Goal: Information Seeking & Learning: Learn about a topic

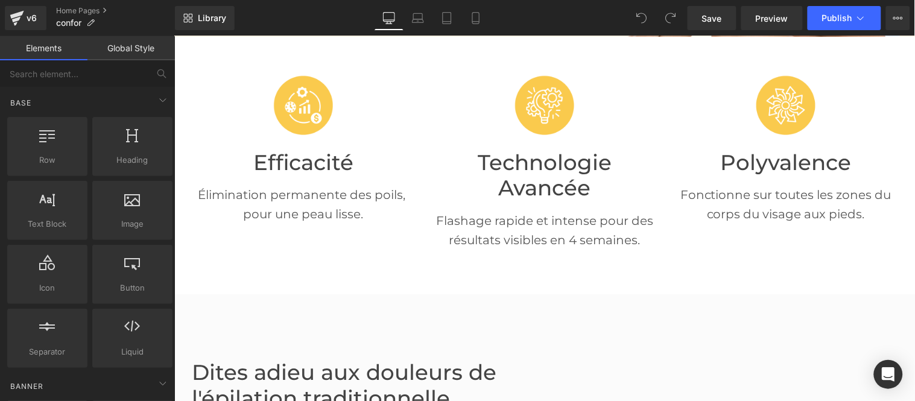
scroll to position [268, 0]
click at [767, 25] on link "Preview" at bounding box center [772, 18] width 62 height 24
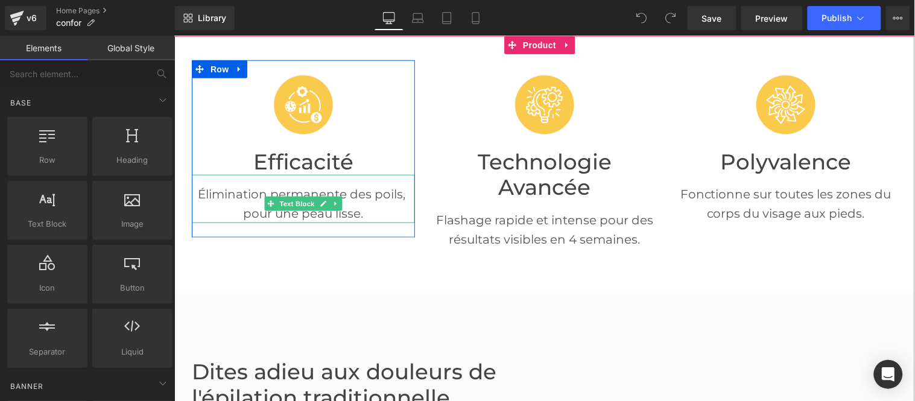
click at [241, 197] on p "Élimination permanente des poils, pour une peau lisse." at bounding box center [302, 203] width 223 height 39
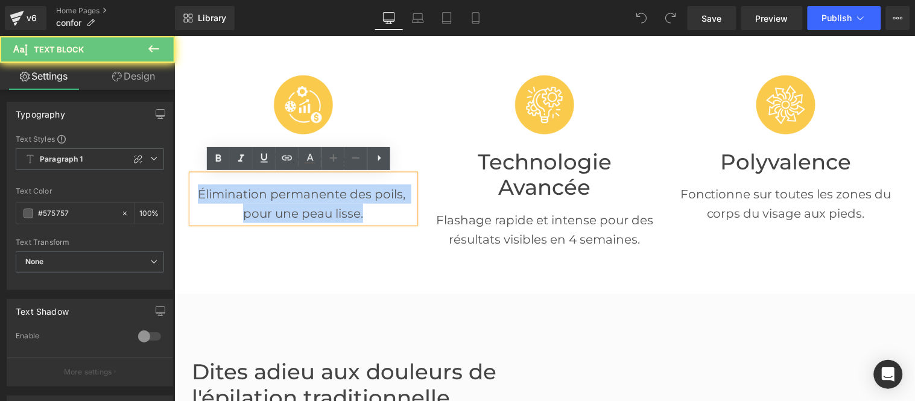
click at [241, 199] on p "Élimination permanente des poils, pour une peau lisse." at bounding box center [302, 203] width 223 height 39
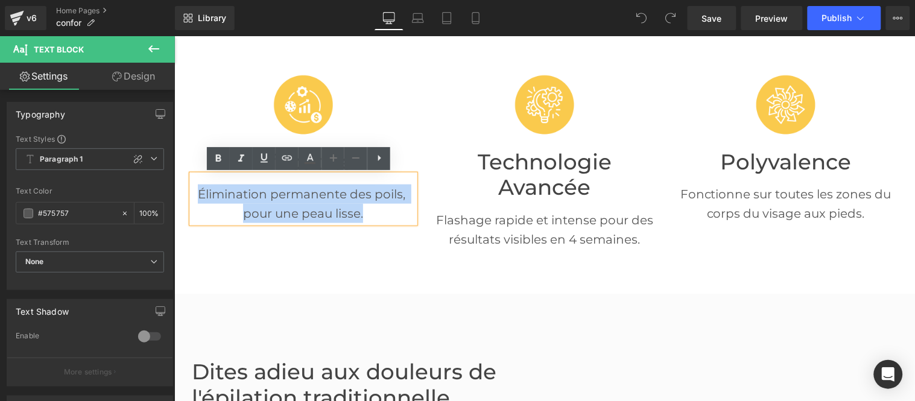
paste div
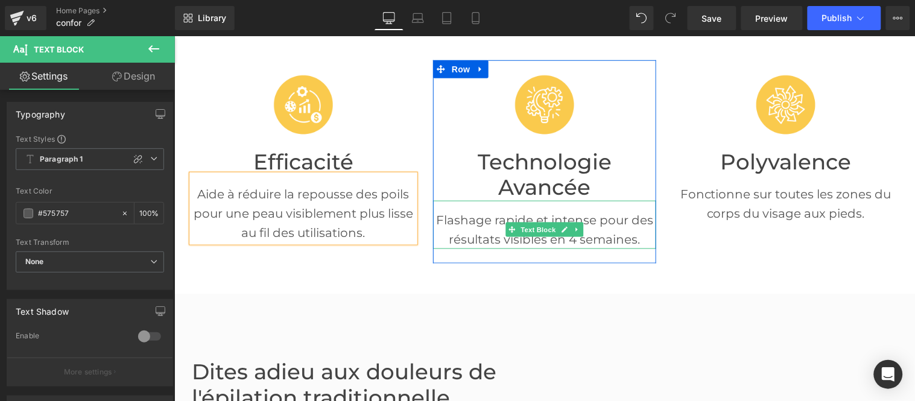
click at [479, 220] on p "Flashage rapide et intense pour des résultats visibles en 4 semaines." at bounding box center [543, 229] width 223 height 39
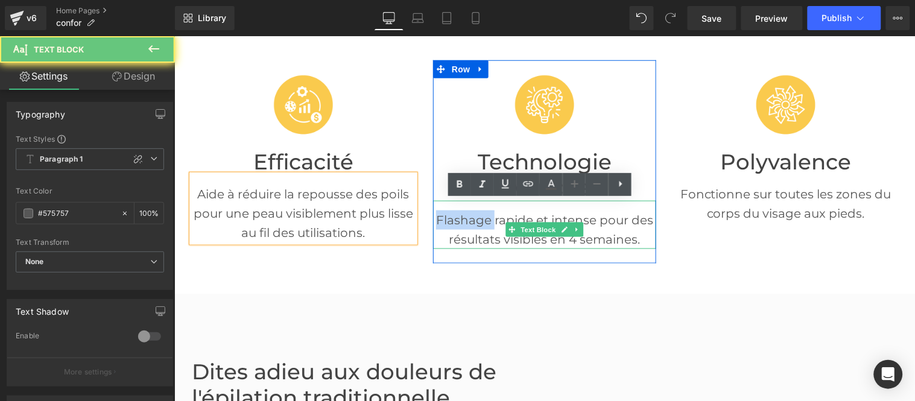
click at [479, 220] on p "Flashage rapide et intense pour des résultats visibles en 4 semaines." at bounding box center [543, 229] width 223 height 39
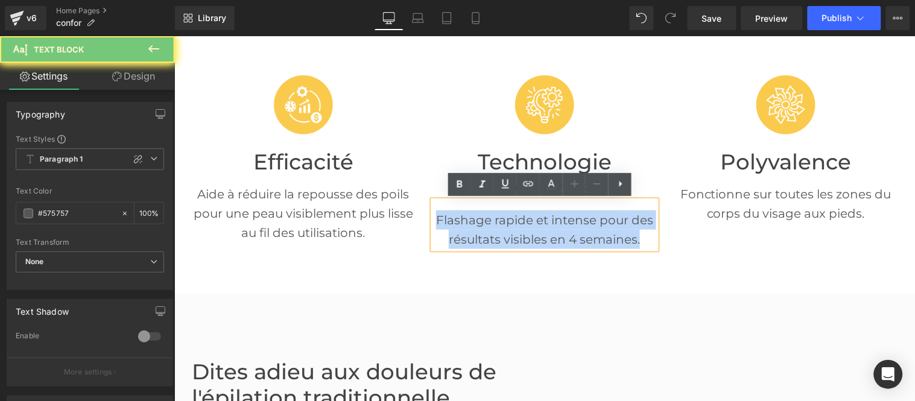
click at [479, 220] on p "Flashage rapide et intense pour des résultats visibles en 4 semaines." at bounding box center [543, 229] width 223 height 39
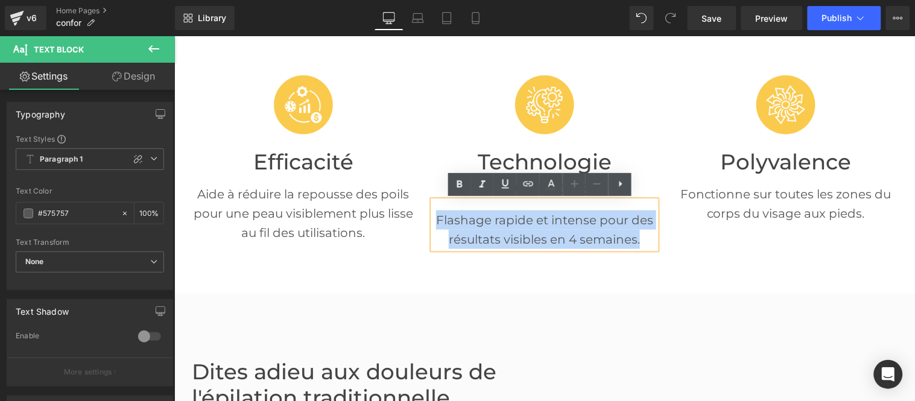
paste div
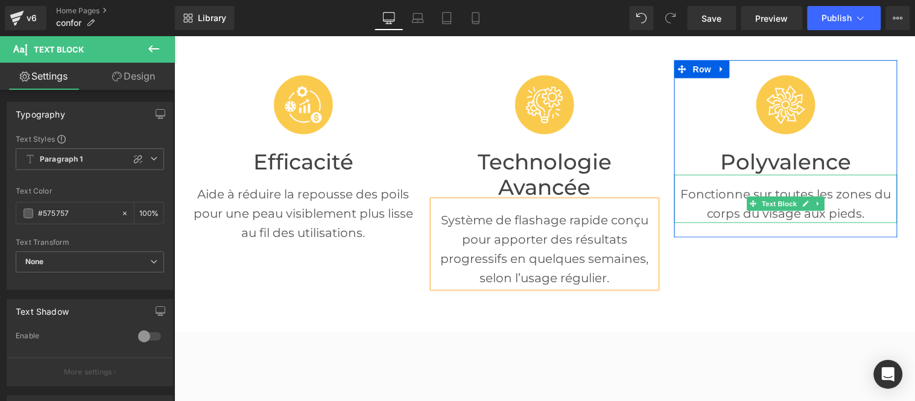
click at [718, 207] on p "Fonctionne sur toutes les zones du corps du visage aux pieds." at bounding box center [785, 203] width 223 height 39
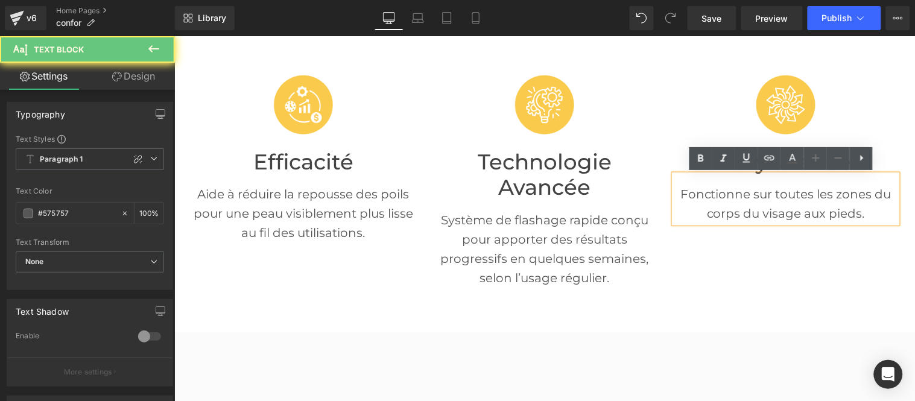
click at [718, 207] on p "Fonctionne sur toutes les zones du corps du visage aux pieds." at bounding box center [785, 203] width 223 height 39
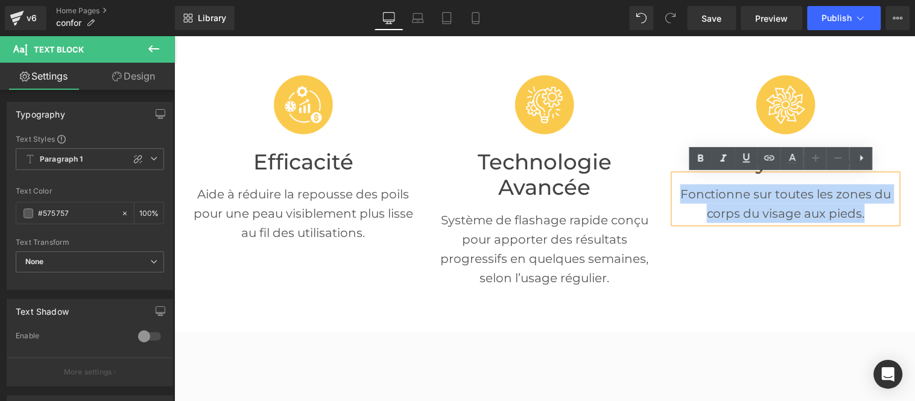
paste div
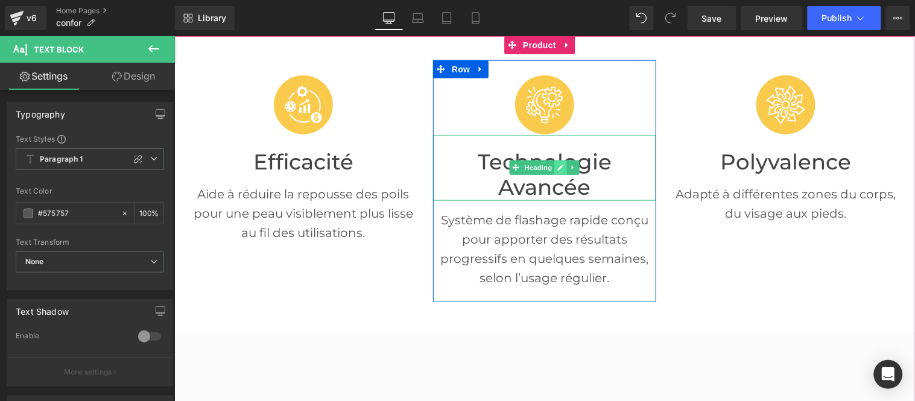
click at [557, 166] on icon at bounding box center [560, 168] width 6 height 6
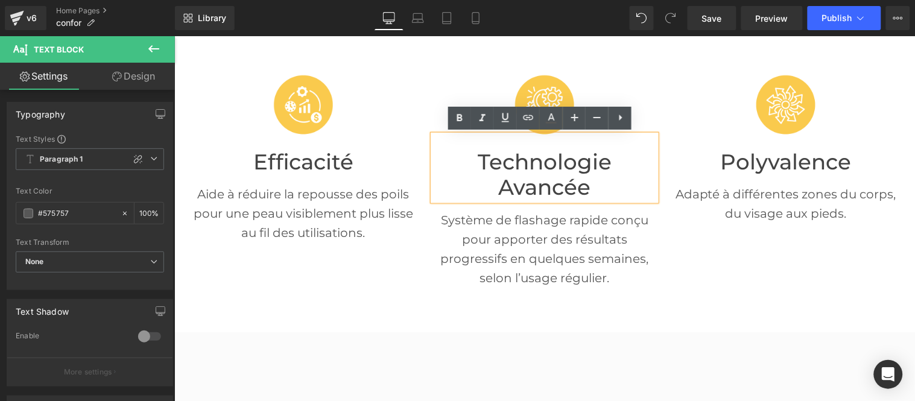
click at [520, 177] on font "Technologie Avancée" at bounding box center [544, 174] width 134 height 52
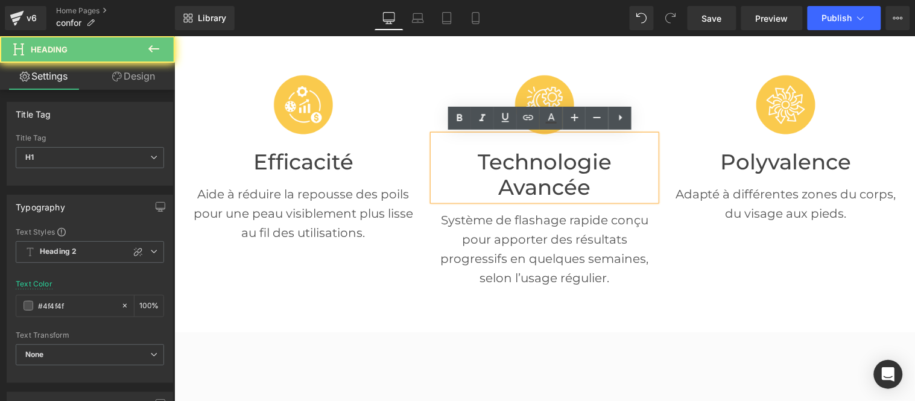
click at [519, 177] on font "Technologie Avancée" at bounding box center [544, 174] width 134 height 52
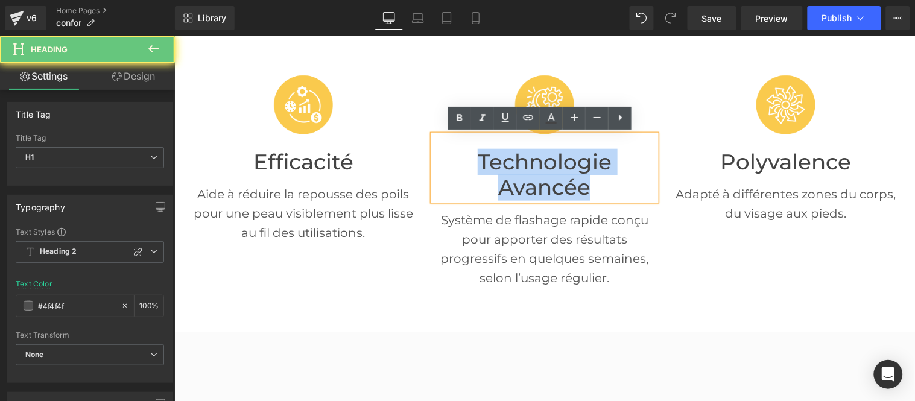
click at [519, 177] on font "Technologie Avancée" at bounding box center [544, 174] width 134 height 52
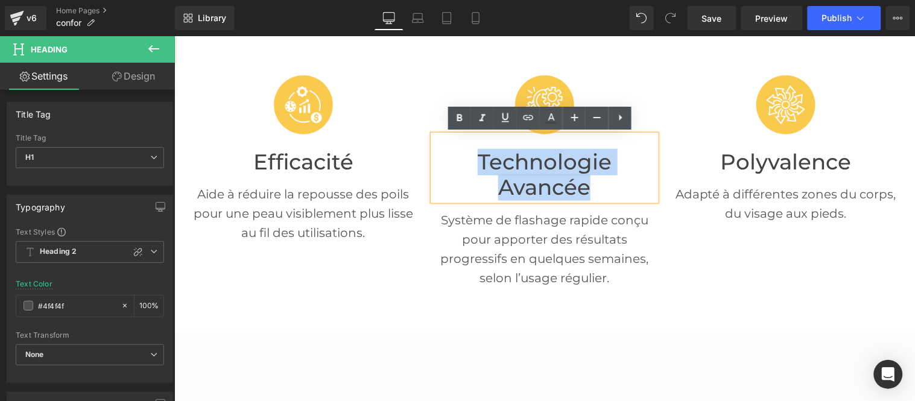
paste div
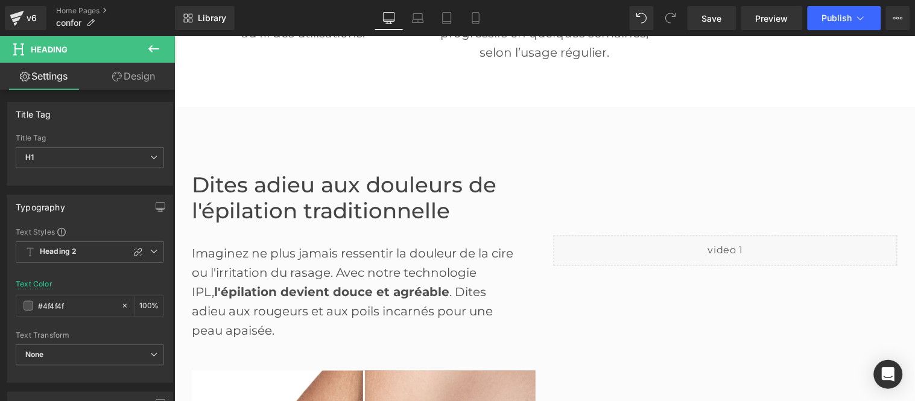
scroll to position [469, 0]
click at [268, 203] on font "Dites adieu aux douleurs de l'épilation traditionnelle" at bounding box center [343, 197] width 305 height 52
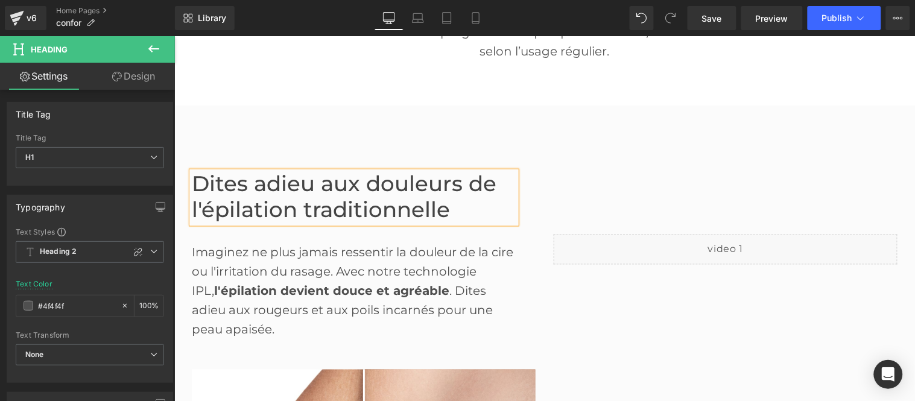
click at [268, 203] on font "Dites adieu aux douleurs de l'épilation traditionnelle" at bounding box center [343, 197] width 305 height 52
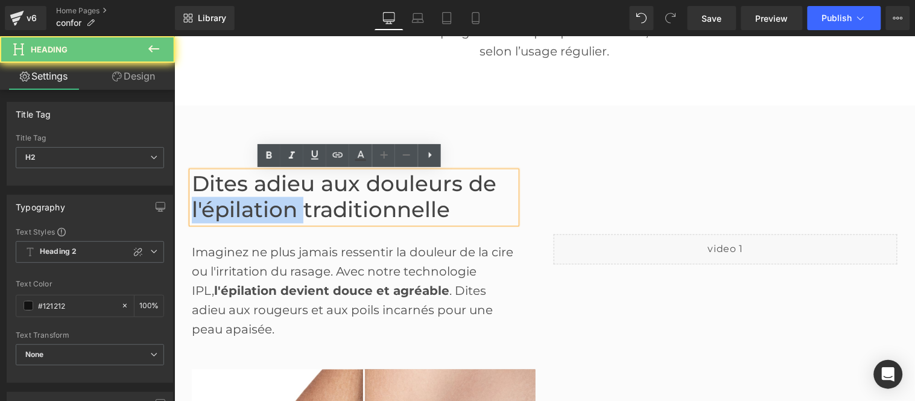
click at [268, 203] on font "Dites adieu aux douleurs de l'épilation traditionnelle" at bounding box center [343, 197] width 305 height 52
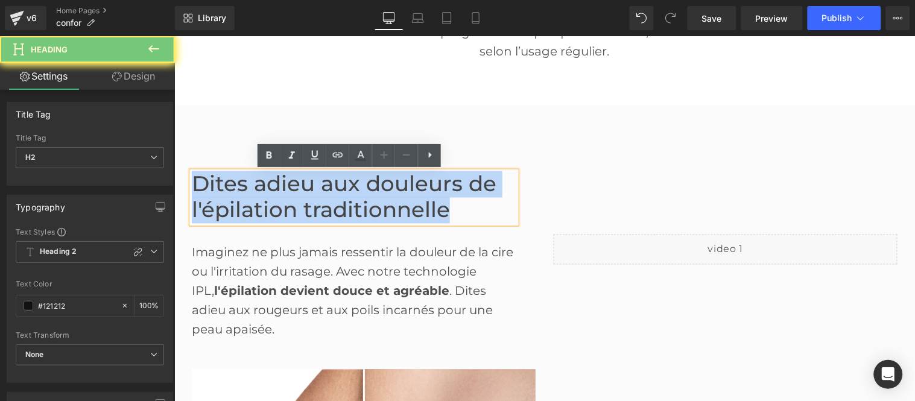
paste div
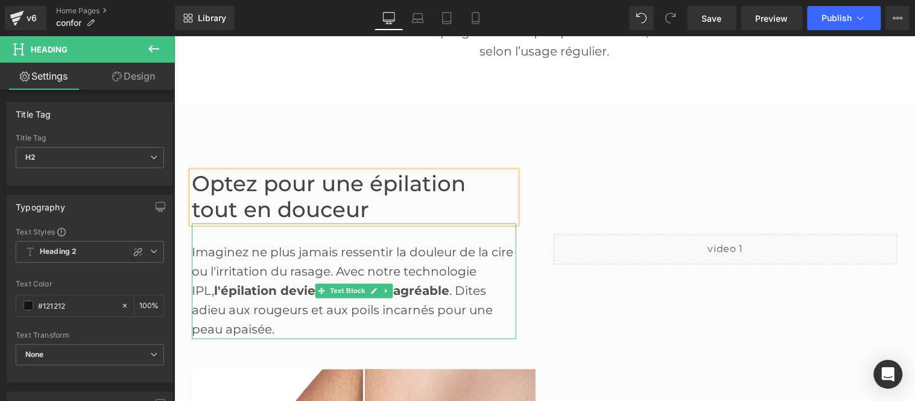
click at [273, 272] on div "Imaginez ne plus jamais ressentir la douleur de la cire ou l'irritation du rasa…" at bounding box center [353, 281] width 324 height 116
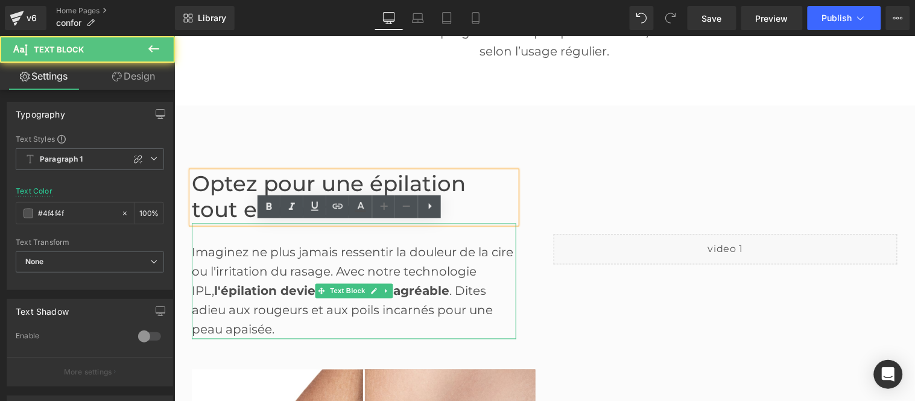
click at [273, 272] on div "Imaginez ne plus jamais ressentir la douleur de la cire ou l'irritation du rasa…" at bounding box center [353, 281] width 324 height 116
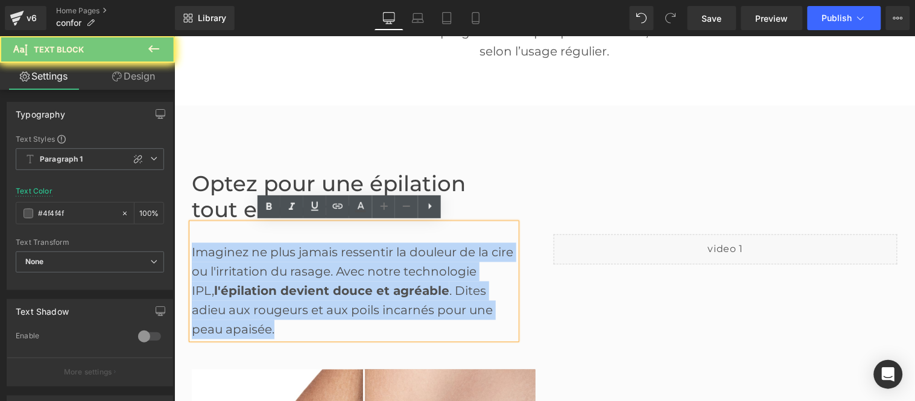
click at [273, 272] on div "Imaginez ne plus jamais ressentir la douleur de la cire ou l'irritation du rasa…" at bounding box center [353, 281] width 324 height 116
paste div
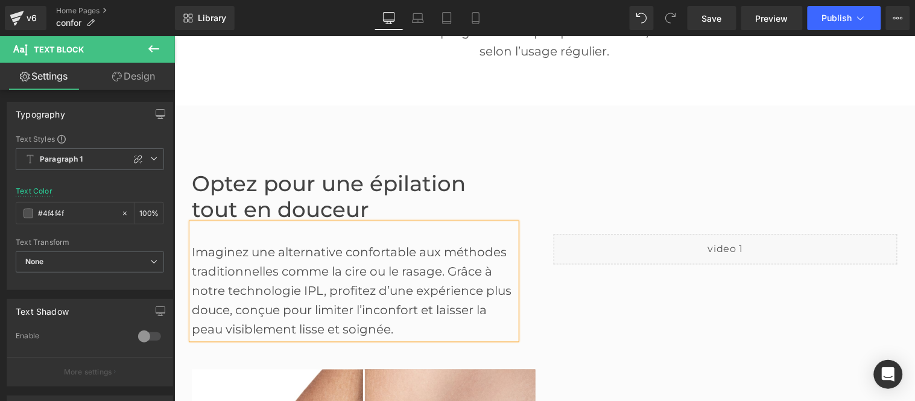
click at [324, 290] on div "Imaginez une alternative confortable aux méthodes traditionnelles comme la cire…" at bounding box center [353, 281] width 324 height 116
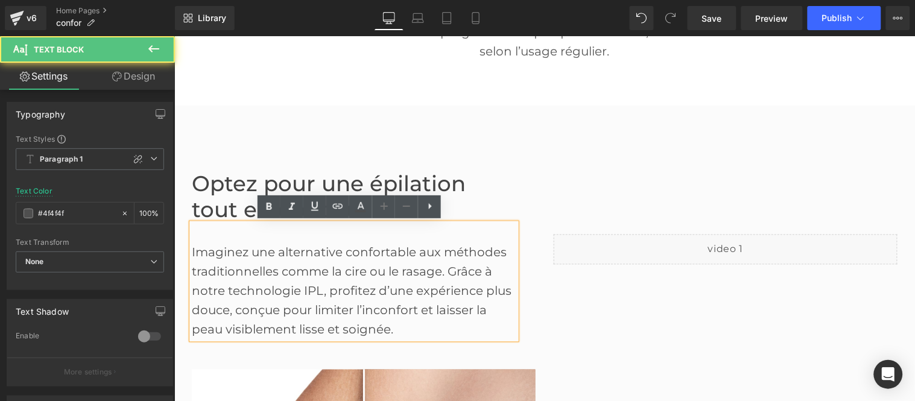
click at [410, 309] on div "Imaginez une alternative confortable aux méthodes traditionnelles comme la cire…" at bounding box center [353, 281] width 324 height 116
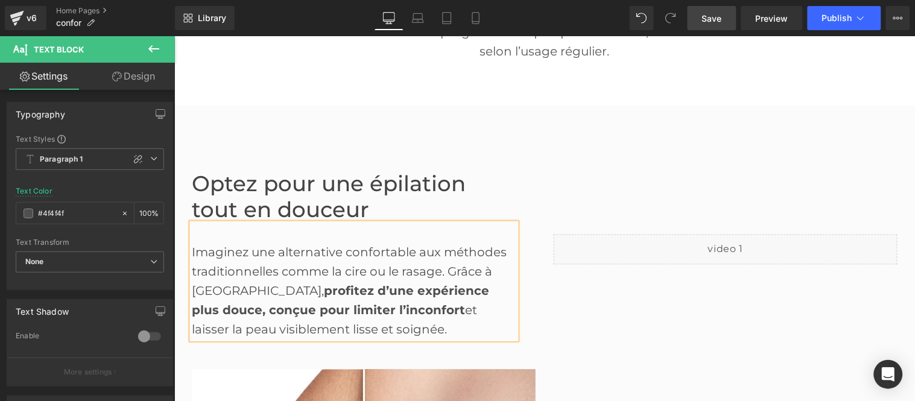
drag, startPoint x: 721, startPoint y: 10, endPoint x: 328, endPoint y: 80, distance: 399.4
click at [721, 10] on link "Save" at bounding box center [712, 18] width 49 height 24
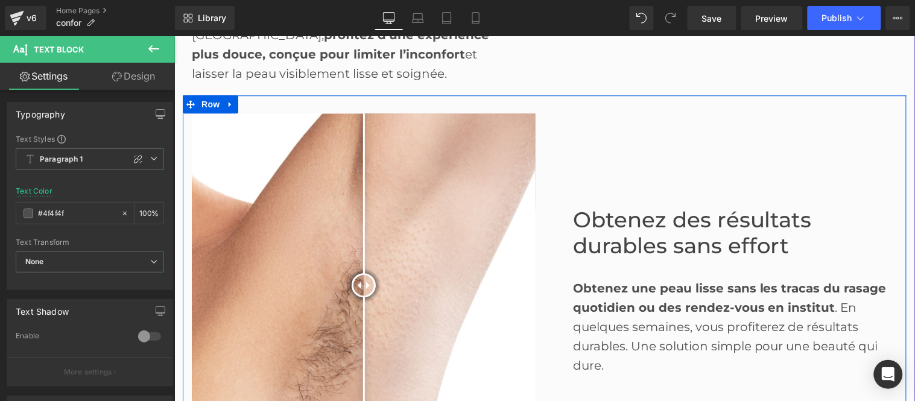
scroll to position [737, 0]
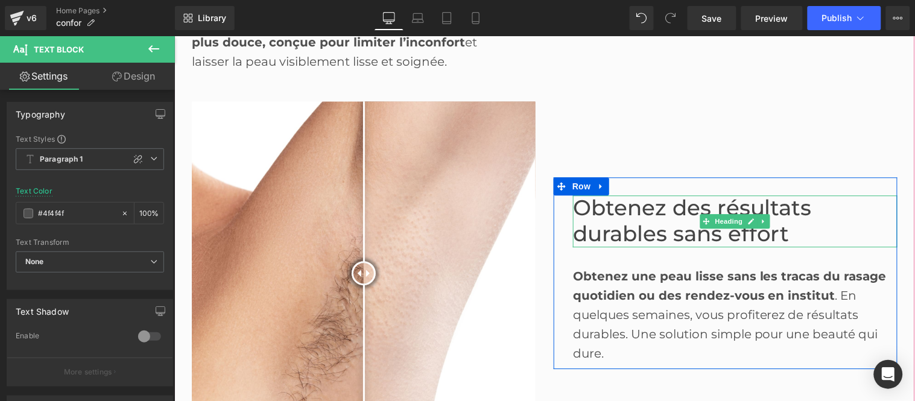
click at [628, 226] on font "Obtenez des résultats durables sans effort" at bounding box center [691, 220] width 239 height 52
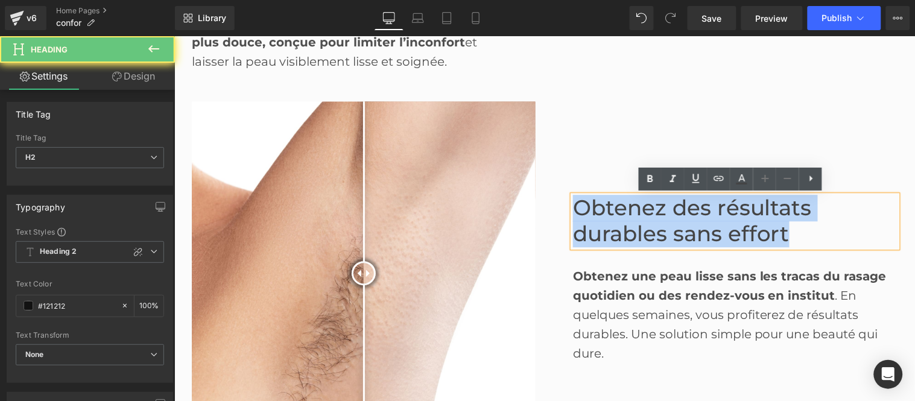
click at [628, 226] on font "Obtenez des résultats durables sans effort" at bounding box center [691, 220] width 239 height 52
paste div
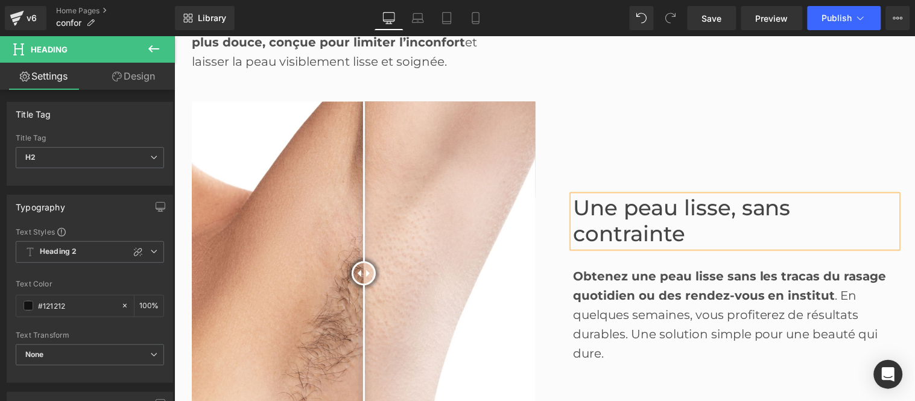
click at [639, 284] on div "Obtenez une peau lisse sans les tracas du rasage quotidien ou des rendez-vous e…" at bounding box center [734, 305] width 324 height 116
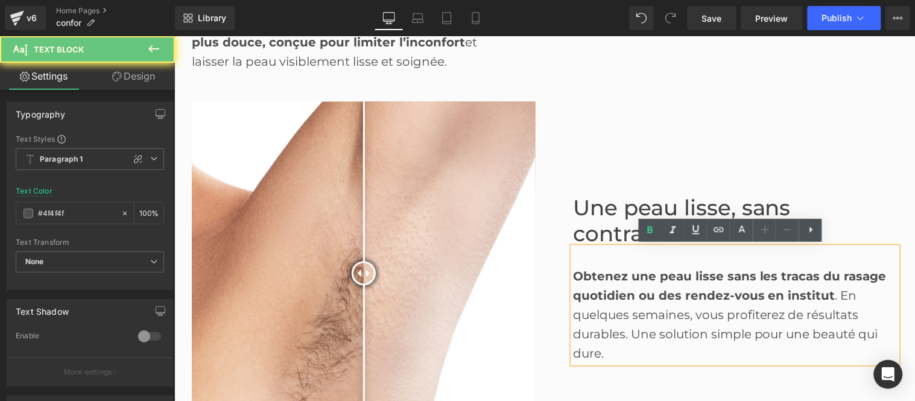
click at [639, 284] on div "Obtenez une peau lisse sans les tracas du rasage quotidien ou des rendez-vous e…" at bounding box center [734, 305] width 324 height 116
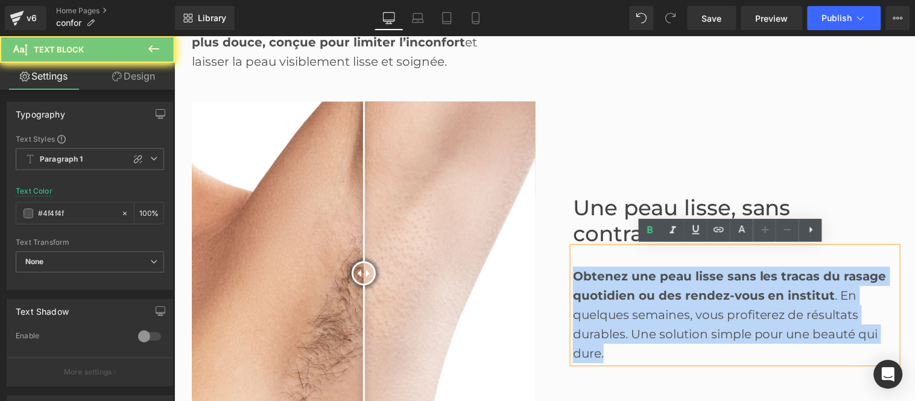
click at [639, 284] on div "Obtenez une peau lisse sans les tracas du rasage quotidien ou des rendez-vous e…" at bounding box center [734, 305] width 324 height 116
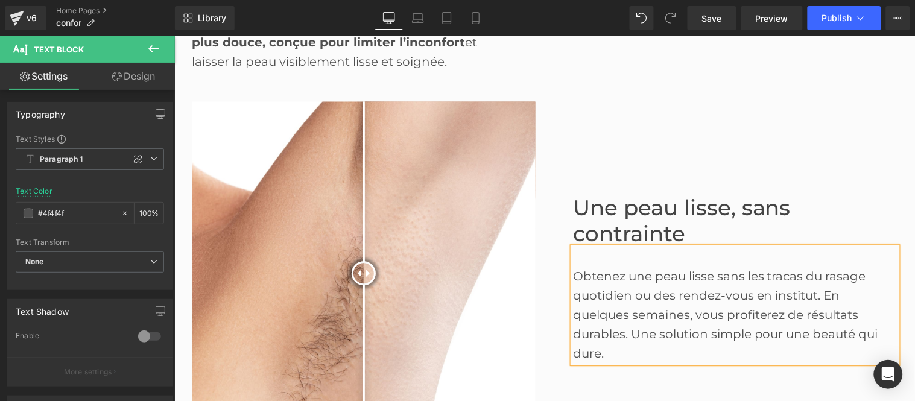
click at [648, 280] on div "Obtenez une peau lisse sans les tracas du rasage quotidien ou des rendez-vous e…" at bounding box center [734, 305] width 324 height 116
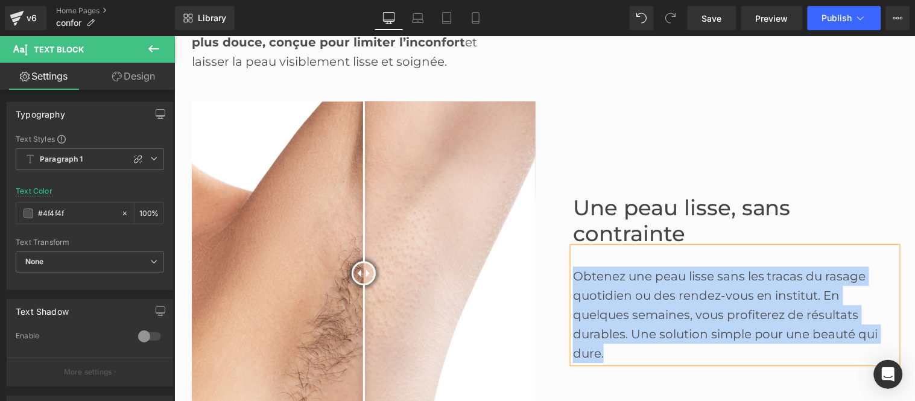
paste div
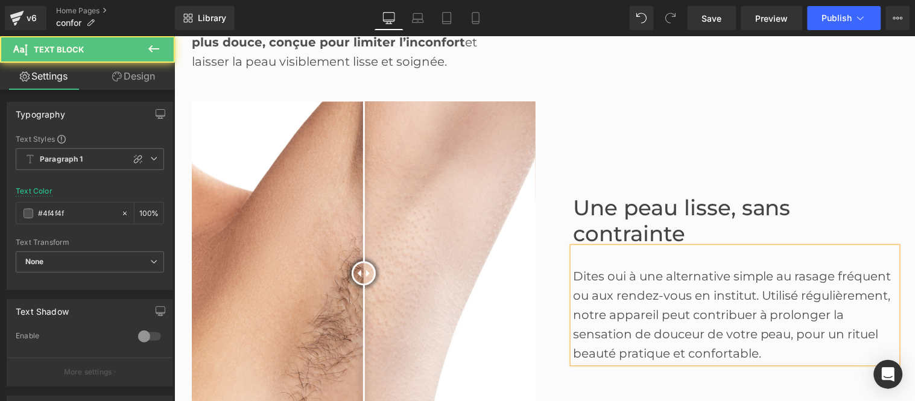
click at [758, 293] on div "Dites oui à une alternative simple au rasage fréquent ou aux rendez-vous en ins…" at bounding box center [734, 305] width 324 height 116
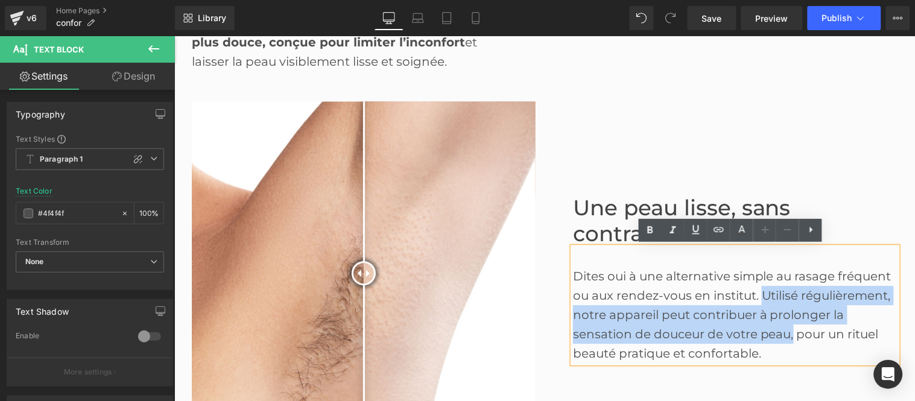
click at [785, 332] on div "Dites oui à une alternative simple au rasage fréquent ou aux rendez-vous en ins…" at bounding box center [734, 305] width 324 height 116
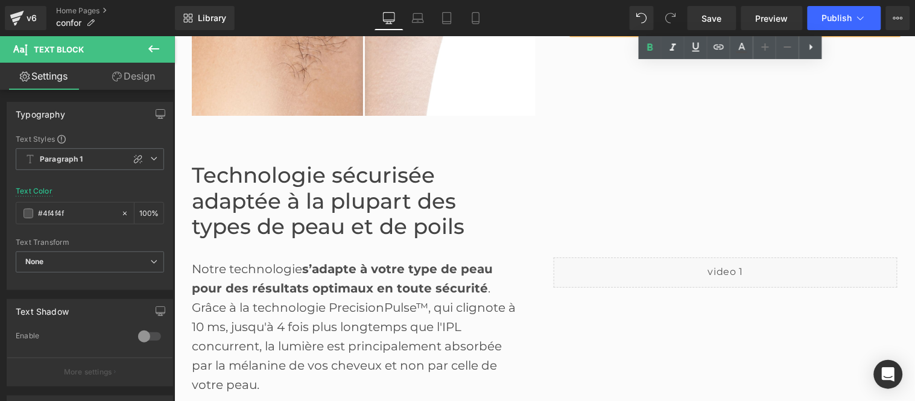
scroll to position [1139, 0]
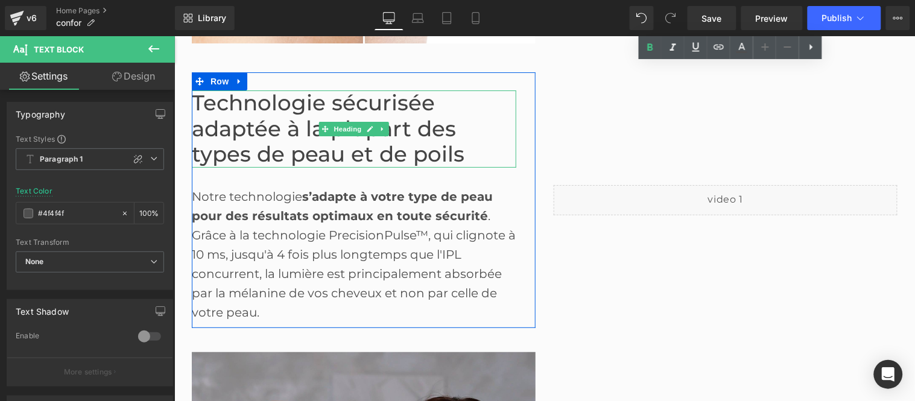
click at [272, 115] on font "Technologie sécurisée adaptée à la plupart des types de peau et de poils" at bounding box center [327, 127] width 273 height 77
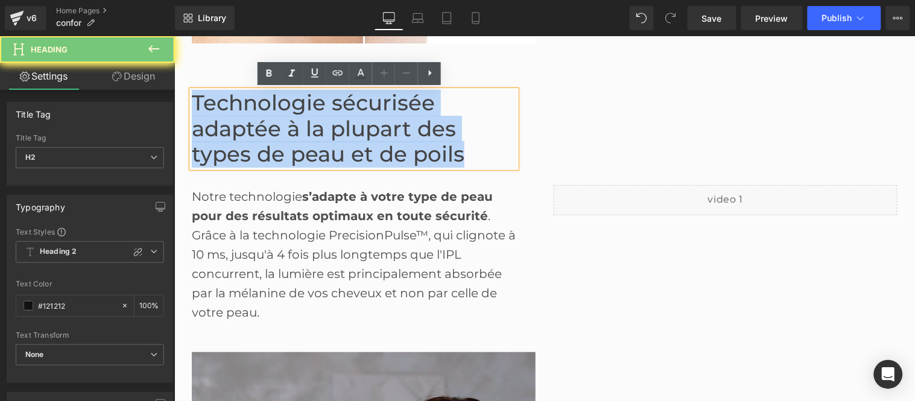
click at [272, 115] on font "Technologie sécurisée adaptée à la plupart des types de peau et de poils" at bounding box center [327, 127] width 273 height 77
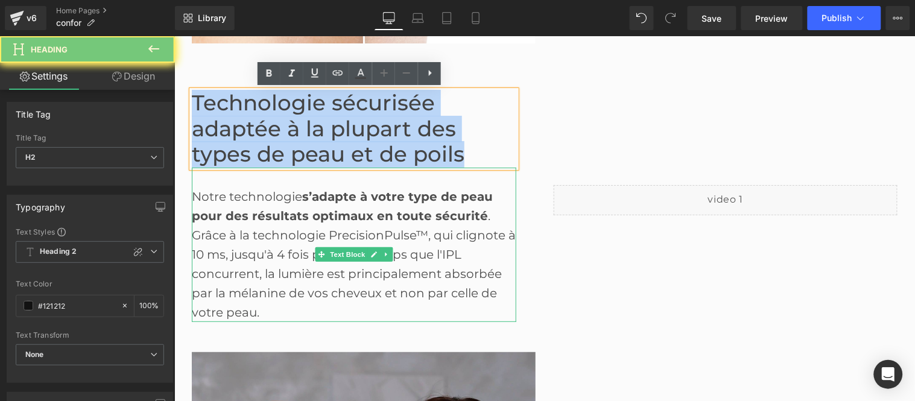
paste div
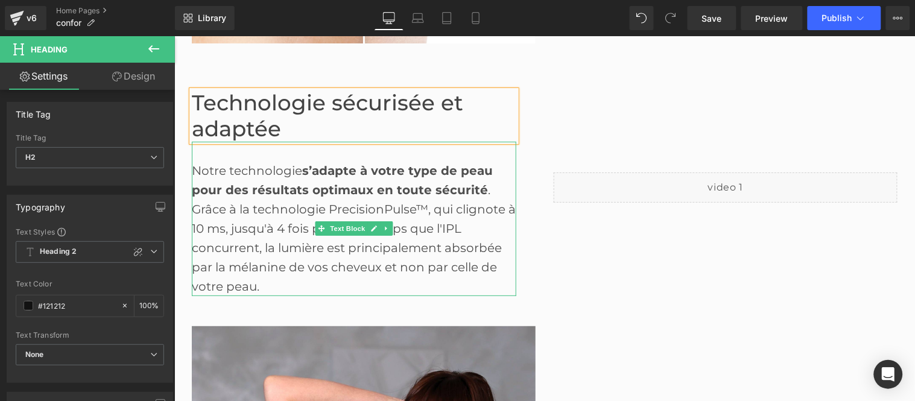
click at [262, 174] on div "Notre technologie s’adapte à votre type de peau pour des résultats optimaux en …" at bounding box center [353, 218] width 324 height 154
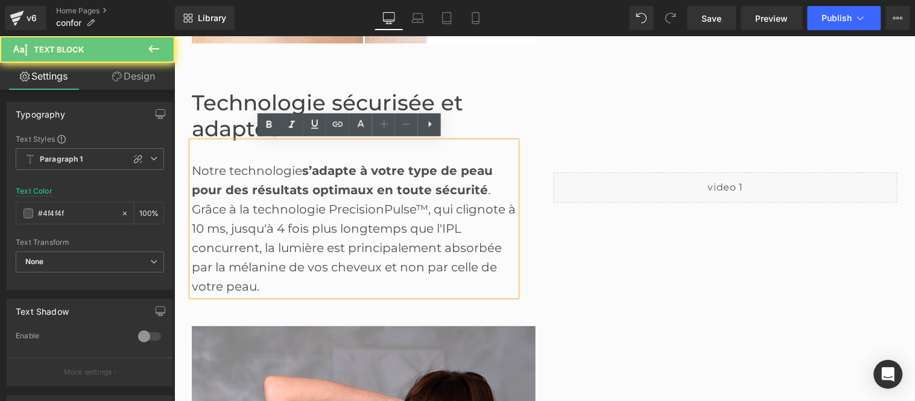
click at [262, 174] on div "Notre technologie s’adapte à votre type de peau pour des résultats optimaux en …" at bounding box center [353, 218] width 324 height 154
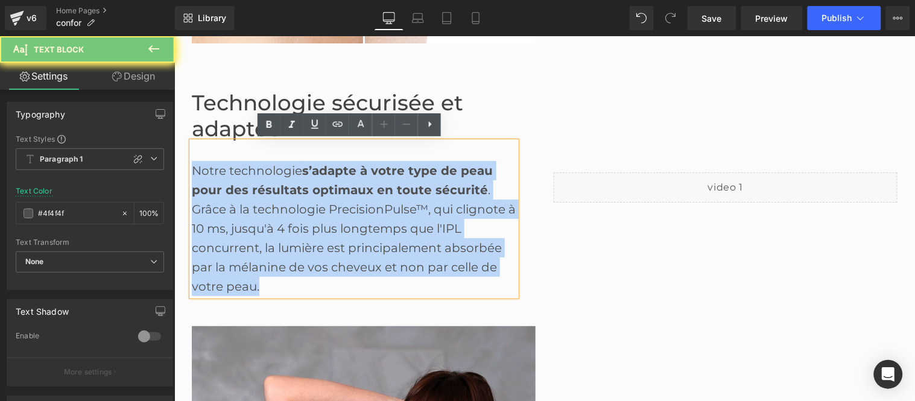
click at [262, 174] on div "Notre technologie s’adapte à votre type de peau pour des résultats optimaux en …" at bounding box center [353, 218] width 324 height 154
paste div
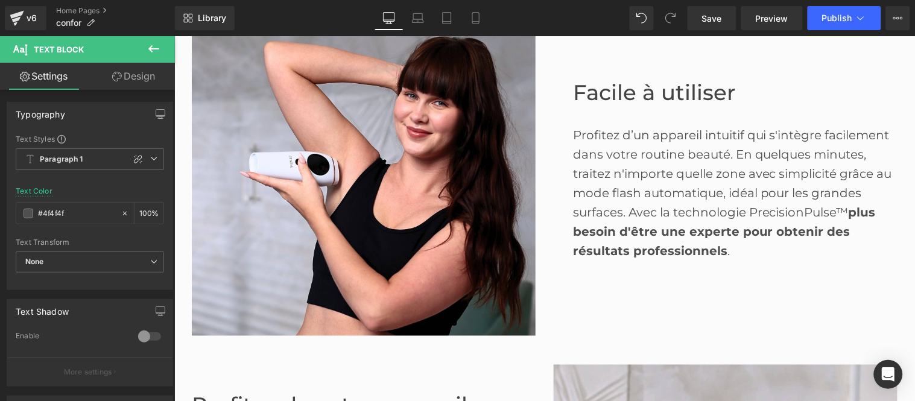
scroll to position [1474, 0]
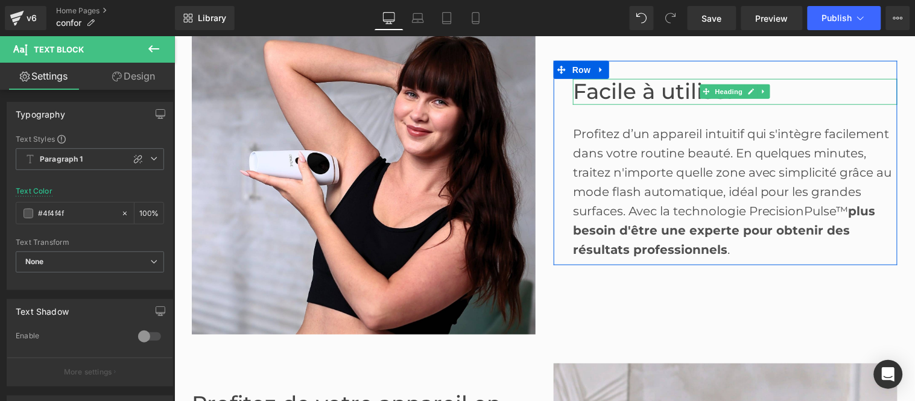
click at [610, 96] on font "Facile à utiliser" at bounding box center [653, 91] width 163 height 26
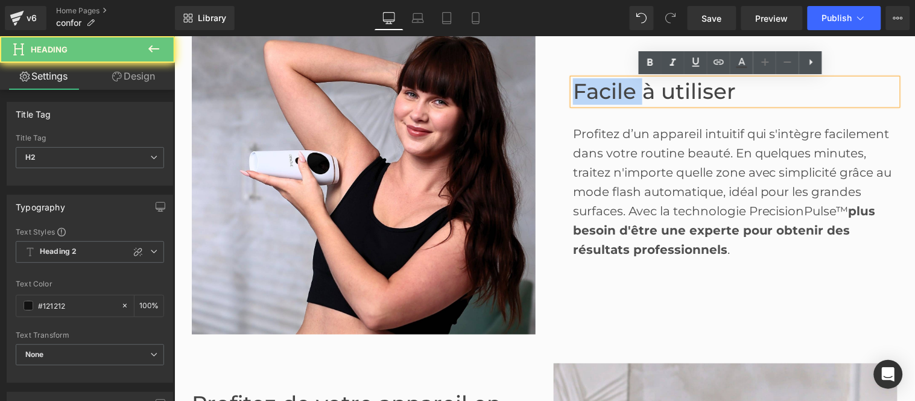
click at [610, 96] on font "Facile à utiliser" at bounding box center [653, 91] width 163 height 26
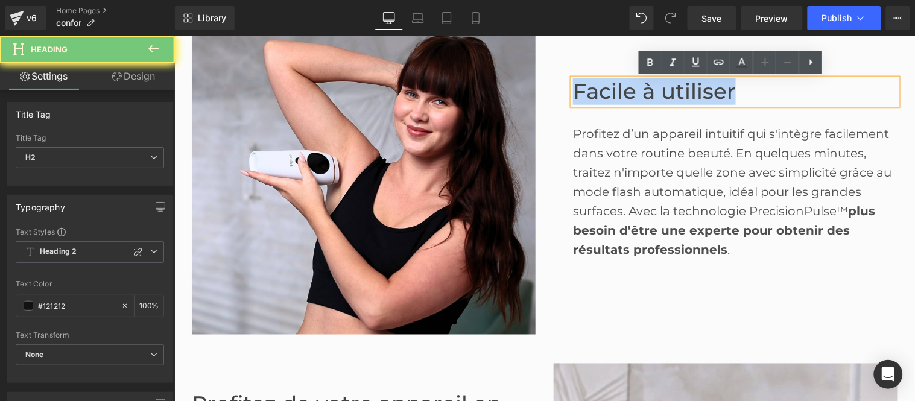
paste div
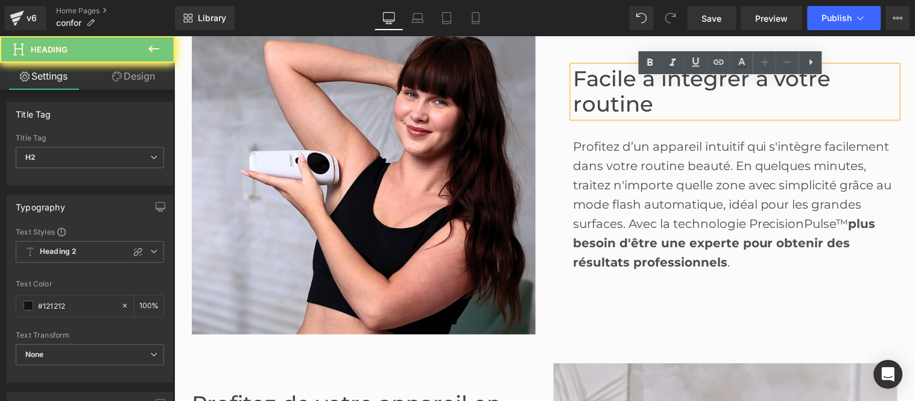
scroll to position [1461, 0]
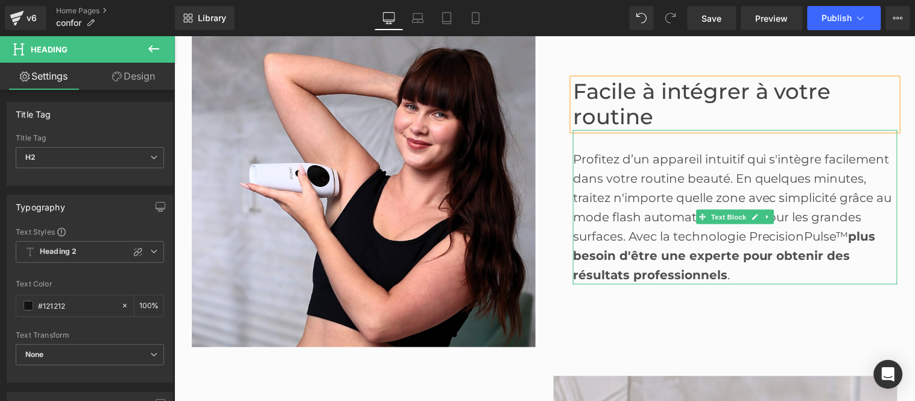
click at [647, 188] on div "Profitez d’un appareil intuitif qui s'intègre facilement dans votre routine bea…" at bounding box center [734, 216] width 324 height 135
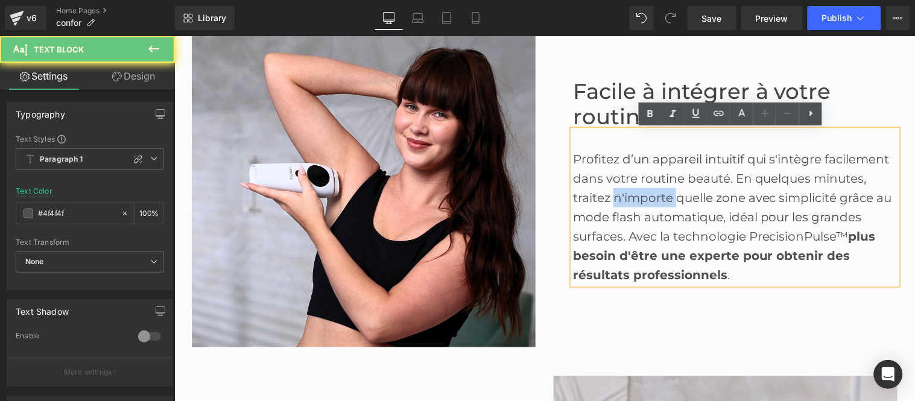
click at [647, 188] on div "Profitez d’un appareil intuitif qui s'intègre facilement dans votre routine bea…" at bounding box center [734, 216] width 324 height 135
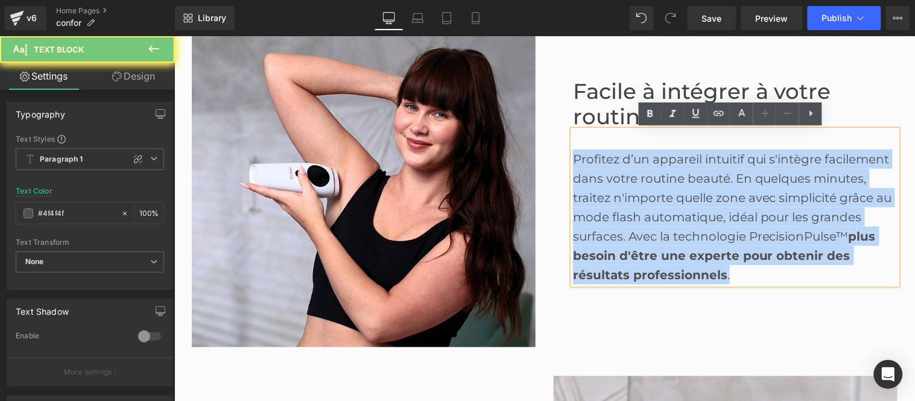
click at [647, 188] on div "Profitez d’un appareil intuitif qui s'intègre facilement dans votre routine bea…" at bounding box center [734, 216] width 324 height 135
paste div
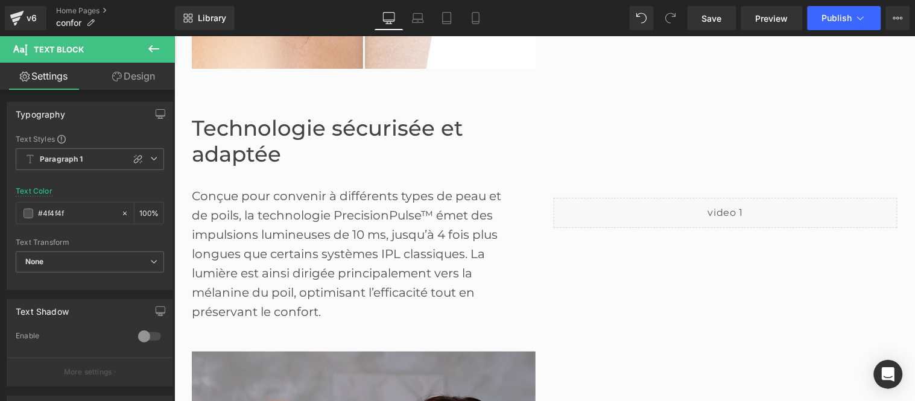
scroll to position [1146, 0]
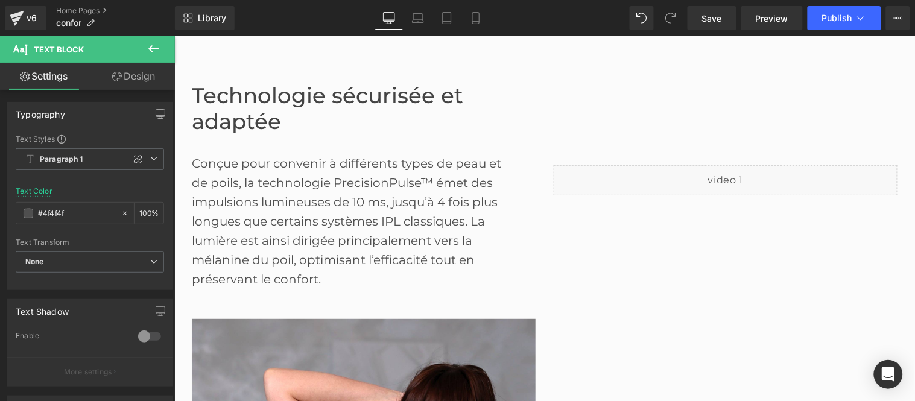
click at [239, 182] on div "Conçue pour convenir à différents types de peau et de poils, la technologie Pre…" at bounding box center [353, 211] width 324 height 154
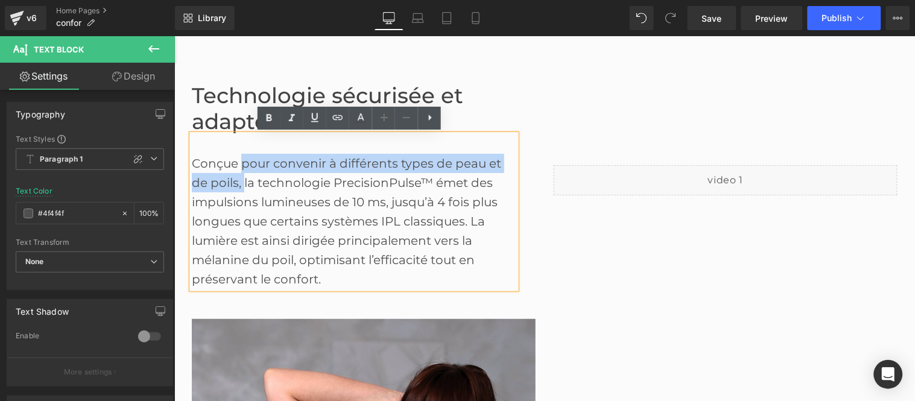
click at [236, 163] on div "Conçue pour convenir à différents types de peau et de poils, la technologie Pre…" at bounding box center [353, 211] width 324 height 154
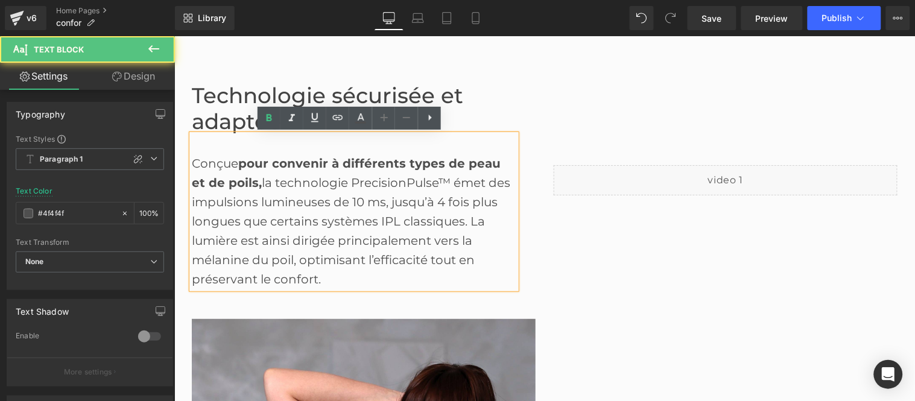
click at [242, 182] on div "Conçue pour convenir à différents types de peau et de poils, la technologie Pre…" at bounding box center [353, 211] width 324 height 154
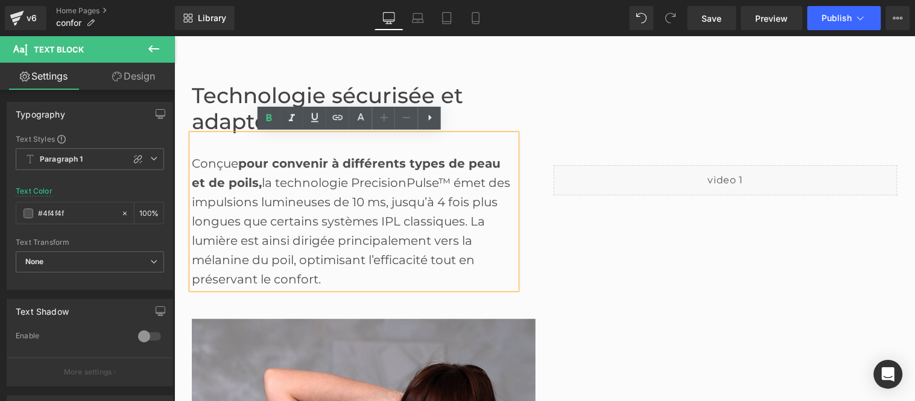
click at [458, 221] on div "Conçue pour convenir à différents types de peau et de poils, la technologie Pre…" at bounding box center [353, 211] width 324 height 154
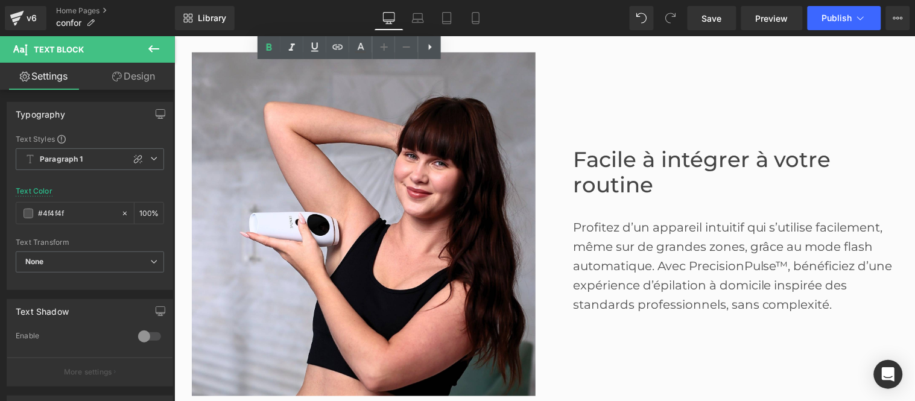
scroll to position [1414, 0]
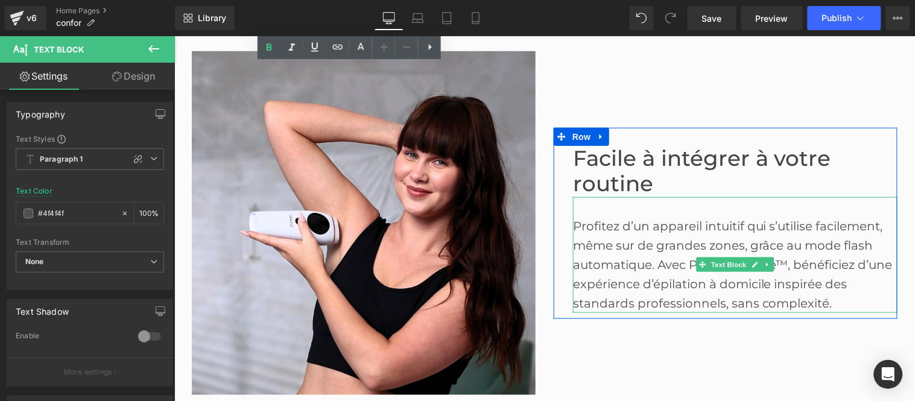
click at [574, 226] on div "Profitez d’un appareil intuitif qui s’utilise facilement, même sur de grandes z…" at bounding box center [734, 264] width 324 height 96
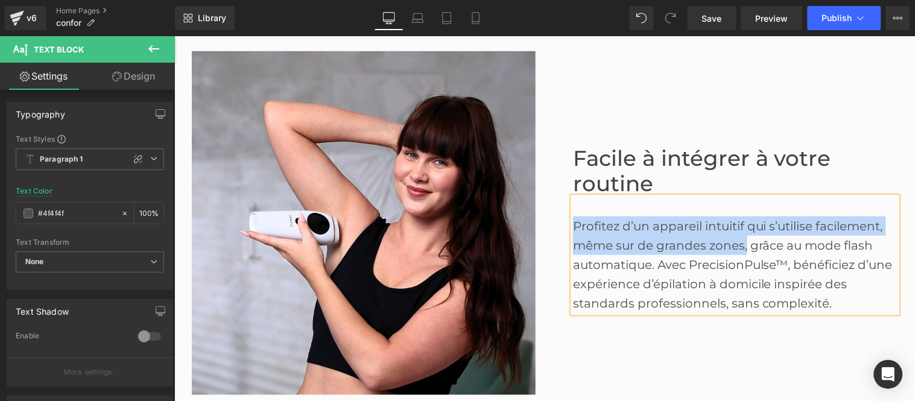
click at [740, 243] on div "Profitez d’un appareil intuitif qui s’utilise facilement, même sur de grandes z…" at bounding box center [734, 264] width 324 height 96
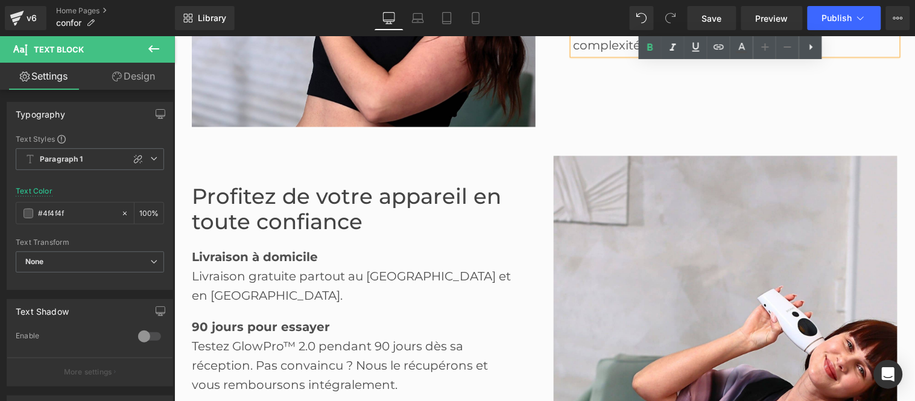
scroll to position [1749, 0]
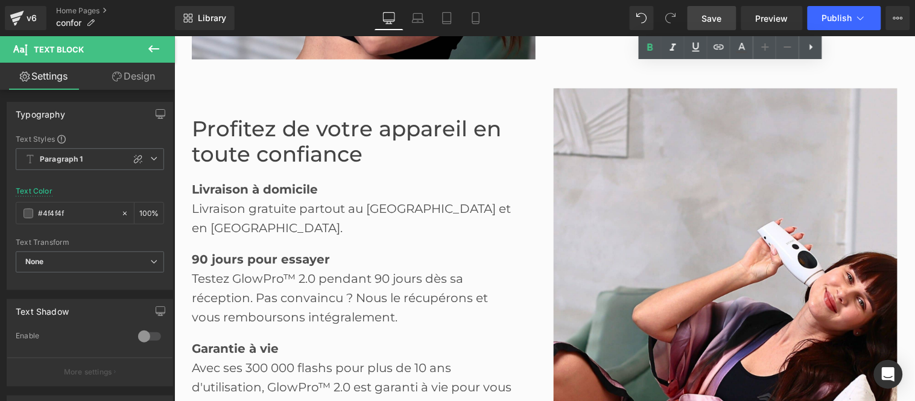
click at [712, 19] on span "Save" at bounding box center [712, 18] width 20 height 13
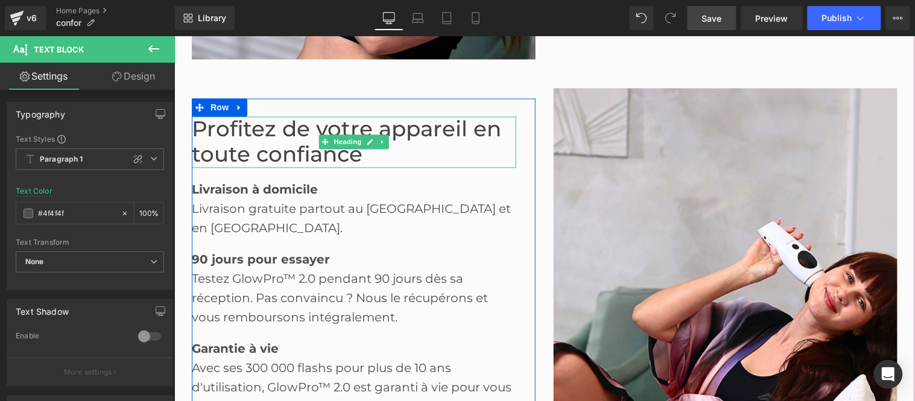
click at [253, 142] on font "Profitez de votre appareil en toute confiance" at bounding box center [345, 142] width 309 height 52
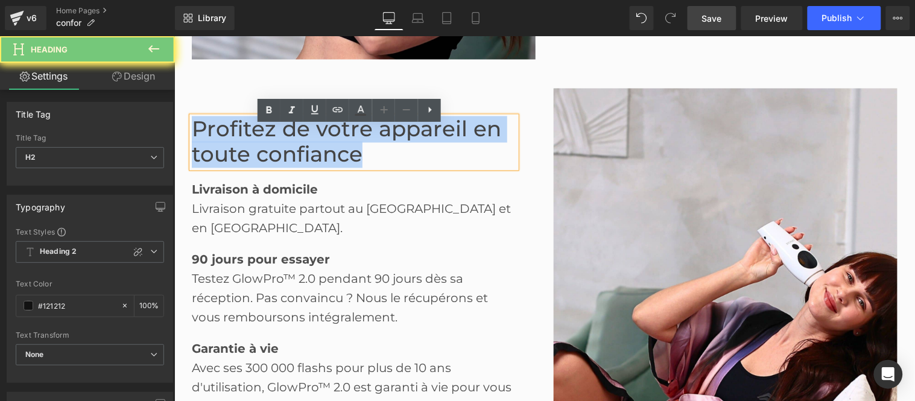
click at [253, 142] on font "Profitez de votre appareil en toute confiance" at bounding box center [345, 142] width 309 height 52
paste div
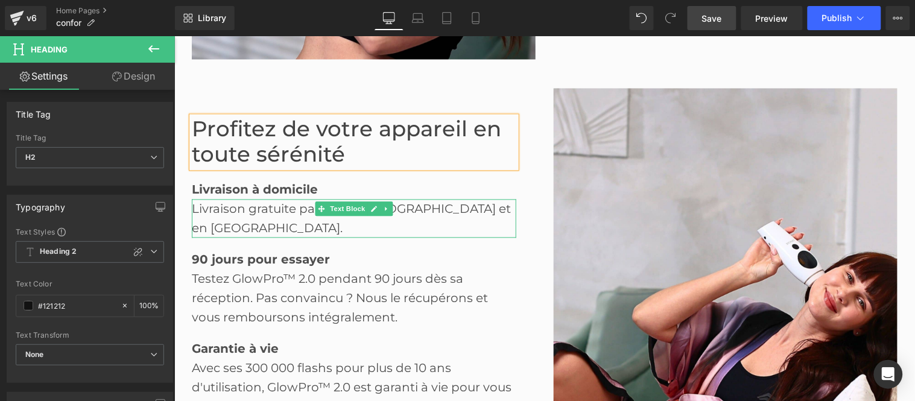
click at [249, 217] on div "Livraison gratuite partout au [GEOGRAPHIC_DATA] et en [GEOGRAPHIC_DATA]." at bounding box center [353, 218] width 324 height 39
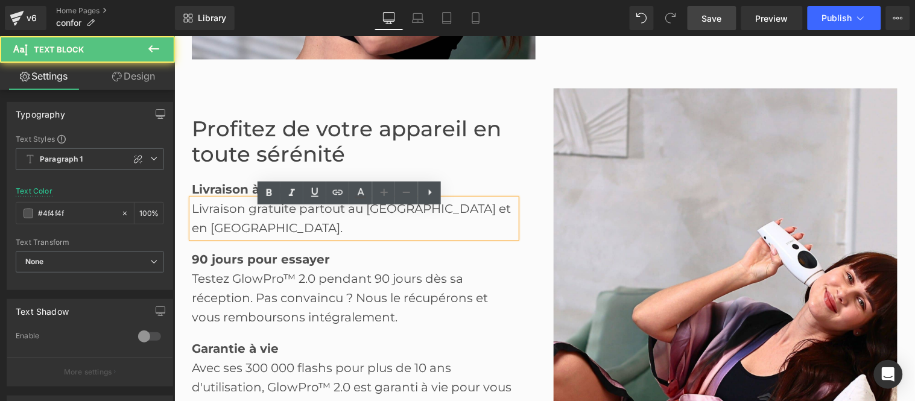
click at [249, 217] on div "Livraison gratuite partout au [GEOGRAPHIC_DATA] et en [GEOGRAPHIC_DATA]." at bounding box center [353, 218] width 324 height 39
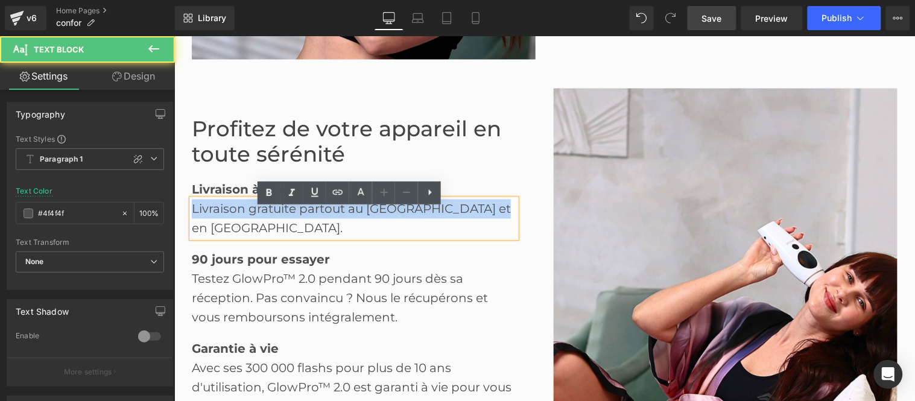
click at [249, 217] on div "Livraison gratuite partout au [GEOGRAPHIC_DATA] et en [GEOGRAPHIC_DATA]." at bounding box center [353, 218] width 324 height 39
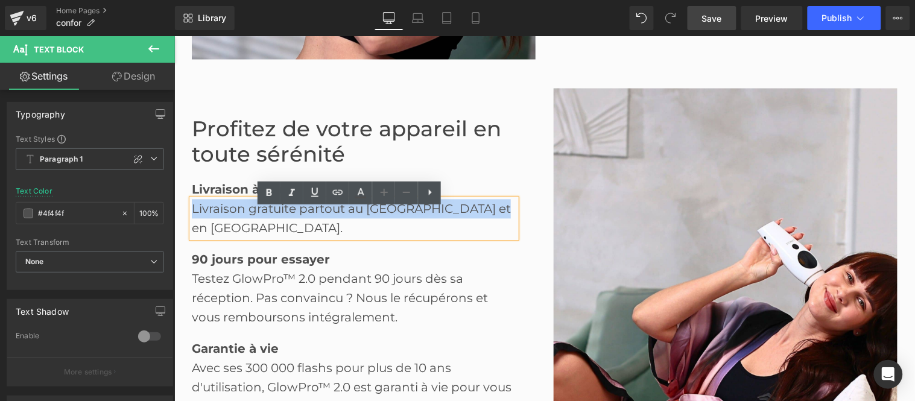
paste div
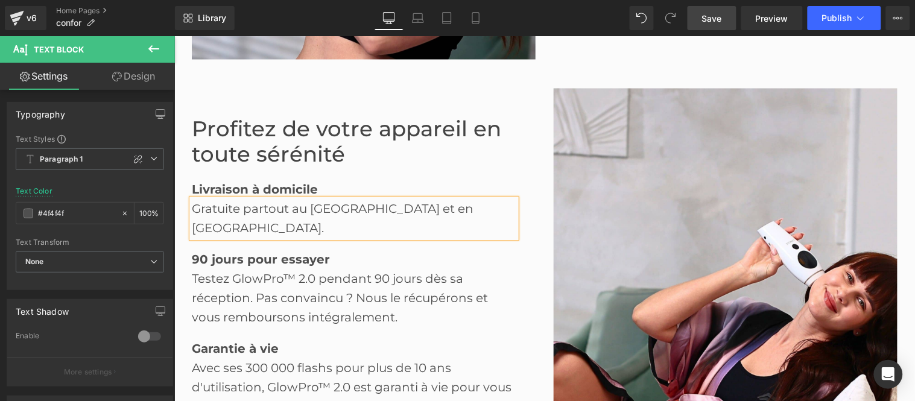
scroll to position [1816, 0]
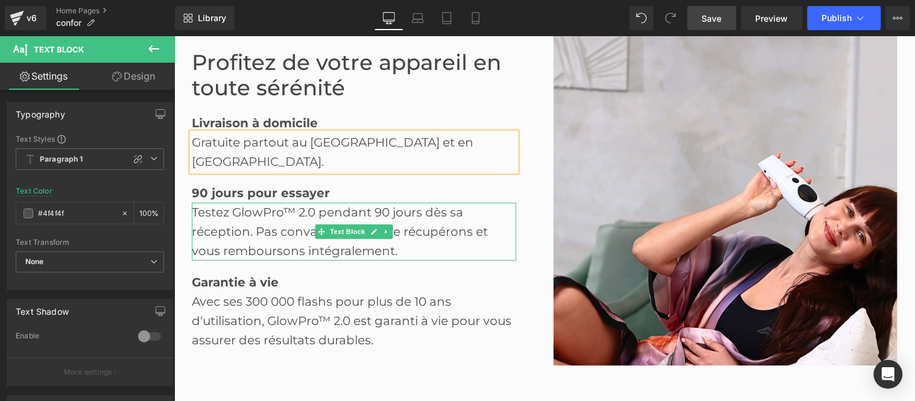
click at [292, 232] on div "Testez GlowPro™ 2.0 pendant 90 jours dès sa réception. Pas convaincu ? Nous le …" at bounding box center [353, 231] width 324 height 58
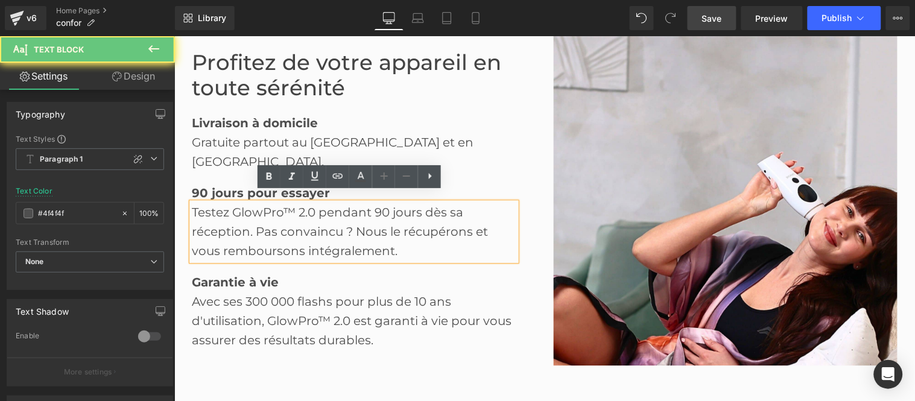
click at [292, 232] on div "Testez GlowPro™ 2.0 pendant 90 jours dès sa réception. Pas convaincu ? Nous le …" at bounding box center [353, 231] width 324 height 58
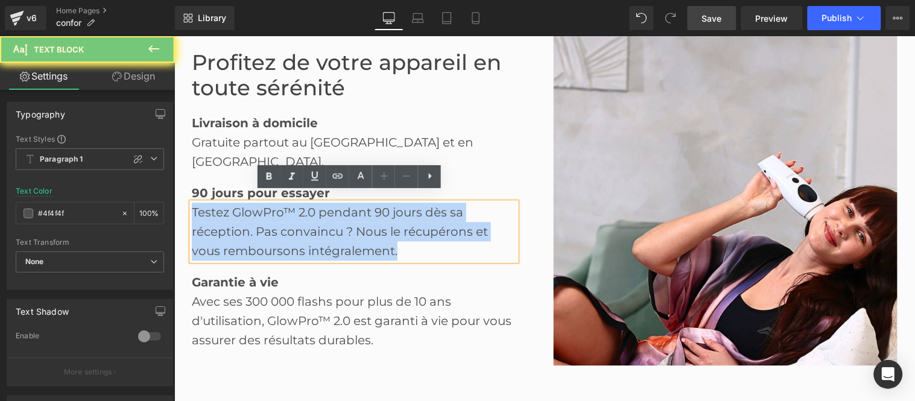
click at [292, 232] on div "Testez GlowPro™ 2.0 pendant 90 jours dès sa réception. Pas convaincu ? Nous le …" at bounding box center [353, 231] width 324 height 58
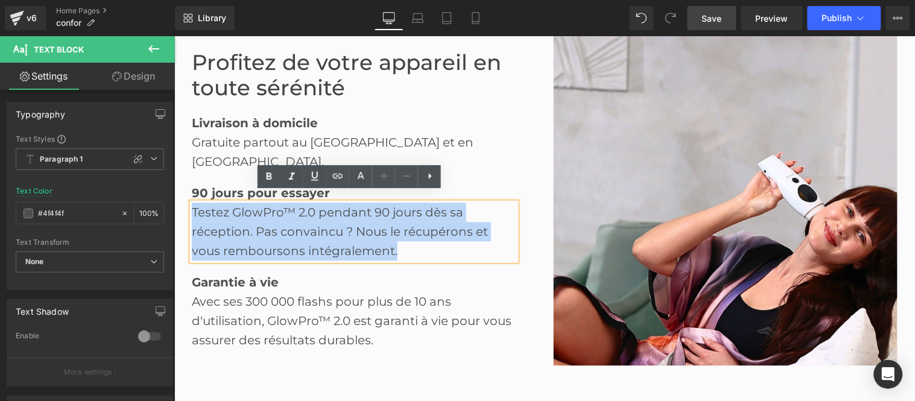
paste div
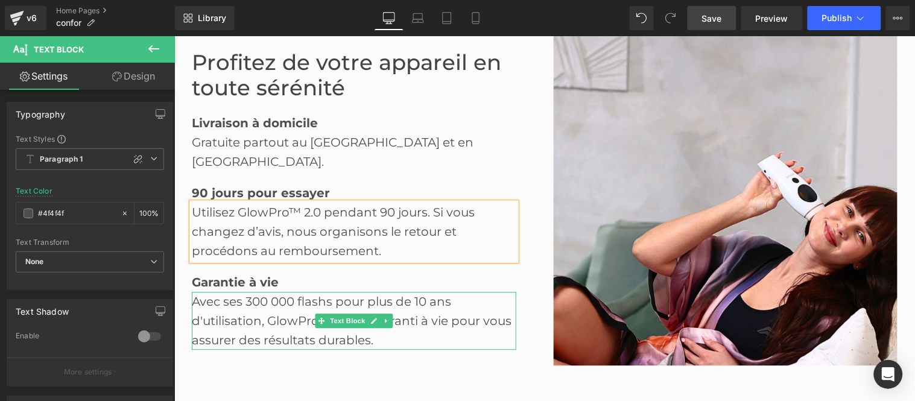
click at [256, 303] on div "Avec ses 300 000 flashs pour plus de 10 ans d'utilisation, GlowPro™ 2.0 est gar…" at bounding box center [353, 320] width 324 height 58
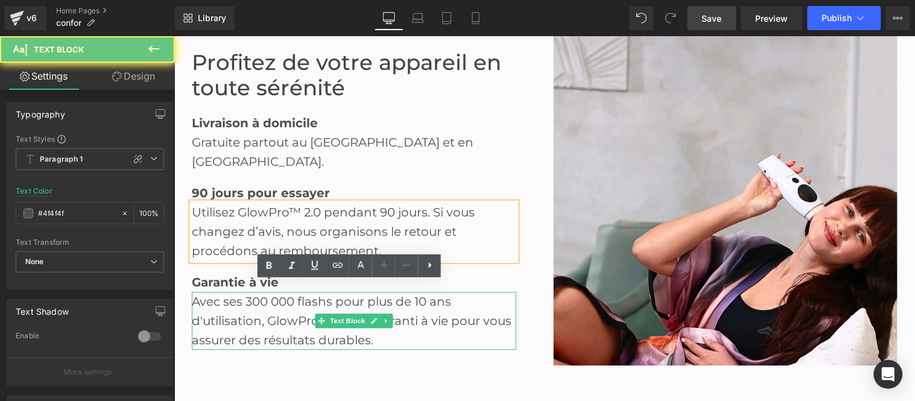
click at [256, 303] on div "Avec ses 300 000 flashs pour plus de 10 ans d'utilisation, GlowPro™ 2.0 est gar…" at bounding box center [353, 320] width 324 height 58
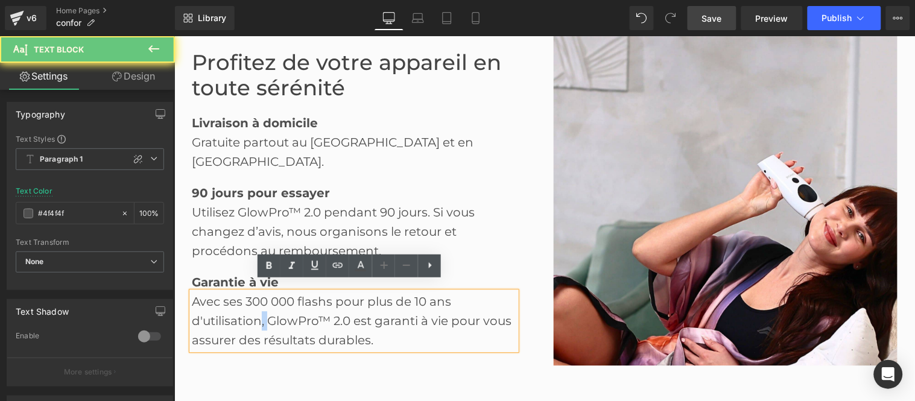
click at [256, 303] on div "Avec ses 300 000 flashs pour plus de 10 ans d'utilisation, GlowPro™ 2.0 est gar…" at bounding box center [353, 320] width 324 height 58
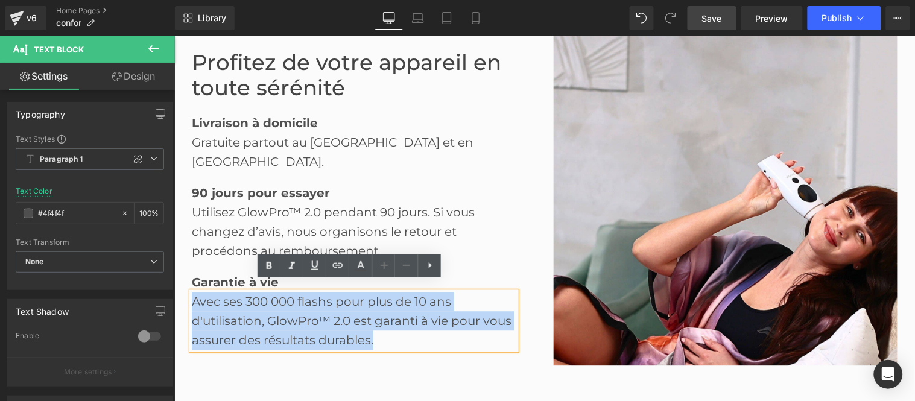
paste div
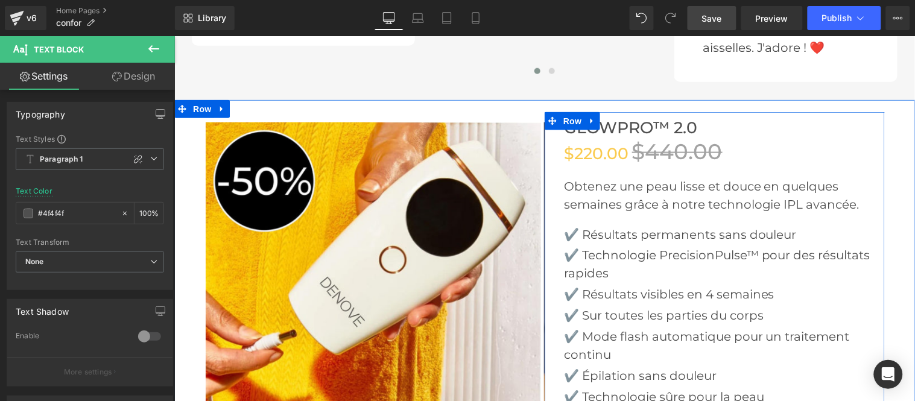
scroll to position [2745, 0]
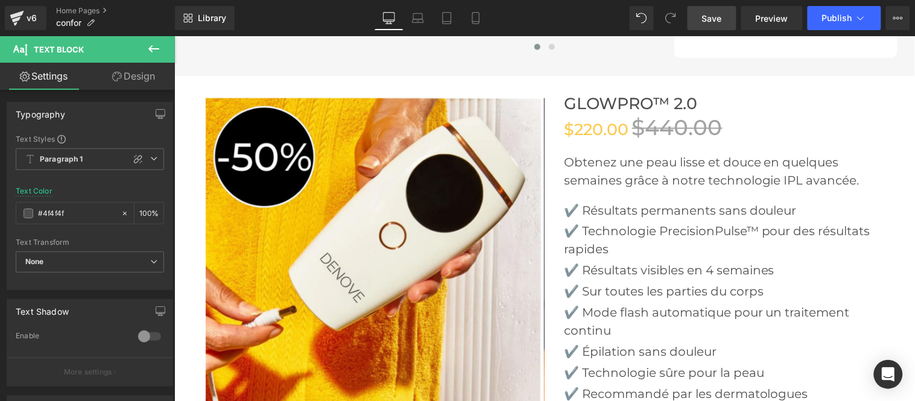
click at [712, 22] on span "Save" at bounding box center [712, 18] width 20 height 13
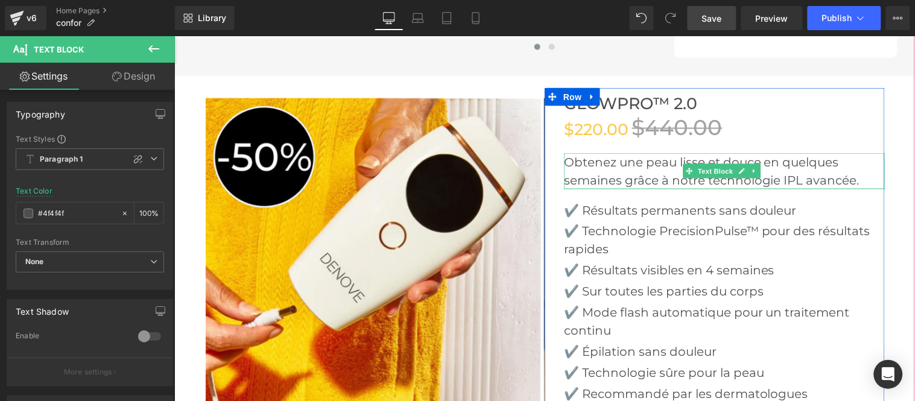
click at [602, 167] on p "Obtenez une peau lisse et douce en quelques semaines grâce à notre technologie …" at bounding box center [723, 171] width 321 height 36
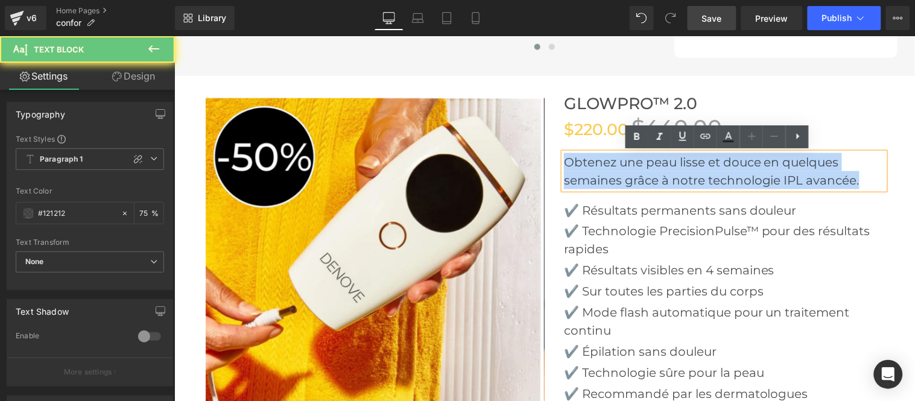
click at [602, 167] on p "Obtenez une peau lisse et douce en quelques semaines grâce à notre technologie …" at bounding box center [723, 171] width 321 height 36
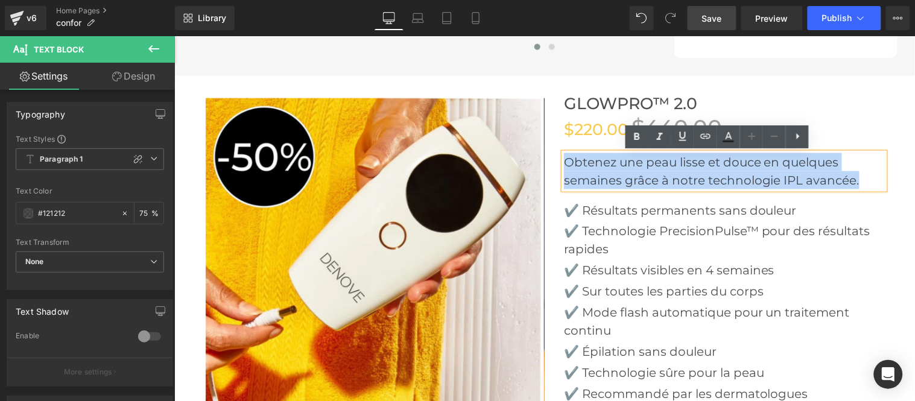
paste div
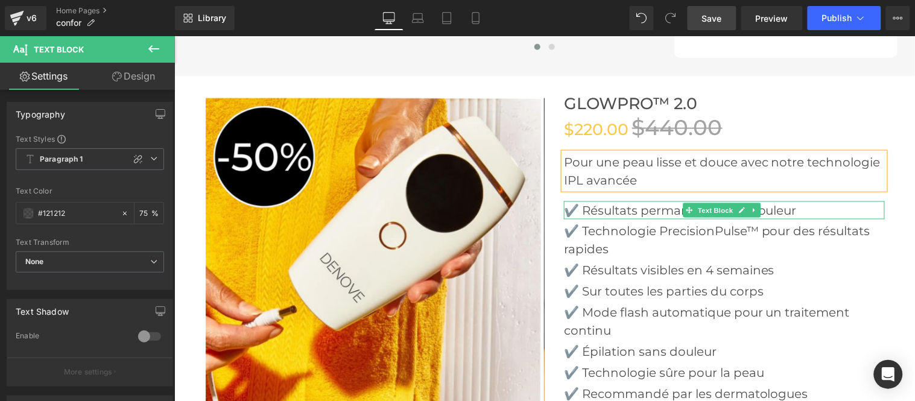
click at [612, 211] on p "✔️ Résultats permanents sans douleur" at bounding box center [723, 210] width 321 height 18
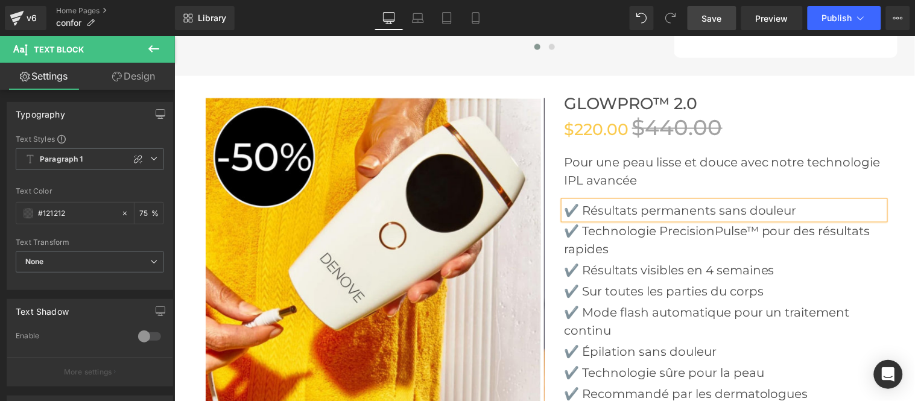
click at [612, 211] on p "✔️ Résultats permanents sans douleur" at bounding box center [723, 210] width 321 height 18
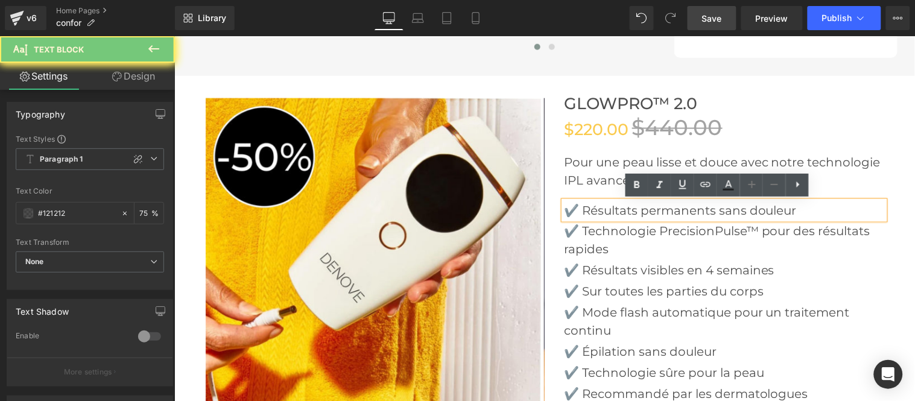
click at [612, 211] on p "✔️ Résultats permanents sans douleur" at bounding box center [723, 210] width 321 height 18
paste div
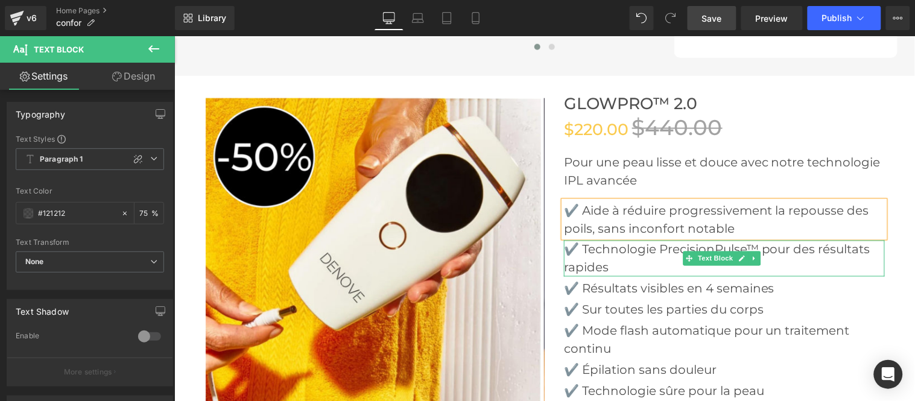
click at [613, 259] on p "✔️ Technologie PrecisionPulse™ pour des résultats rapides" at bounding box center [723, 258] width 321 height 36
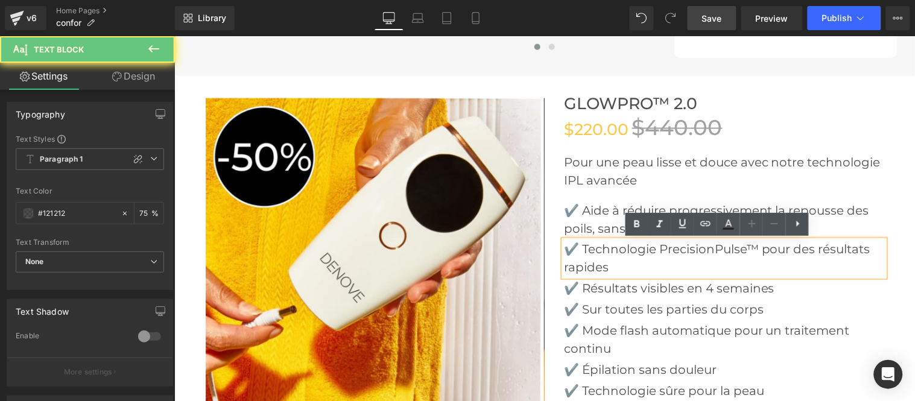
click at [613, 259] on p "✔️ Technologie PrecisionPulse™ pour des résultats rapides" at bounding box center [723, 258] width 321 height 36
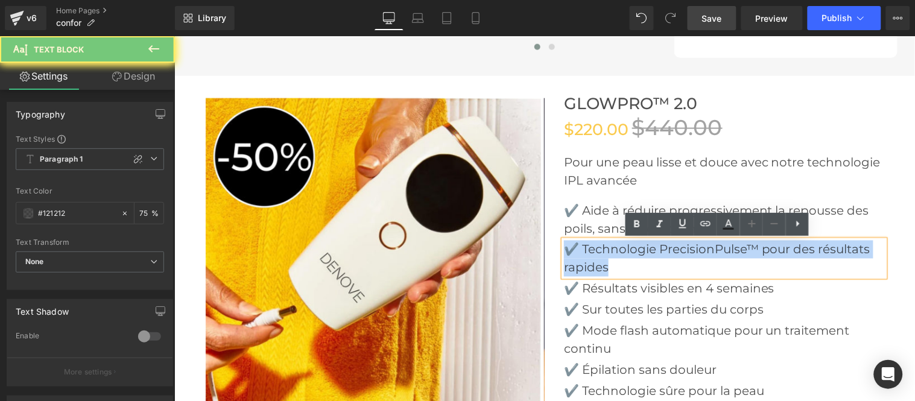
click at [613, 259] on p "✔️ Technologie PrecisionPulse™ pour des résultats rapides" at bounding box center [723, 258] width 321 height 36
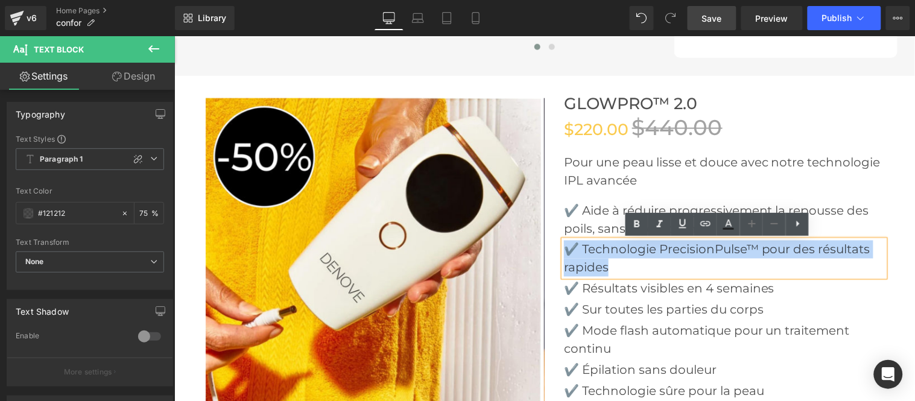
paste div
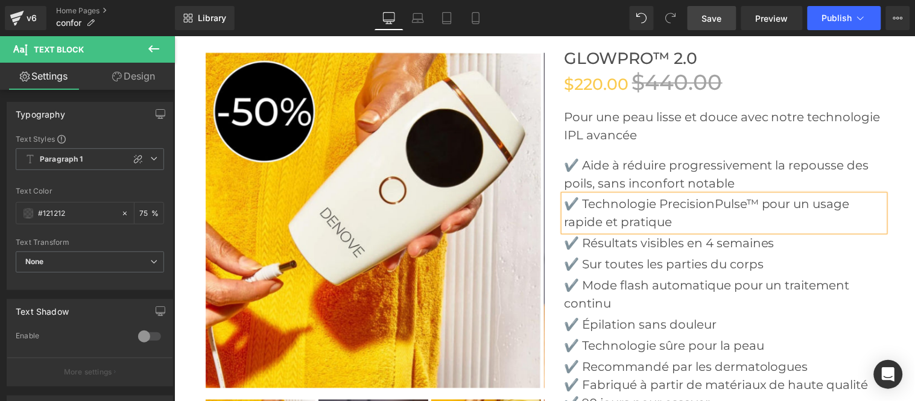
scroll to position [2812, 0]
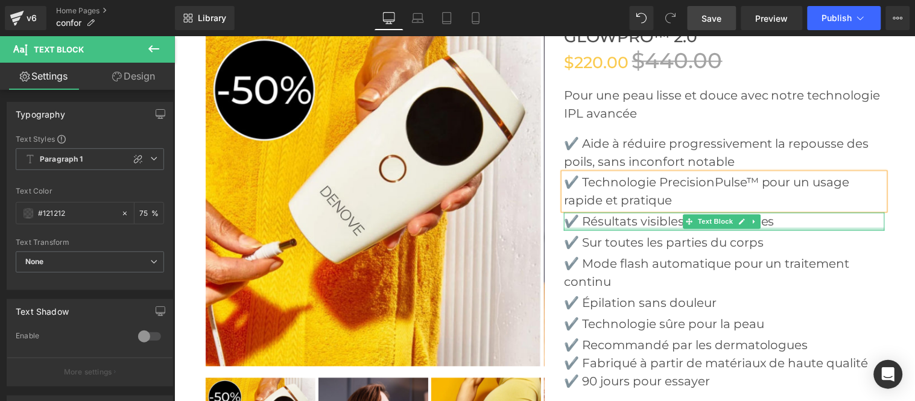
click at [604, 227] on div at bounding box center [723, 228] width 321 height 3
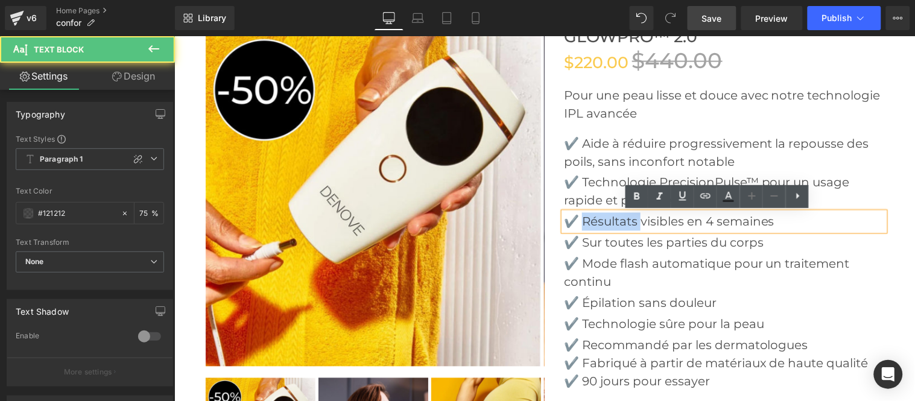
click at [604, 227] on p "✔️ Résultats visibles en 4 semaines" at bounding box center [723, 221] width 321 height 18
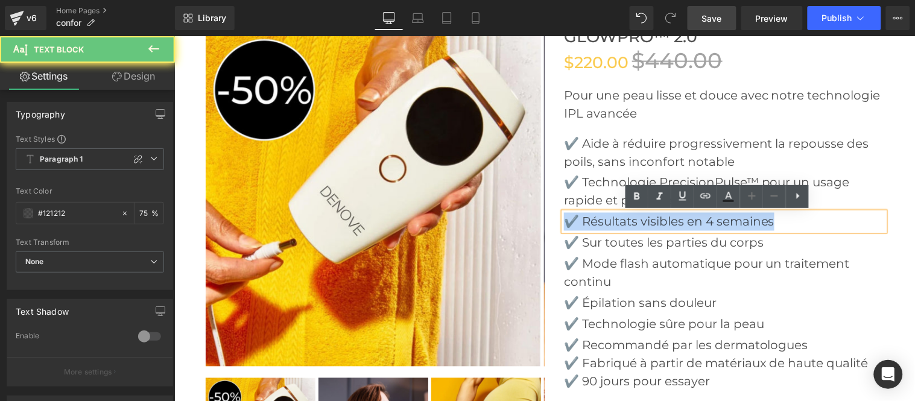
click at [604, 227] on p "✔️ Résultats visibles en 4 semaines" at bounding box center [723, 221] width 321 height 18
paste div
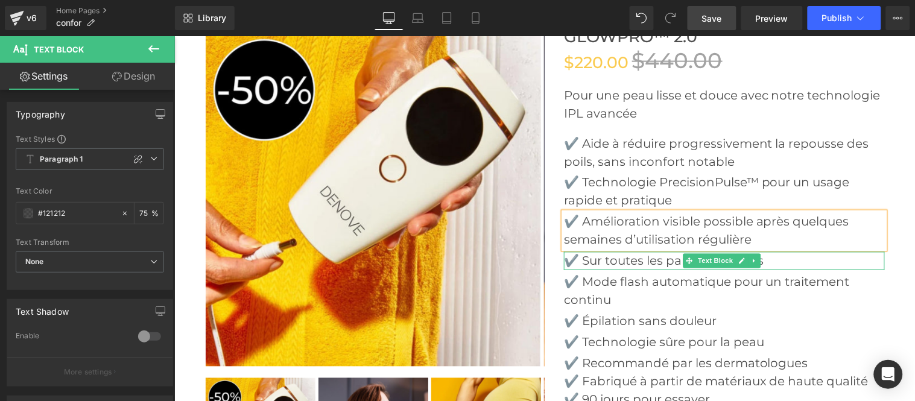
click at [600, 260] on p "✔️ Sur toutes les parties du corps" at bounding box center [723, 260] width 321 height 18
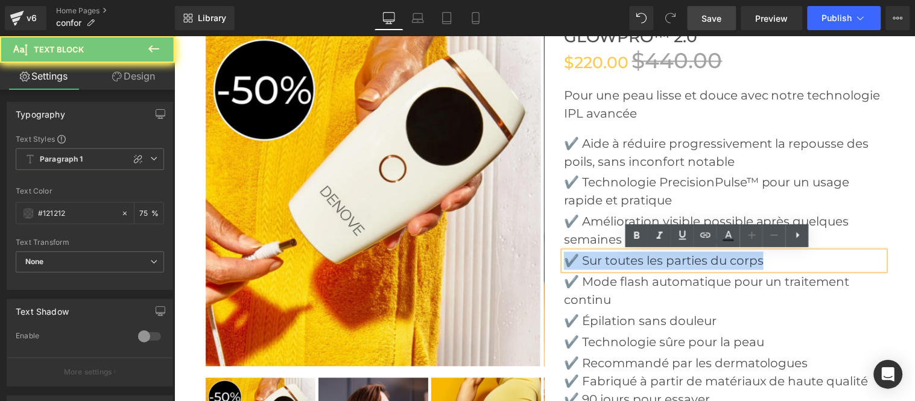
click at [600, 260] on p "✔️ Sur toutes les parties du corps" at bounding box center [723, 260] width 321 height 18
paste div
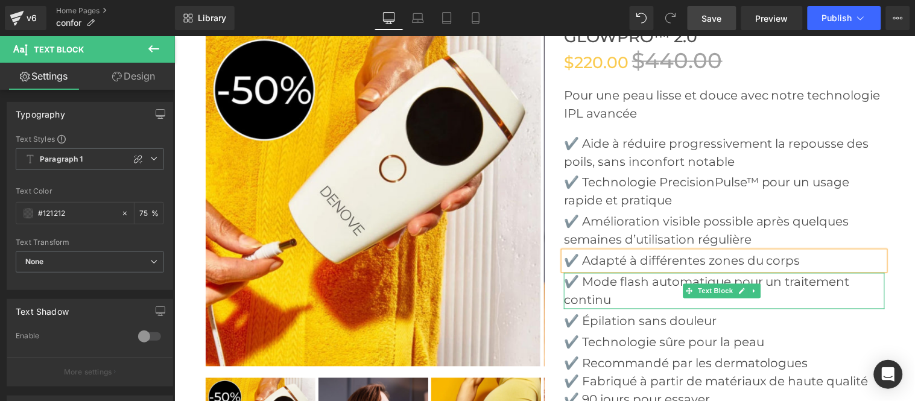
click at [603, 280] on p "✔️ Mode flash automatique pour un traitement continu" at bounding box center [723, 291] width 321 height 36
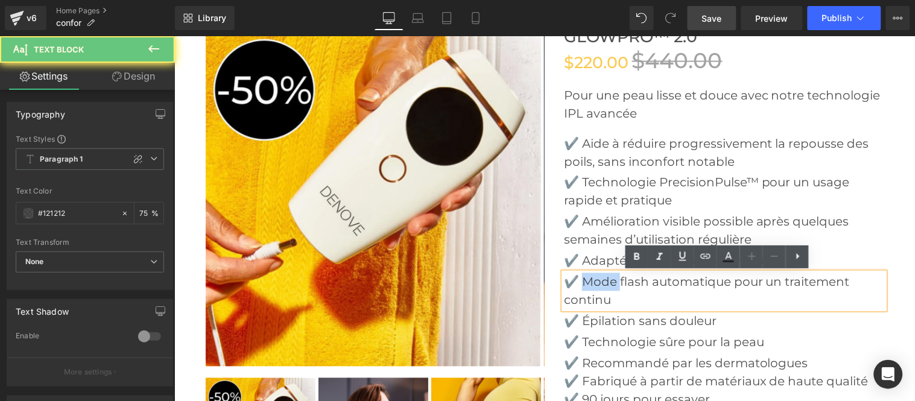
click at [603, 280] on p "✔️ Mode flash automatique pour un traitement continu" at bounding box center [723, 291] width 321 height 36
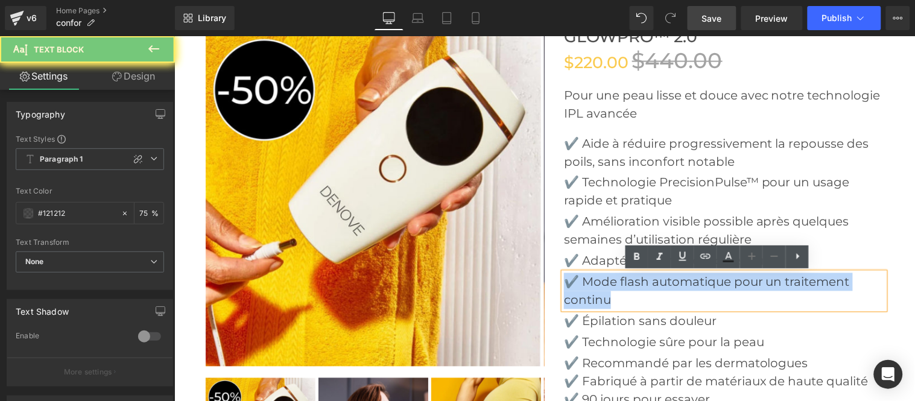
paste div
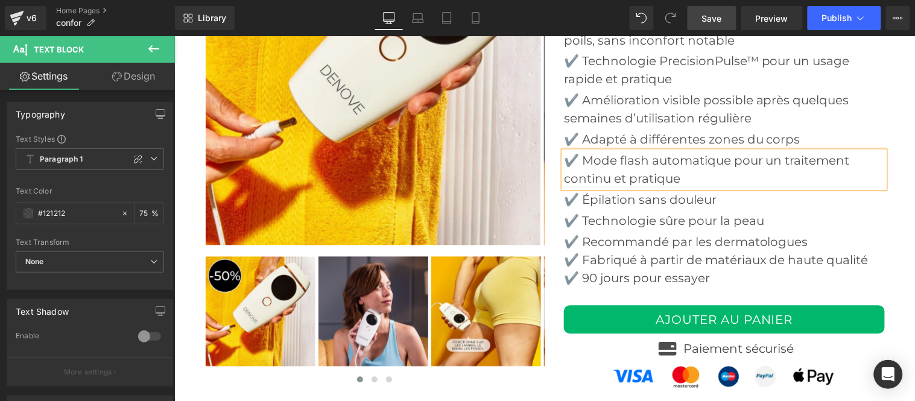
scroll to position [2945, 0]
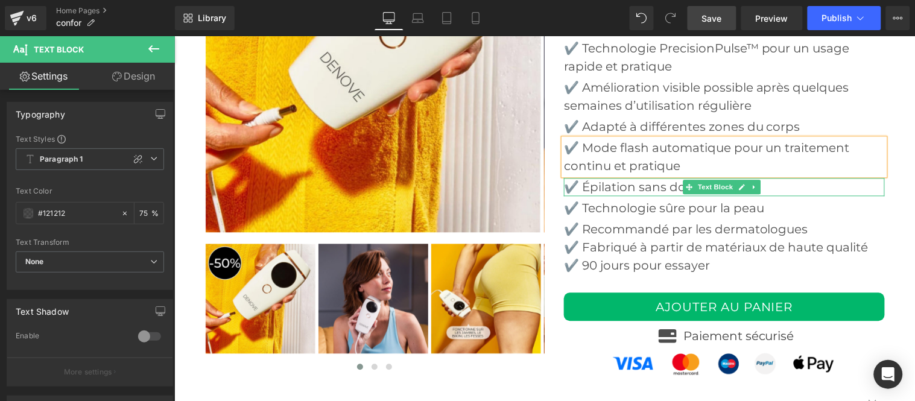
click at [611, 190] on p "✔️ Épilation sans douleur" at bounding box center [723, 187] width 321 height 18
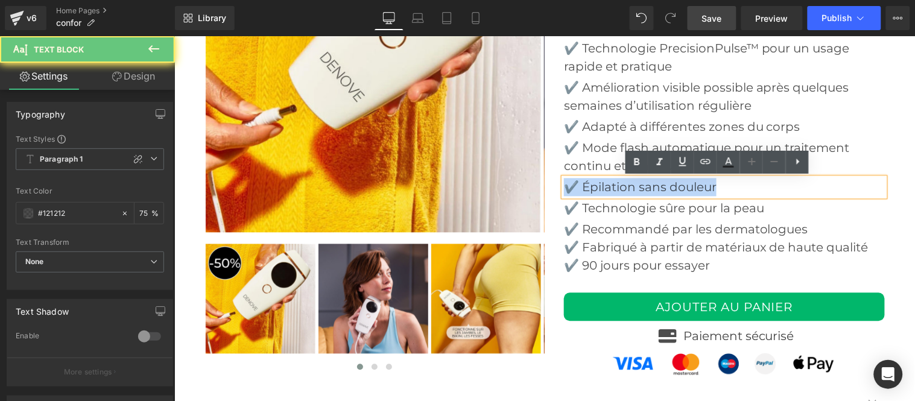
click at [611, 190] on p "✔️ Épilation sans douleur" at bounding box center [723, 187] width 321 height 18
paste div
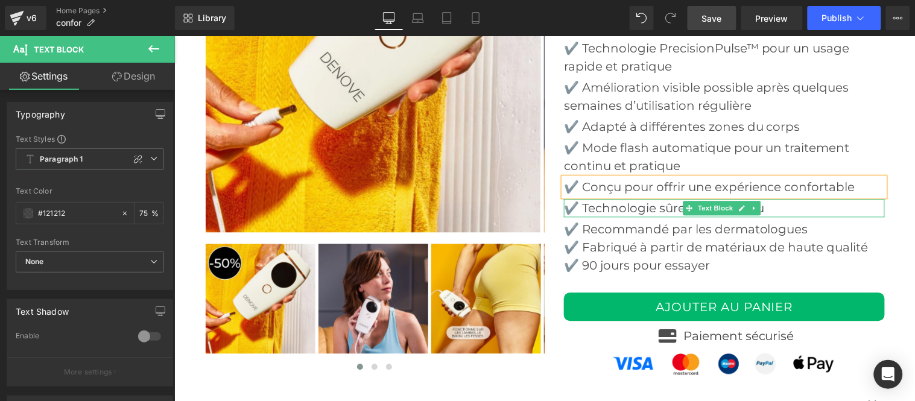
click at [605, 205] on p "✔️ Technologie sûre pour la peau" at bounding box center [723, 208] width 321 height 18
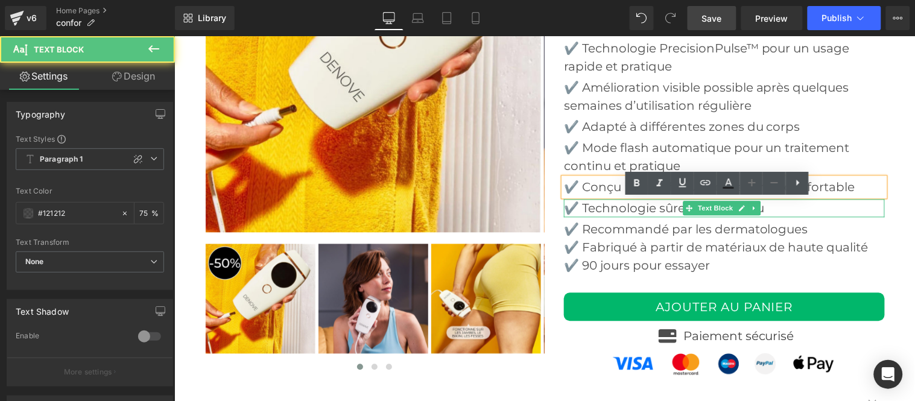
click at [604, 205] on p "✔️ Technologie sûre pour la peau" at bounding box center [723, 208] width 321 height 18
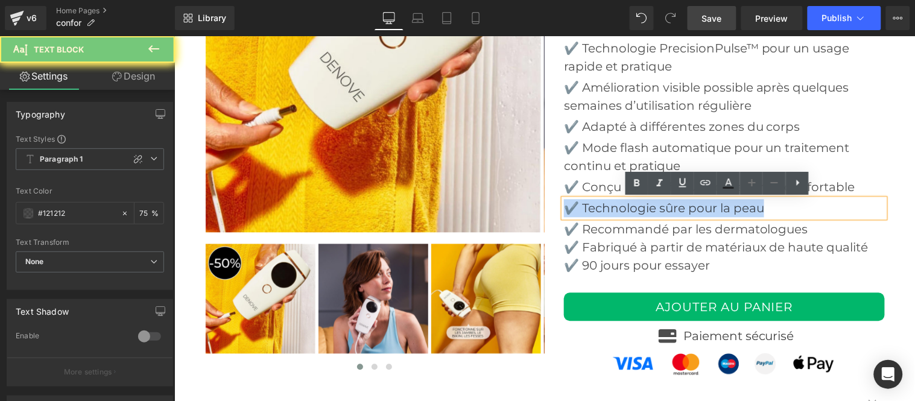
click at [604, 205] on p "✔️ Technologie sûre pour la peau" at bounding box center [723, 208] width 321 height 18
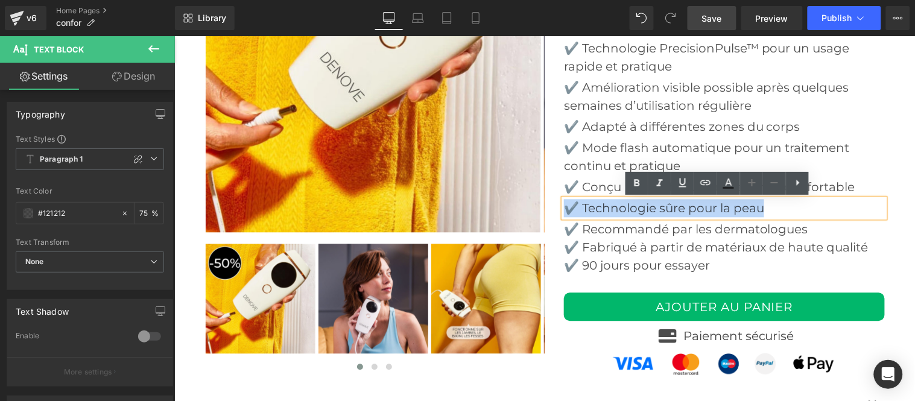
paste div
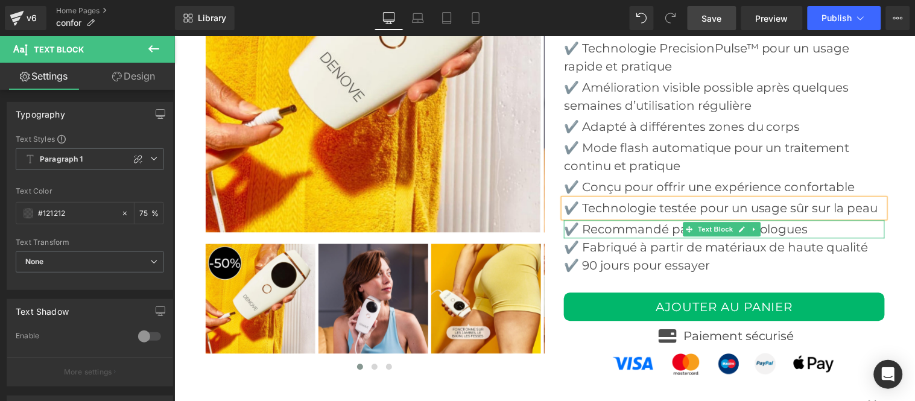
click at [617, 238] on p "✔️ Recommandé par les dermatologues" at bounding box center [723, 229] width 321 height 18
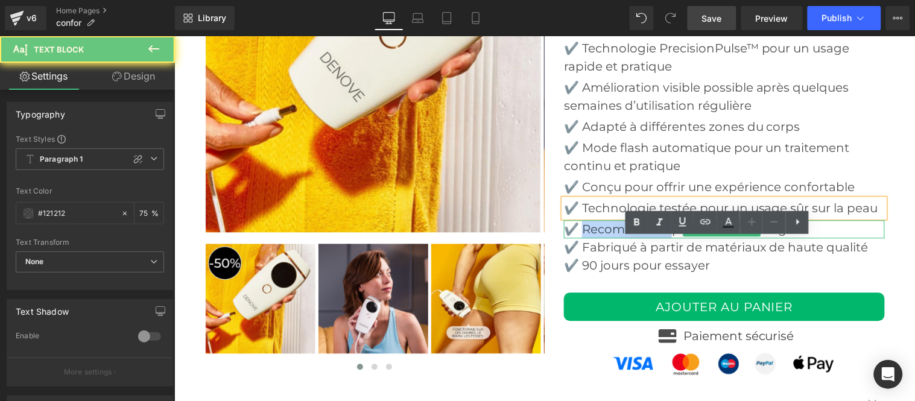
click at [617, 238] on p "✔️ Recommandé par les dermatologues" at bounding box center [723, 229] width 321 height 18
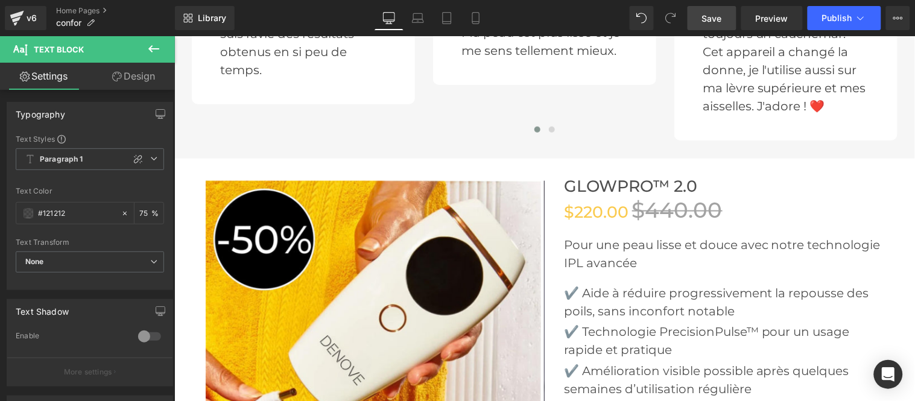
scroll to position [2997, 0]
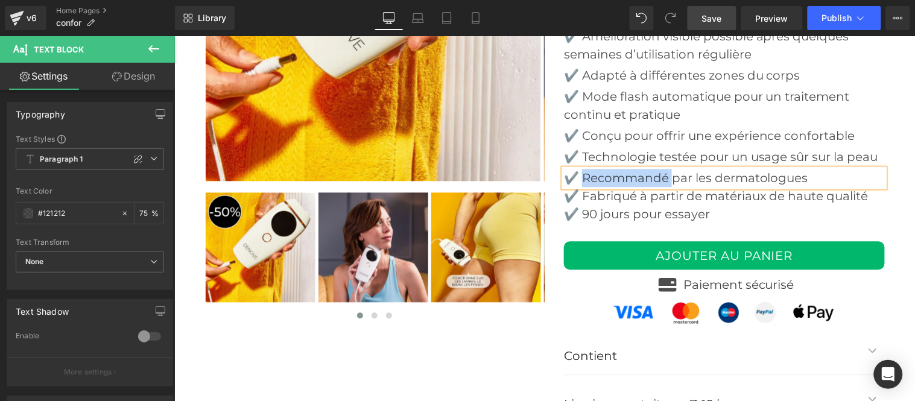
click at [605, 186] on p "✔️ Recommandé par les dermatologues" at bounding box center [723, 177] width 321 height 18
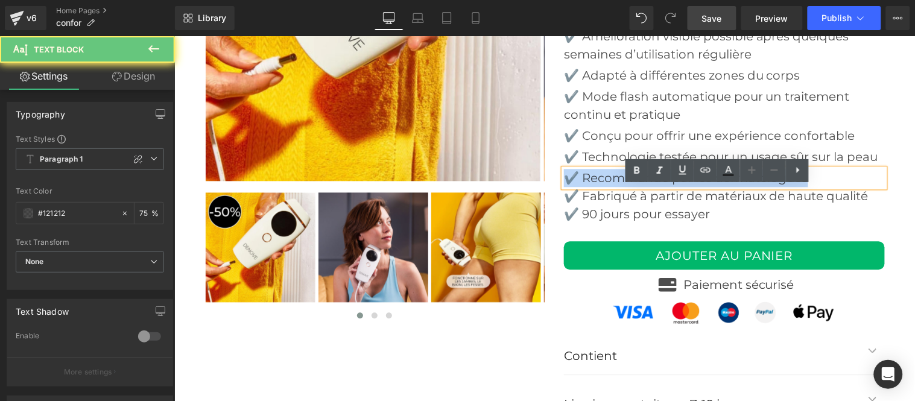
click at [605, 186] on p "✔️ Recommandé par les dermatologues" at bounding box center [723, 177] width 321 height 18
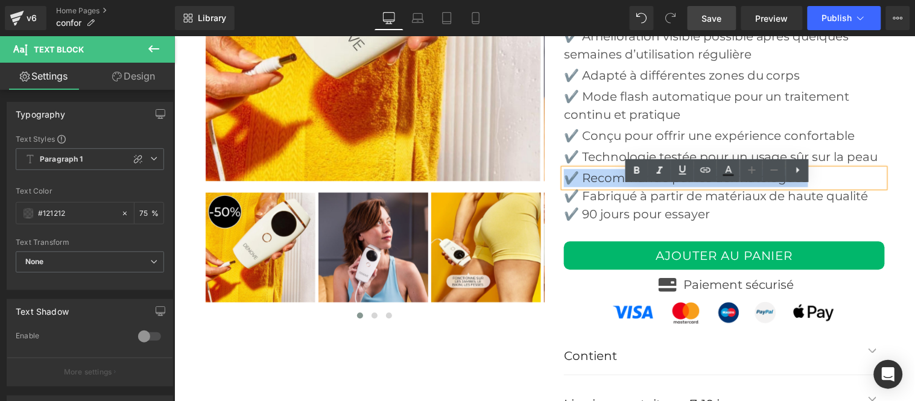
paste div
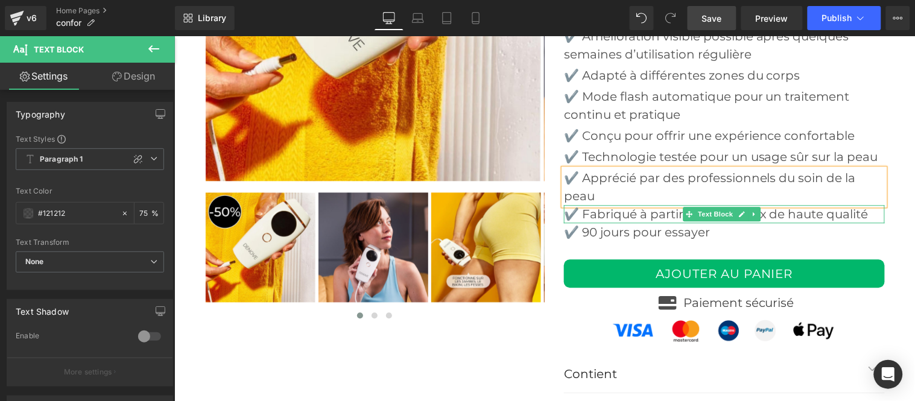
click at [596, 223] on p "✔️ Fabriqué à partir de matériaux de haute qualité" at bounding box center [723, 213] width 321 height 18
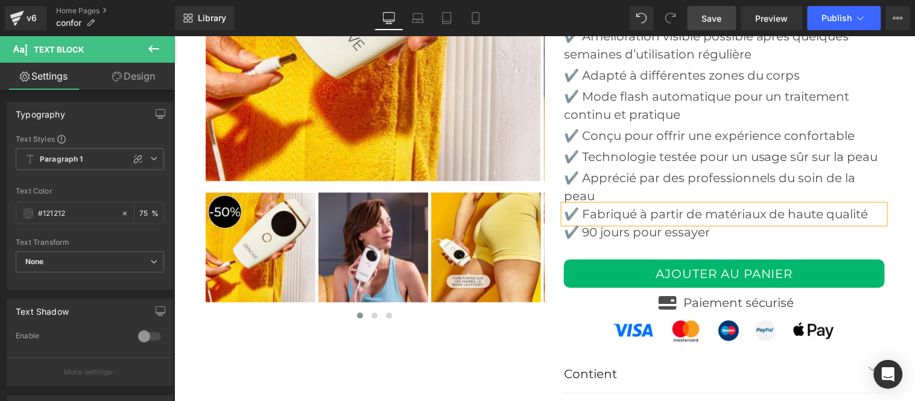
click at [596, 223] on p "✔️ Fabriqué à partir de matériaux de haute qualité" at bounding box center [723, 213] width 321 height 18
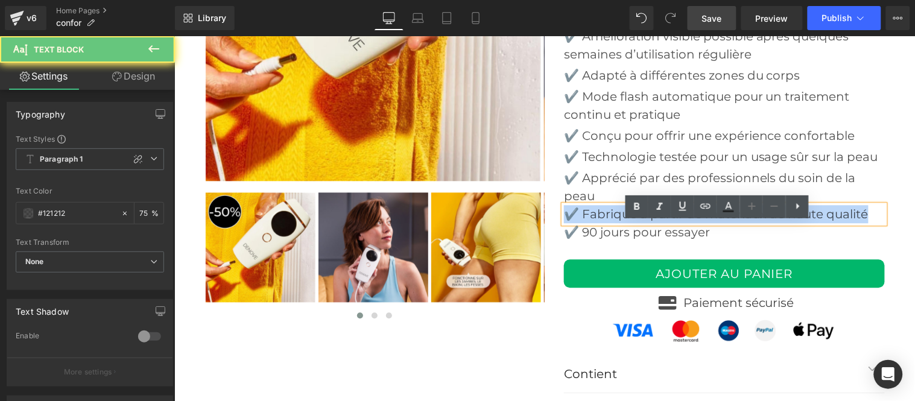
click at [596, 223] on p "✔️ Fabriqué à partir de matériaux de haute qualité" at bounding box center [723, 213] width 321 height 18
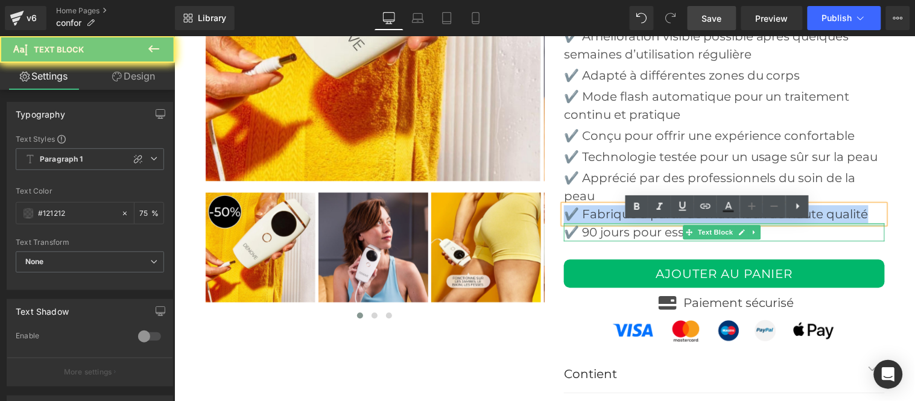
paste div
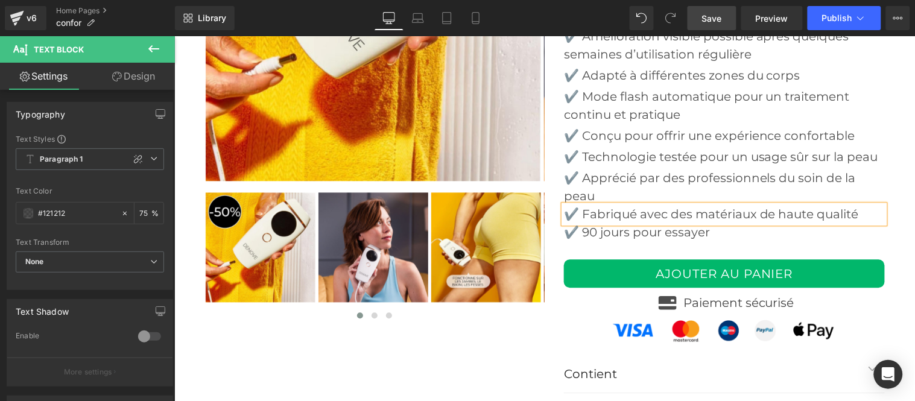
drag, startPoint x: 708, startPoint y: 22, endPoint x: 315, endPoint y: 160, distance: 416.0
click at [708, 22] on span "Save" at bounding box center [712, 18] width 20 height 13
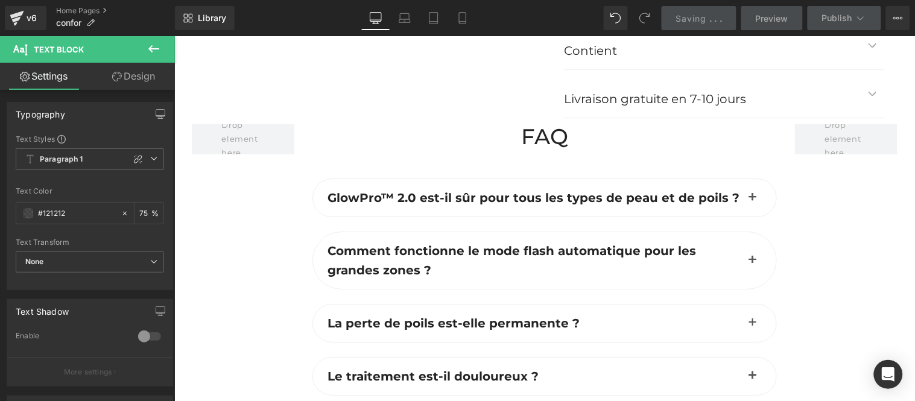
scroll to position [3332, 0]
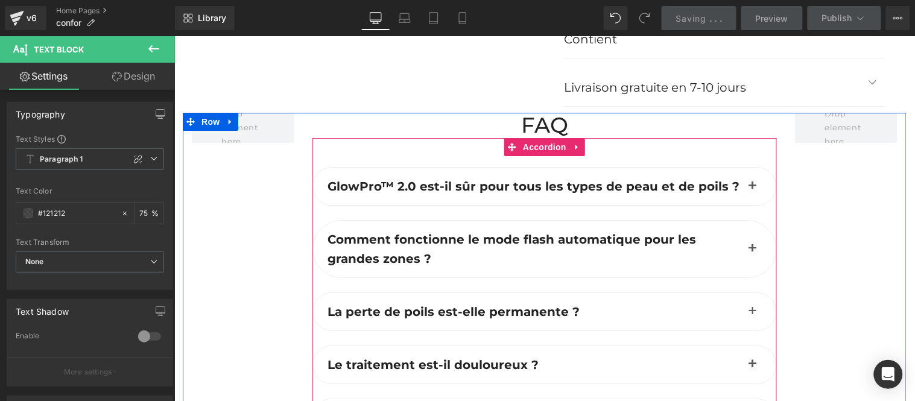
click at [752, 189] on span "button" at bounding box center [752, 189] width 0 height 0
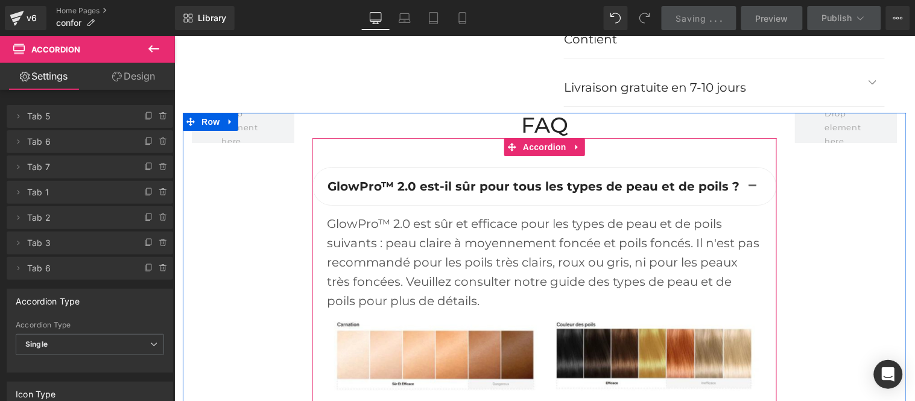
click at [391, 193] on span "GlowPro™ 2.0 est-il sûr pour tous les types de peau et de poils ?" at bounding box center [533, 186] width 412 height 14
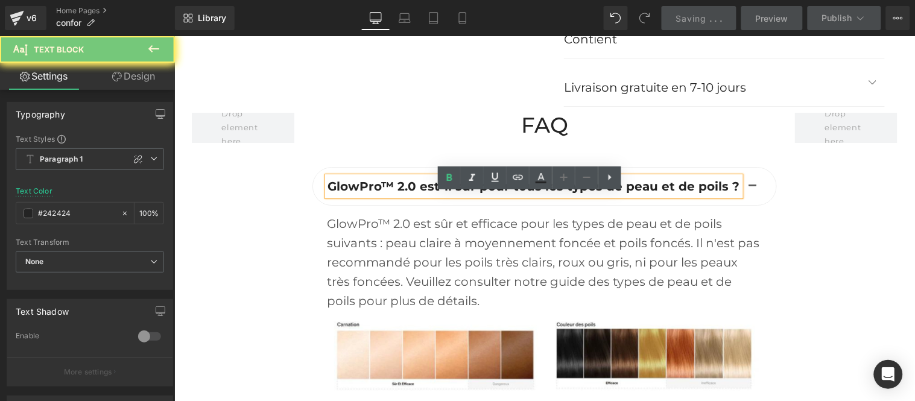
click at [391, 193] on span "GlowPro™ 2.0 est-il sûr pour tous les types de peau et de poils ?" at bounding box center [533, 186] width 412 height 14
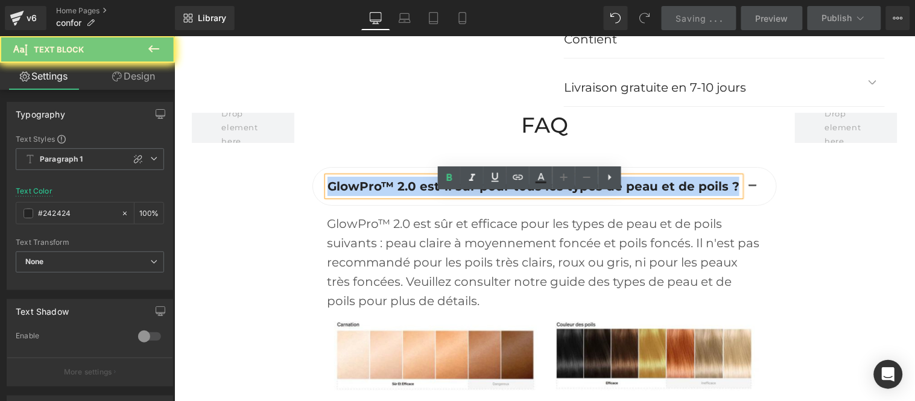
paste div
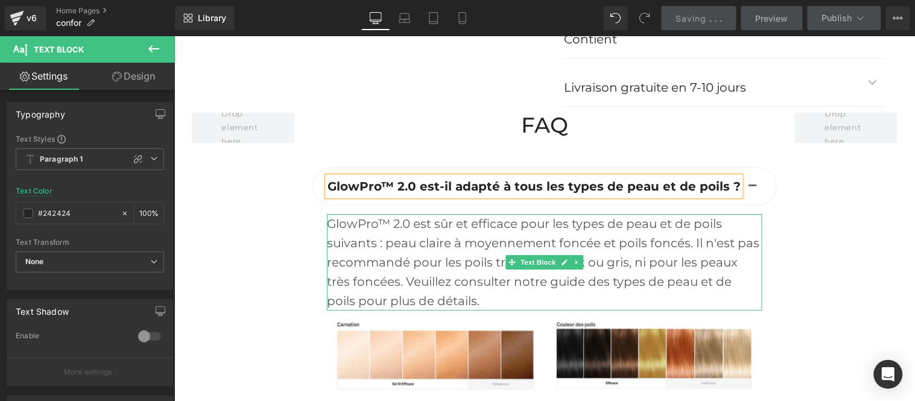
click at [391, 250] on div "GlowPro™ 2.0 est sûr et efficace pour les types de peau et de poils suivants : …" at bounding box center [543, 261] width 435 height 96
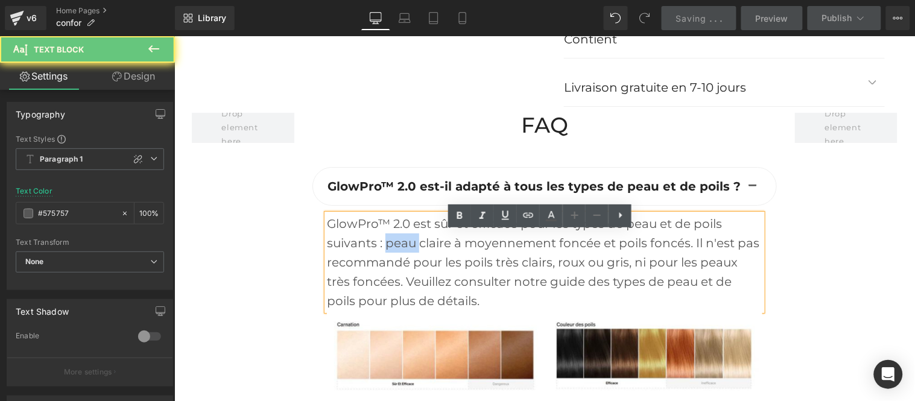
click at [391, 250] on div "GlowPro™ 2.0 est sûr et efficace pour les types de peau et de poils suivants : …" at bounding box center [543, 261] width 435 height 96
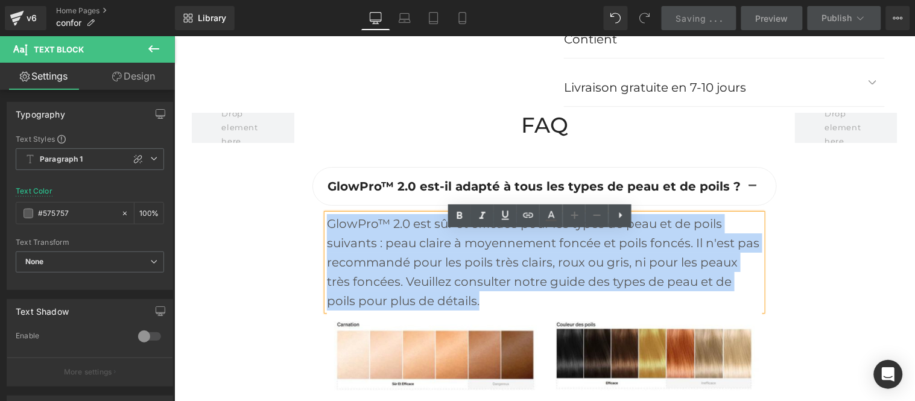
paste div
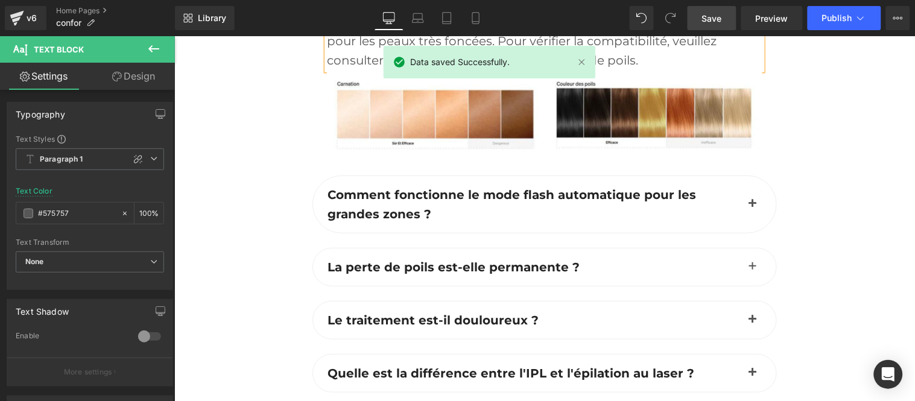
scroll to position [3600, 0]
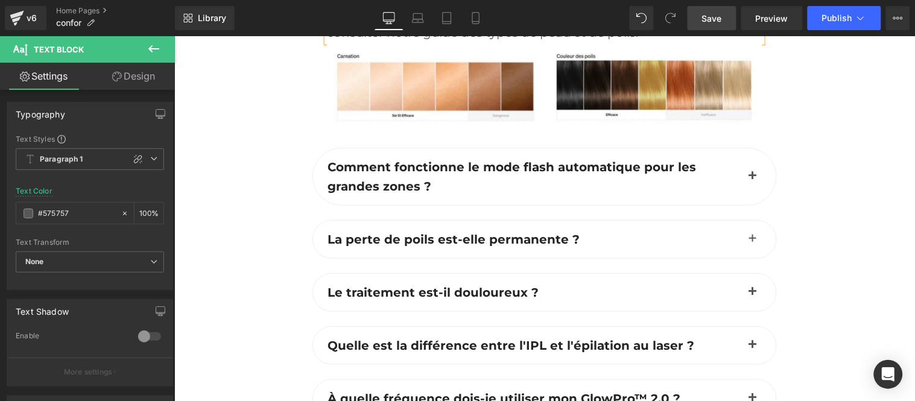
click at [750, 188] on button "button" at bounding box center [752, 176] width 24 height 57
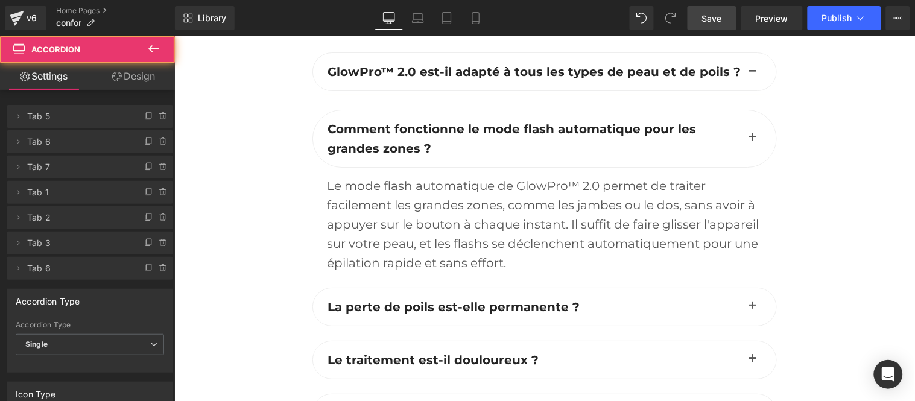
scroll to position [3404, 0]
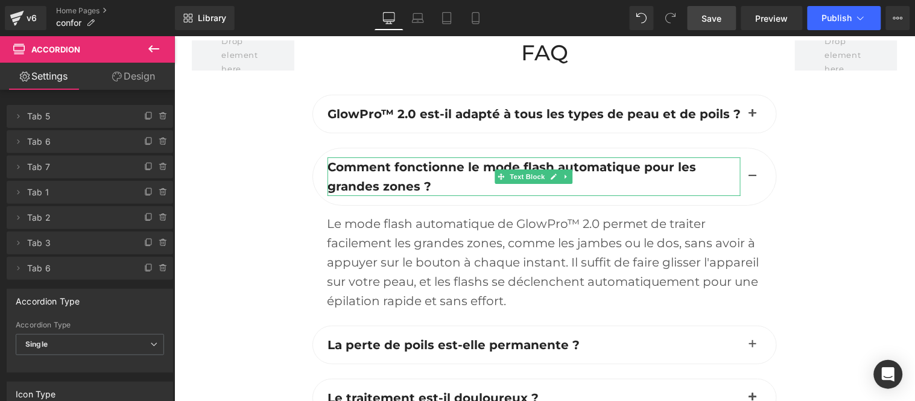
click at [426, 184] on b "Comment fonctionne le mode flash automatique pour les grandes zones ?" at bounding box center [511, 176] width 368 height 34
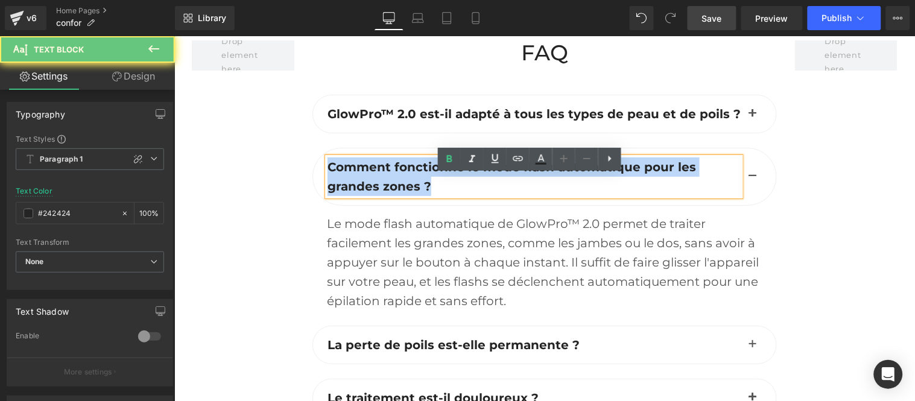
click at [426, 184] on b "Comment fonctionne le mode flash automatique pour les grandes zones ?" at bounding box center [511, 176] width 368 height 34
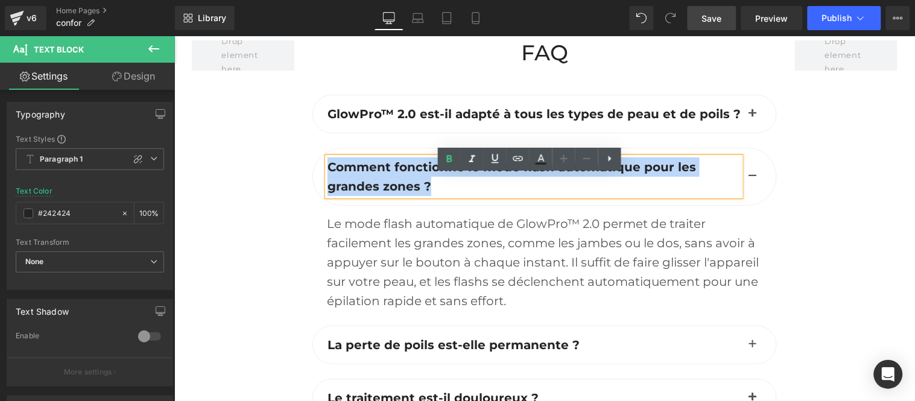
paste div
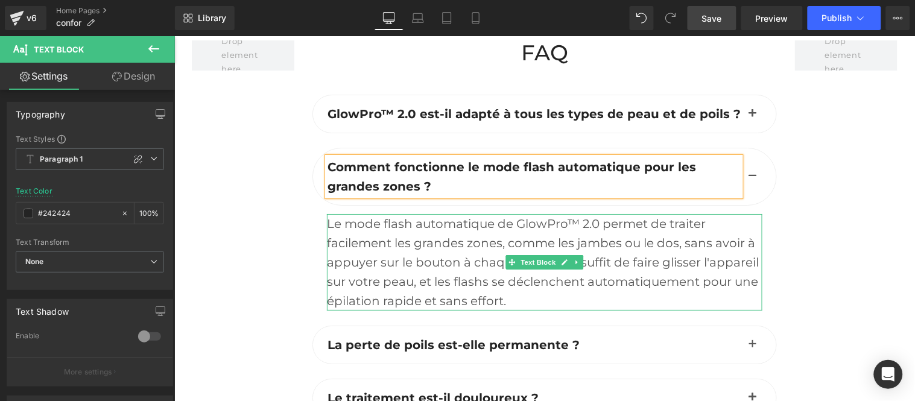
click at [386, 256] on div "Le mode flash automatique de GlowPro™ 2.0 permet de traiter facilement les gran…" at bounding box center [543, 261] width 435 height 96
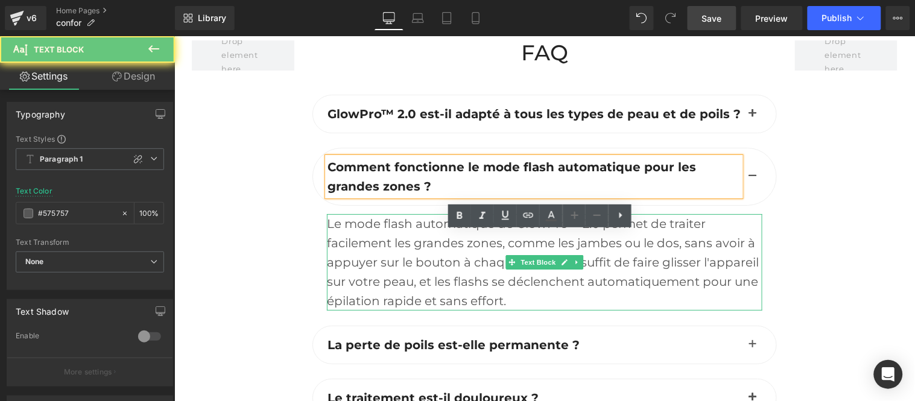
click at [386, 256] on div "Le mode flash automatique de GlowPro™ 2.0 permet de traiter facilement les gran…" at bounding box center [543, 261] width 435 height 96
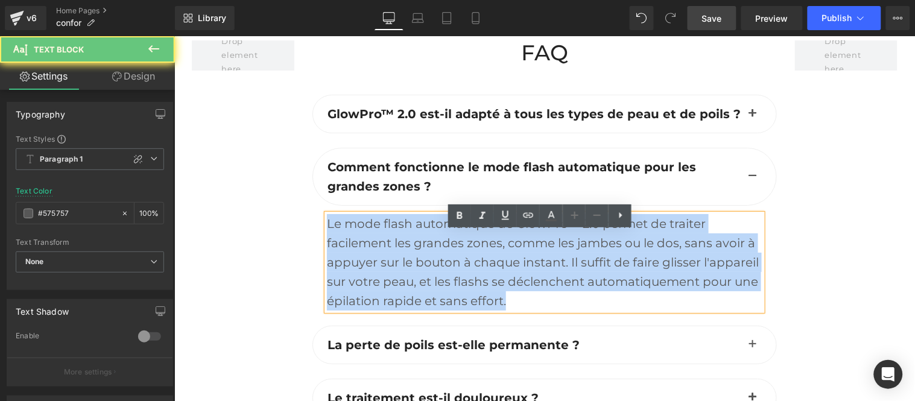
click at [386, 256] on div "Le mode flash automatique de GlowPro™ 2.0 permet de traiter facilement les gran…" at bounding box center [543, 261] width 435 height 96
paste div
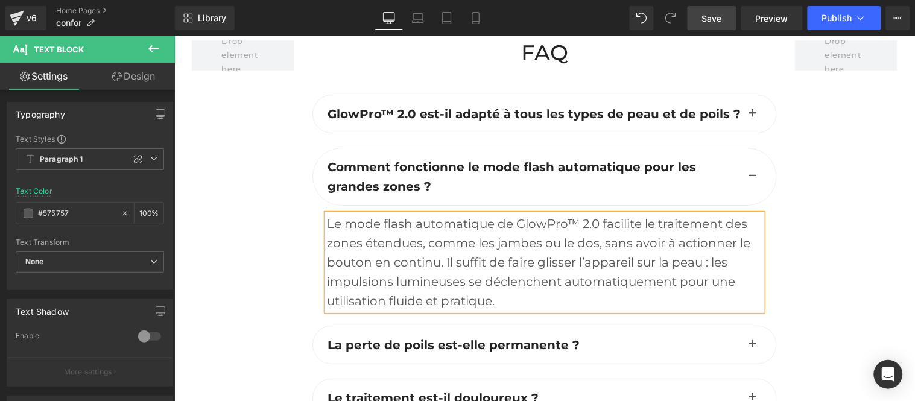
scroll to position [3471, 0]
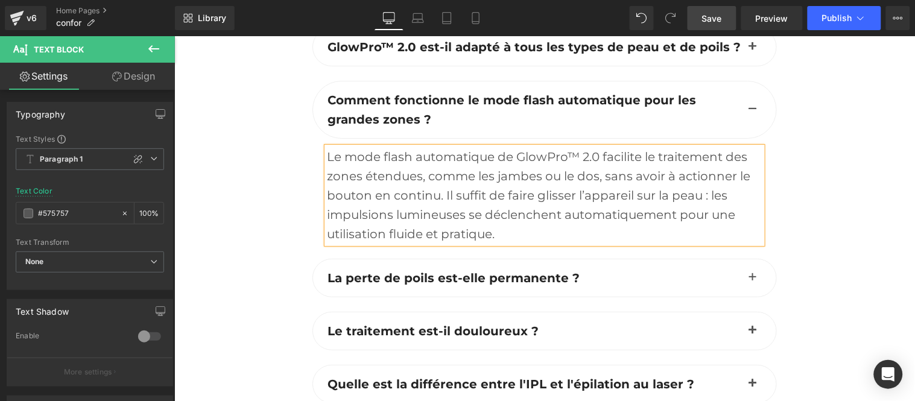
click at [744, 127] on button "button" at bounding box center [752, 109] width 24 height 57
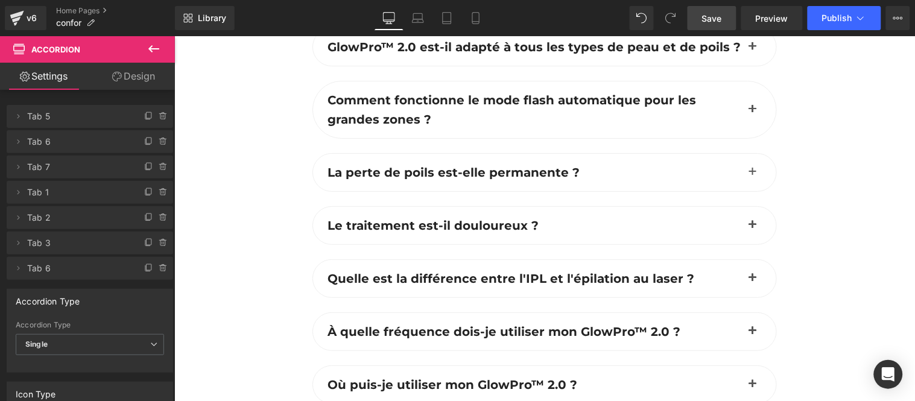
click at [752, 175] on span "button" at bounding box center [752, 175] width 0 height 0
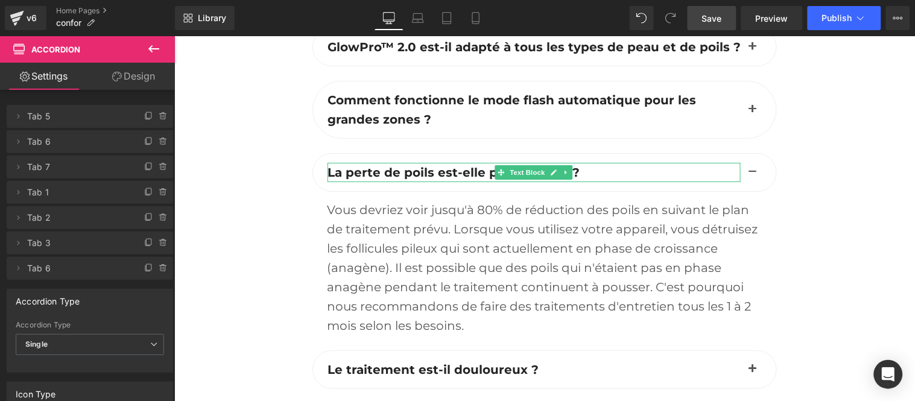
click at [387, 179] on span "La perte de poils est-elle permanente ?" at bounding box center [453, 172] width 252 height 14
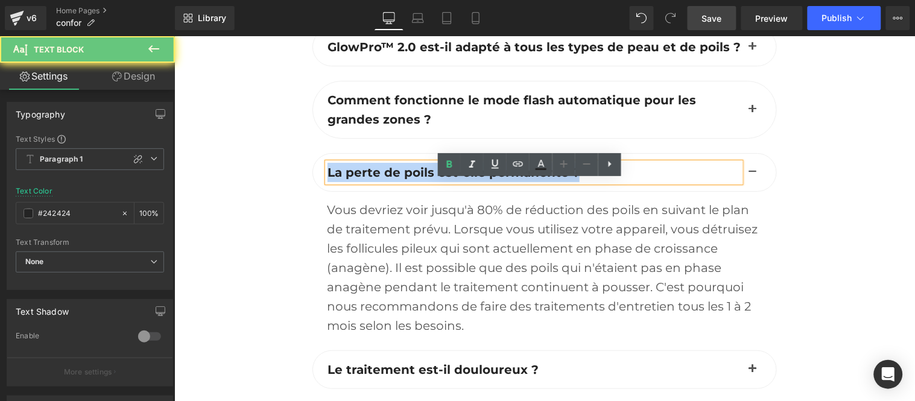
click at [387, 179] on span "La perte de poils est-elle permanente ?" at bounding box center [453, 172] width 252 height 14
paste div
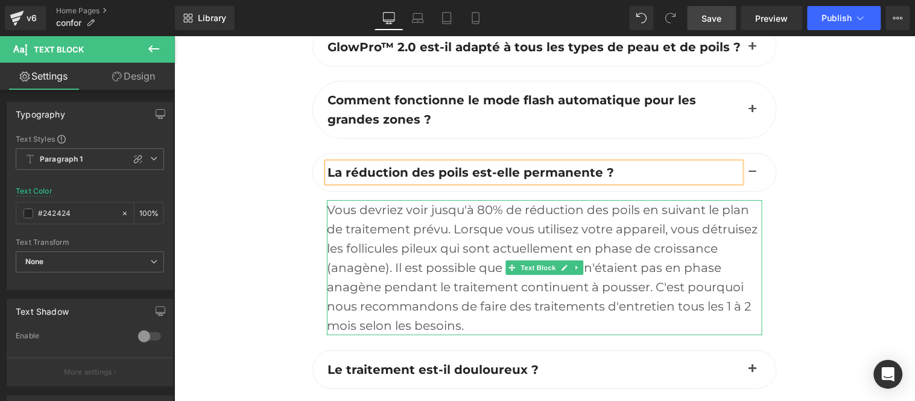
click at [388, 257] on div "Vous devriez voir jusqu'à 80% de réduction des poils en suivant le plan de trai…" at bounding box center [543, 267] width 435 height 135
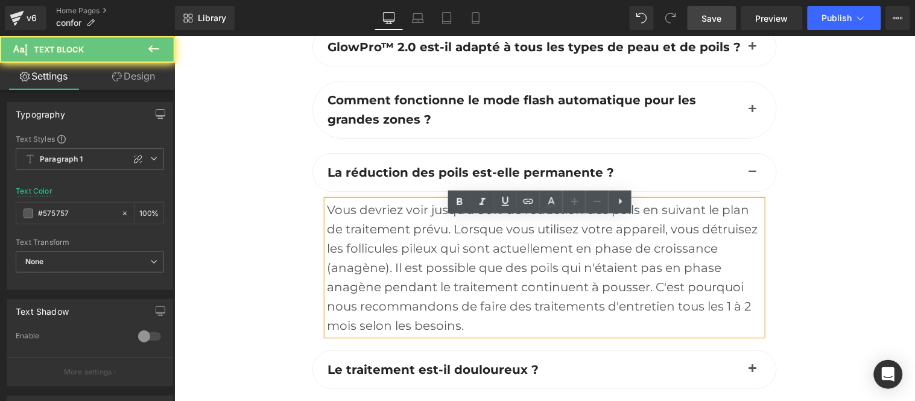
click at [388, 257] on div "Vous devriez voir jusqu'à 80% de réduction des poils en suivant le plan de trai…" at bounding box center [543, 267] width 435 height 135
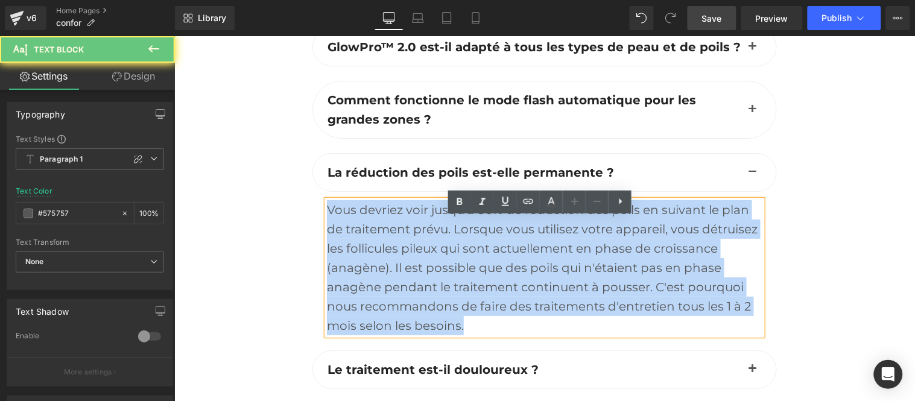
click at [388, 257] on div "Vous devriez voir jusqu'à 80% de réduction des poils en suivant le plan de trai…" at bounding box center [543, 267] width 435 height 135
paste div
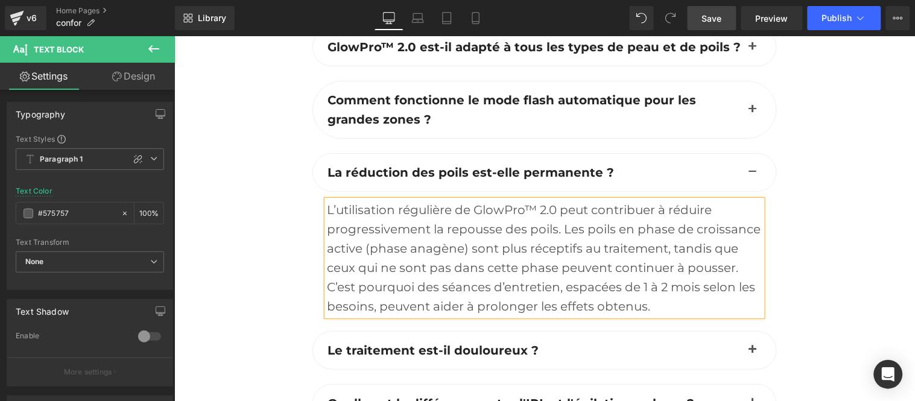
click at [752, 175] on span "button" at bounding box center [752, 175] width 0 height 0
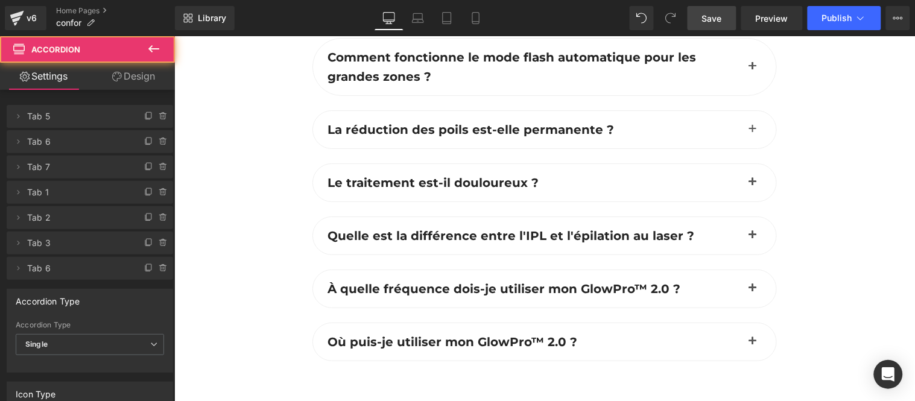
scroll to position [3538, 0]
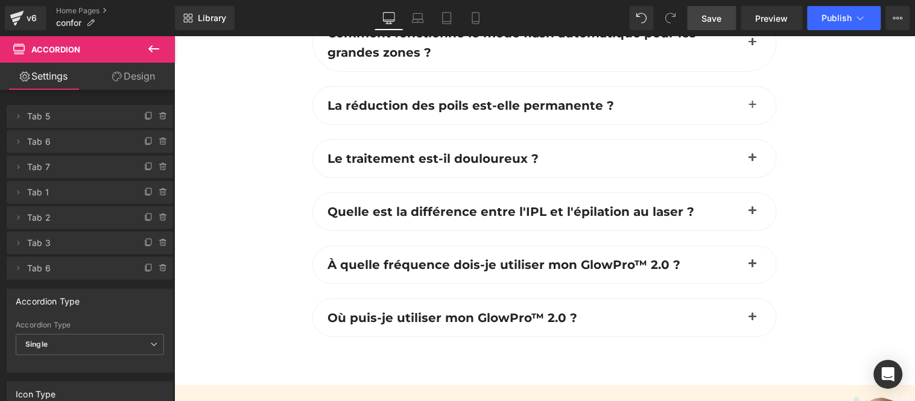
click at [752, 161] on span "button" at bounding box center [752, 161] width 0 height 0
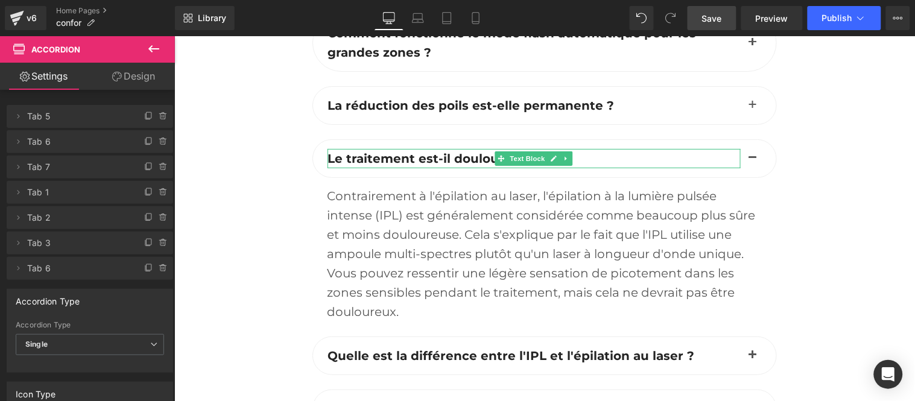
click at [379, 165] on span "Le traitement est-il douloureux ?" at bounding box center [432, 158] width 211 height 14
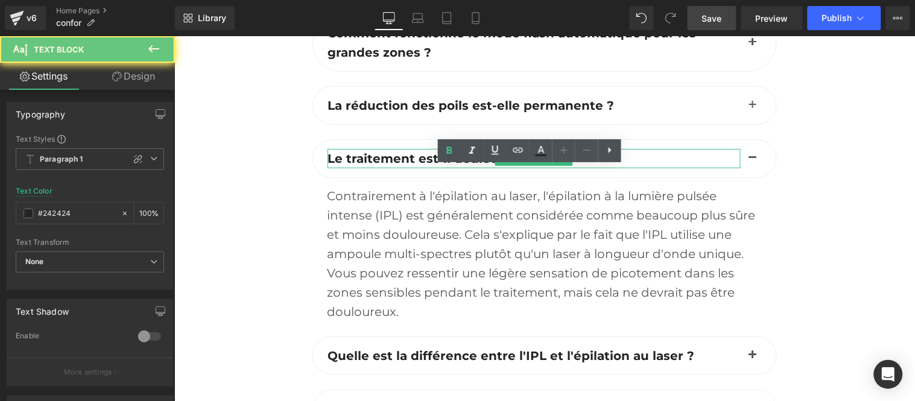
click at [379, 165] on span "Le traitement est-il douloureux ?" at bounding box center [432, 158] width 211 height 14
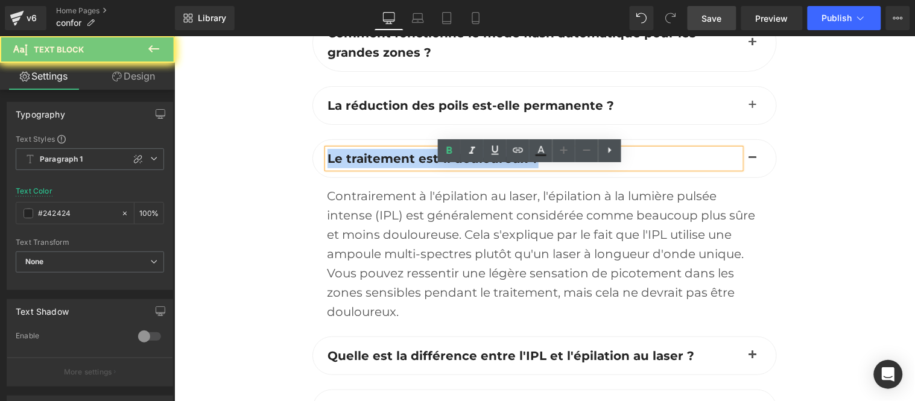
click at [379, 165] on span "Le traitement est-il douloureux ?" at bounding box center [432, 158] width 211 height 14
paste div
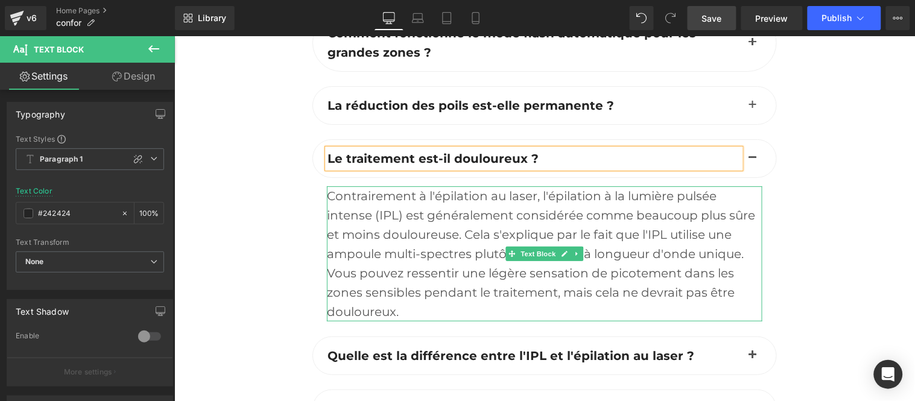
click at [409, 258] on div "Contrairement à l'épilation au laser, l'épilation à la lumière pulsée intense (…" at bounding box center [543, 253] width 435 height 135
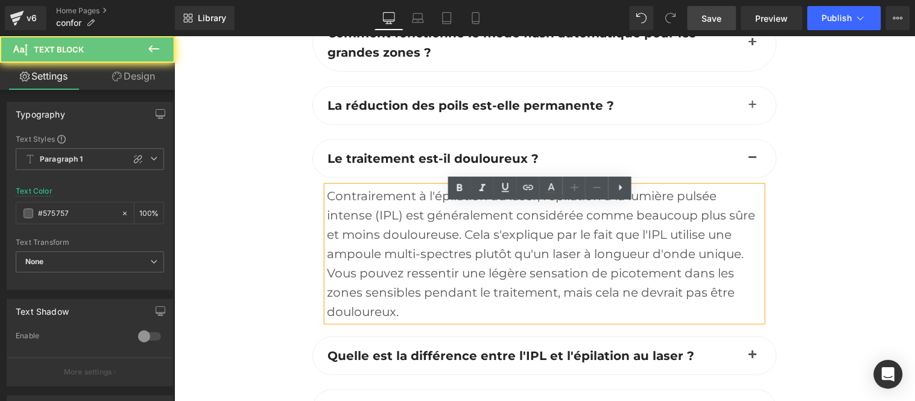
click at [409, 258] on div "Contrairement à l'épilation au laser, l'épilation à la lumière pulsée intense (…" at bounding box center [543, 253] width 435 height 135
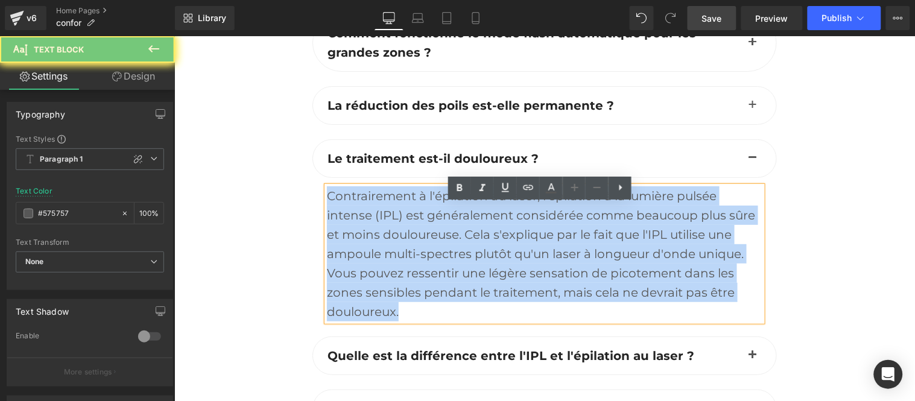
click at [409, 258] on div "Contrairement à l'épilation au laser, l'épilation à la lumière pulsée intense (…" at bounding box center [543, 253] width 435 height 135
paste div
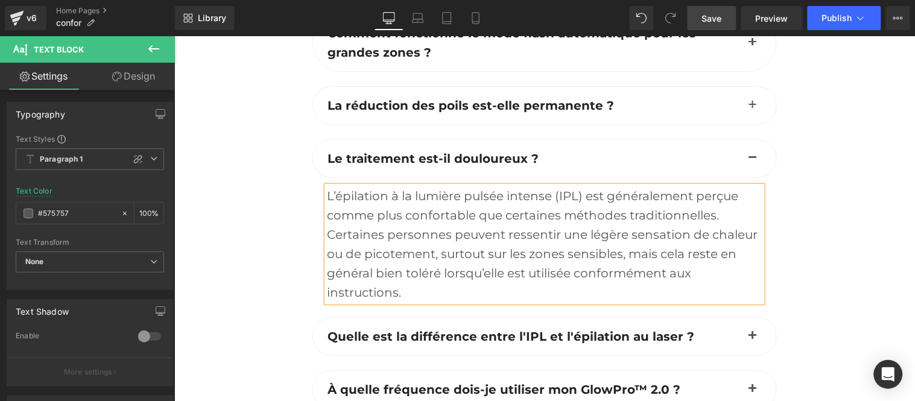
click at [744, 175] on button "button" at bounding box center [752, 157] width 24 height 37
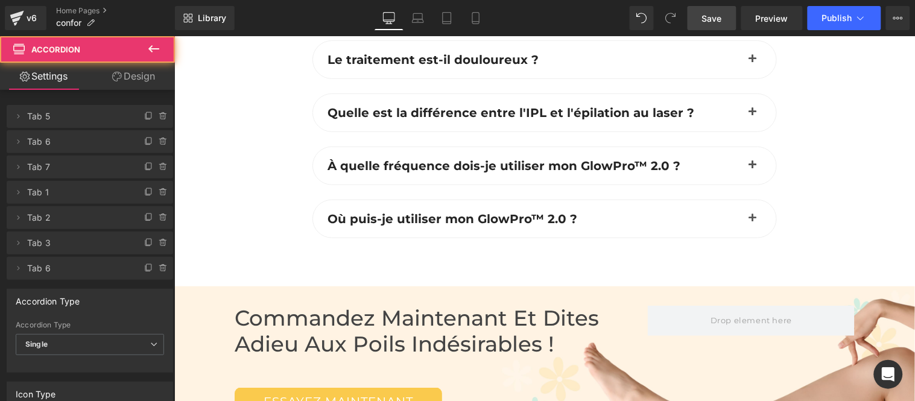
scroll to position [3673, 0]
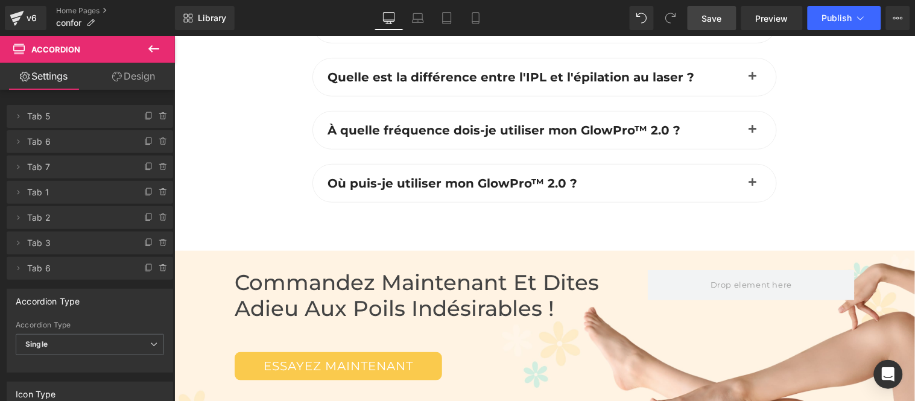
click at [752, 80] on span "button" at bounding box center [752, 80] width 0 height 0
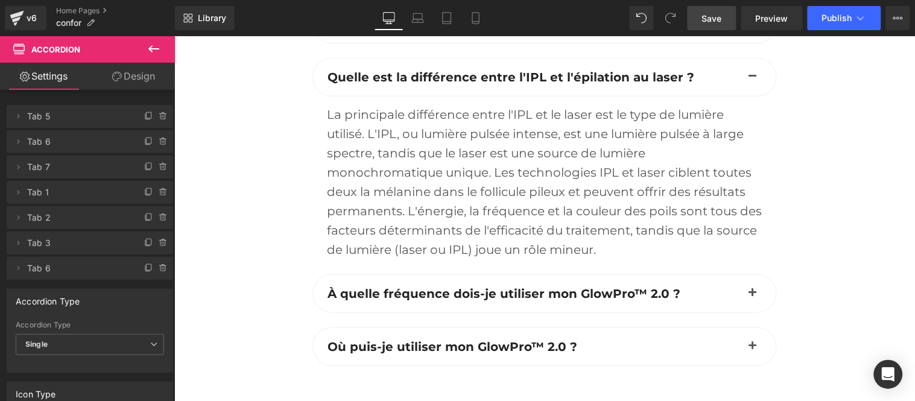
click at [430, 84] on span "Quelle est la différence entre l'IPL et l'épilation au laser ?" at bounding box center [510, 76] width 367 height 14
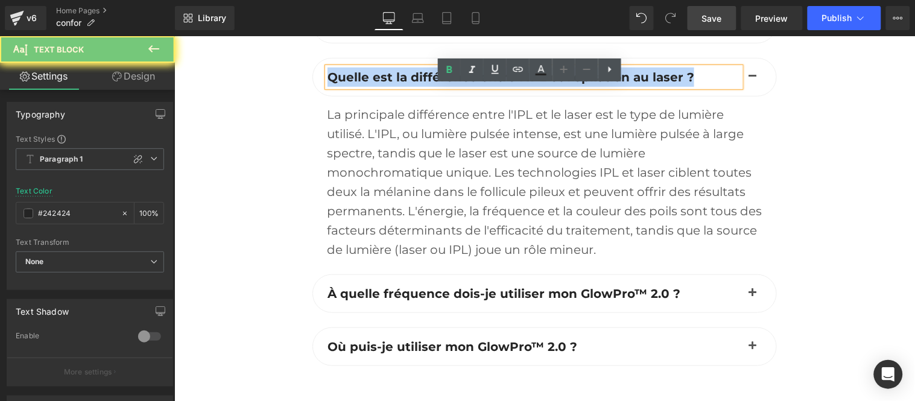
click at [430, 84] on span "Quelle est la différence entre l'IPL et l'épilation au laser ?" at bounding box center [510, 76] width 367 height 14
paste div
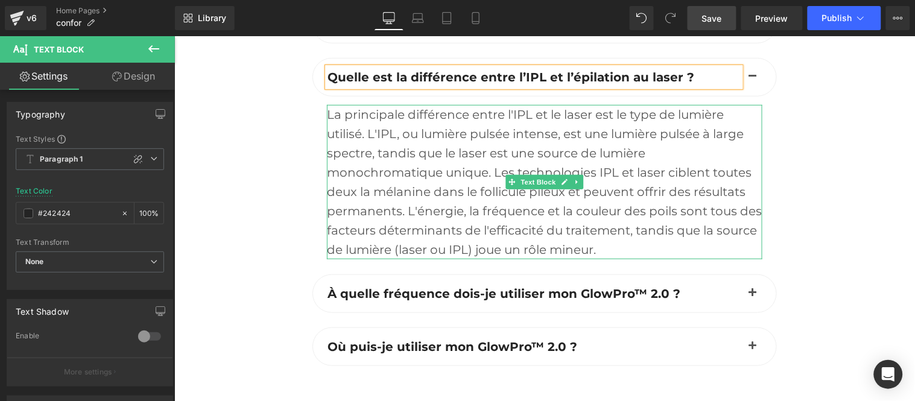
click at [423, 223] on div "La principale différence entre l'IPL et le laser est le type de lumière utilisé…" at bounding box center [543, 181] width 435 height 154
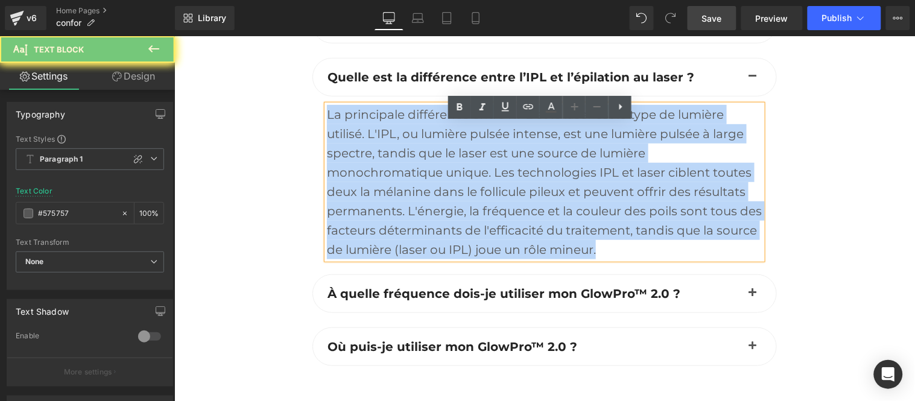
click at [423, 223] on div "La principale différence entre l'IPL et le laser est le type de lumière utilisé…" at bounding box center [543, 181] width 435 height 154
paste div
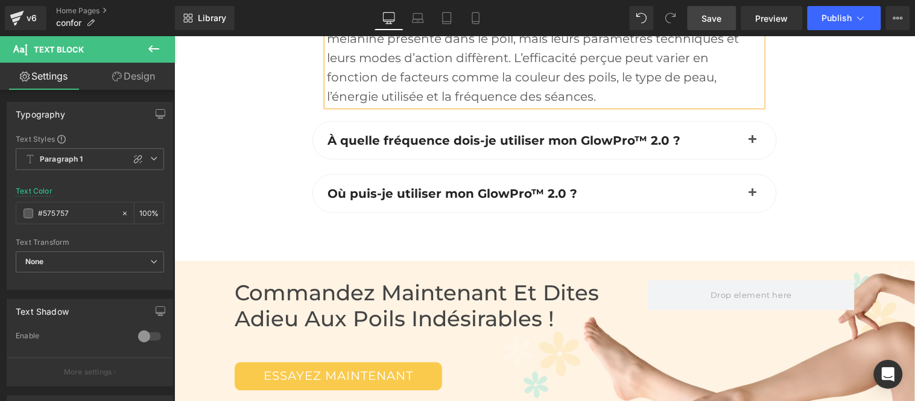
click at [752, 143] on span "button" at bounding box center [752, 143] width 0 height 0
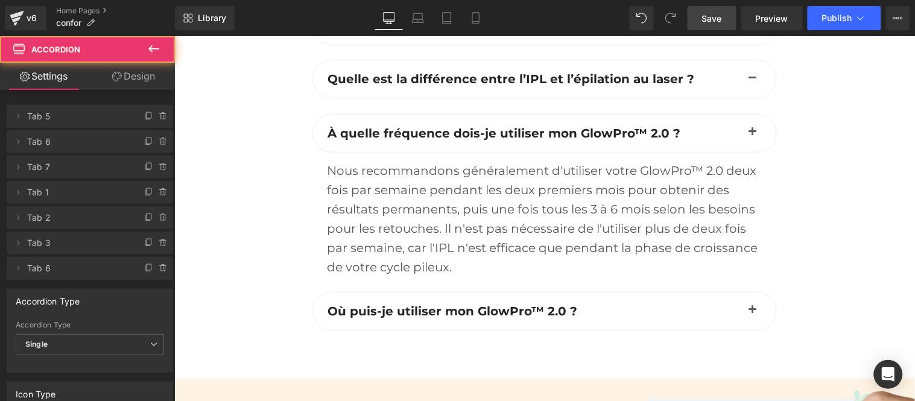
scroll to position [3663, 0]
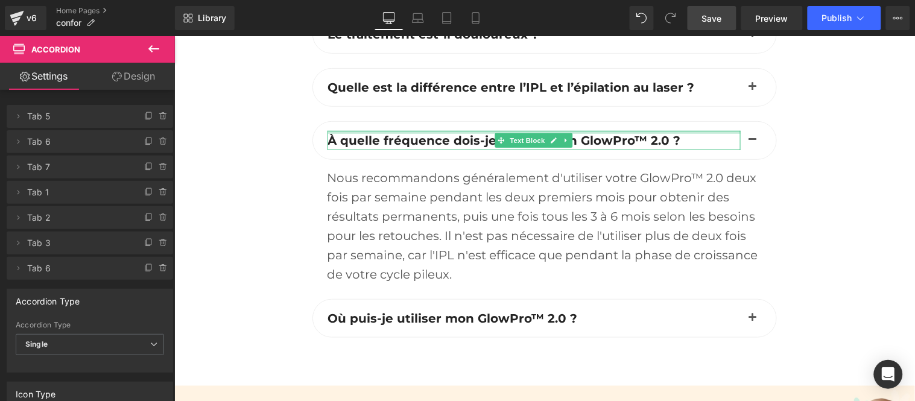
click at [387, 133] on div at bounding box center [533, 131] width 413 height 3
click at [387, 147] on span "À quelle fréquence dois-je utiliser mon GlowPro™ 2.0 ?" at bounding box center [503, 140] width 353 height 14
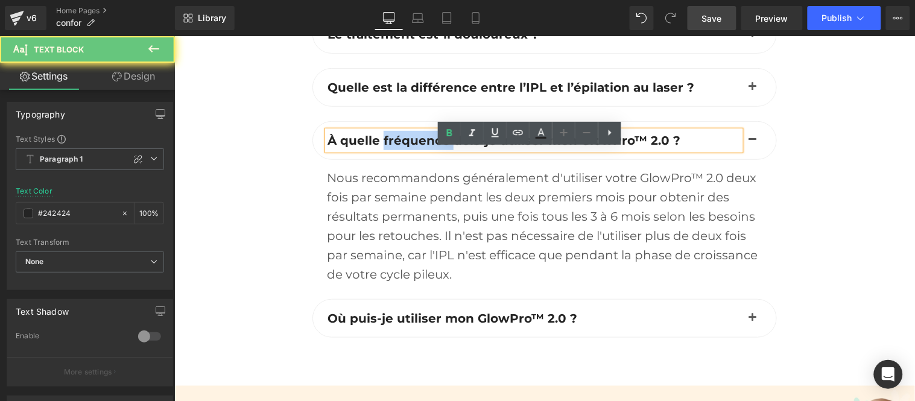
click at [393, 147] on span "À quelle fréquence dois-je utiliser mon GlowPro™ 2.0 ?" at bounding box center [503, 140] width 353 height 14
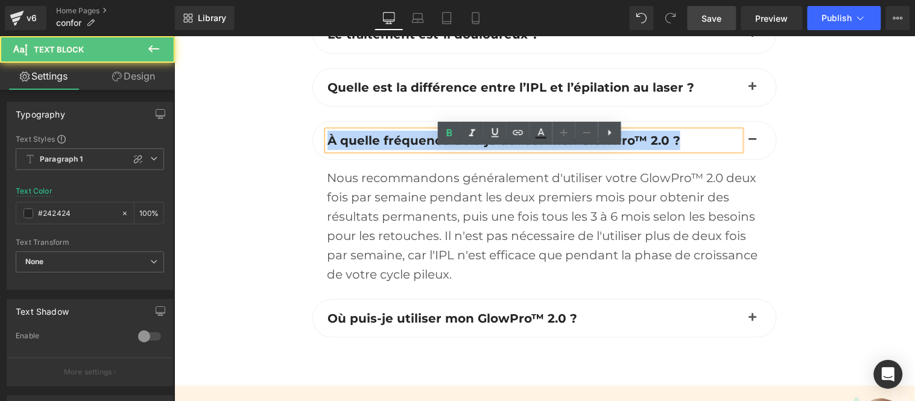
click at [393, 147] on span "À quelle fréquence dois-je utiliser mon GlowPro™ 2.0 ?" at bounding box center [503, 140] width 353 height 14
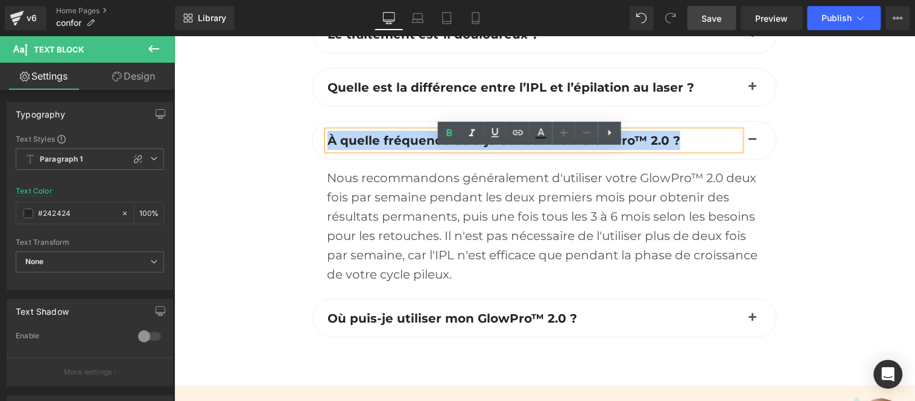
paste div
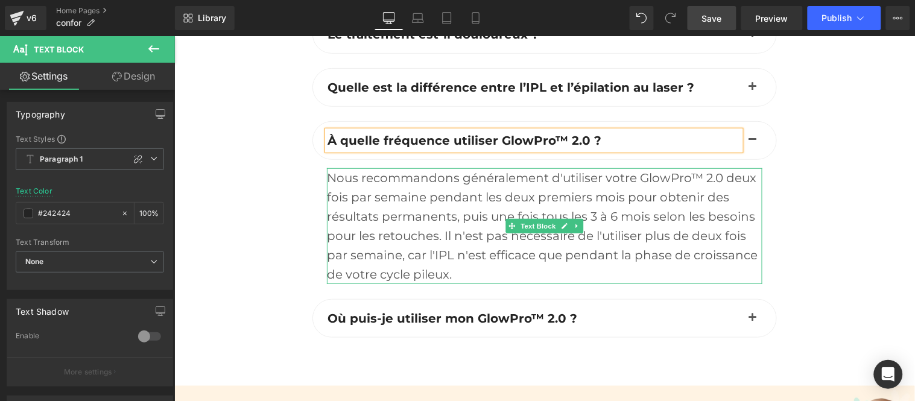
click at [405, 229] on div "Nous recommandons généralement d'utiliser votre GlowPro™ 2.0 deux fois par sema…" at bounding box center [543, 226] width 435 height 116
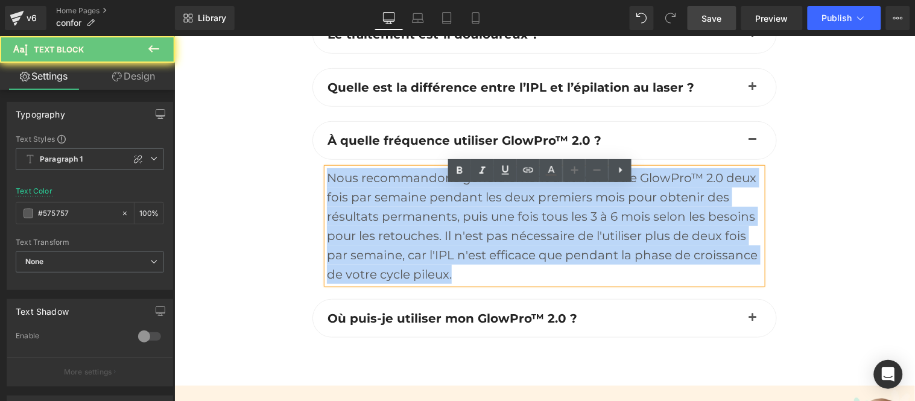
click at [405, 229] on div "Nous recommandons généralement d'utiliser votre GlowPro™ 2.0 deux fois par sema…" at bounding box center [543, 226] width 435 height 116
paste div
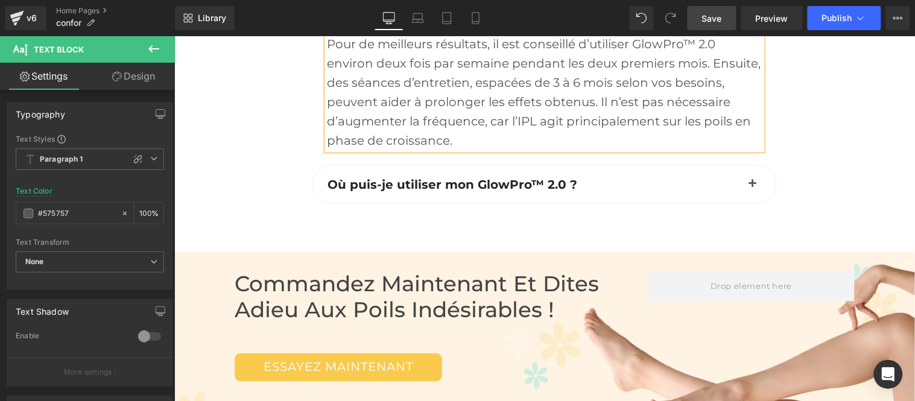
click at [752, 187] on span "button" at bounding box center [752, 187] width 0 height 0
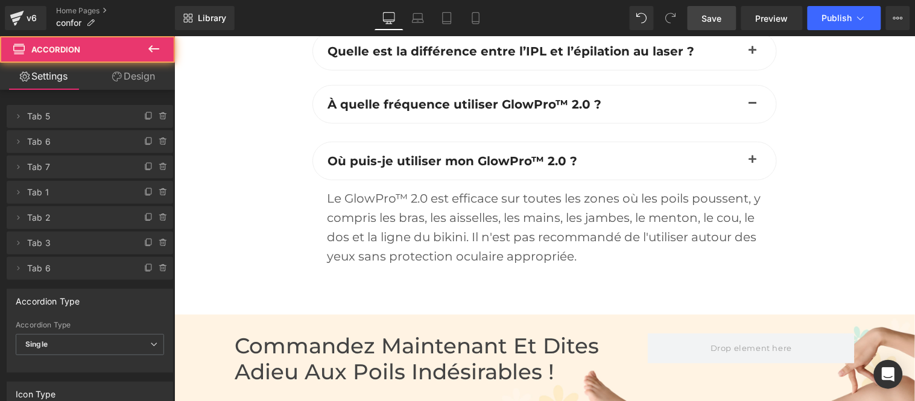
scroll to position [3672, 0]
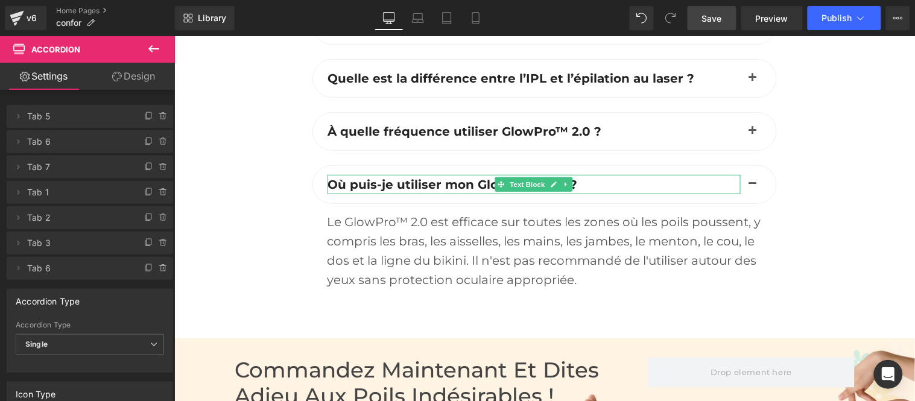
click at [364, 191] on span "Où puis-je utiliser mon GlowPro™ 2.0 ?" at bounding box center [452, 184] width 250 height 14
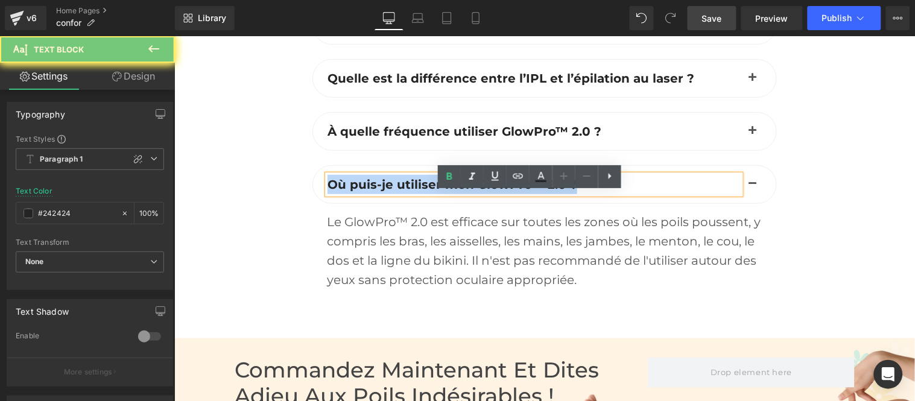
click at [364, 191] on span "Où puis-je utiliser mon GlowPro™ 2.0 ?" at bounding box center [452, 184] width 250 height 14
paste div
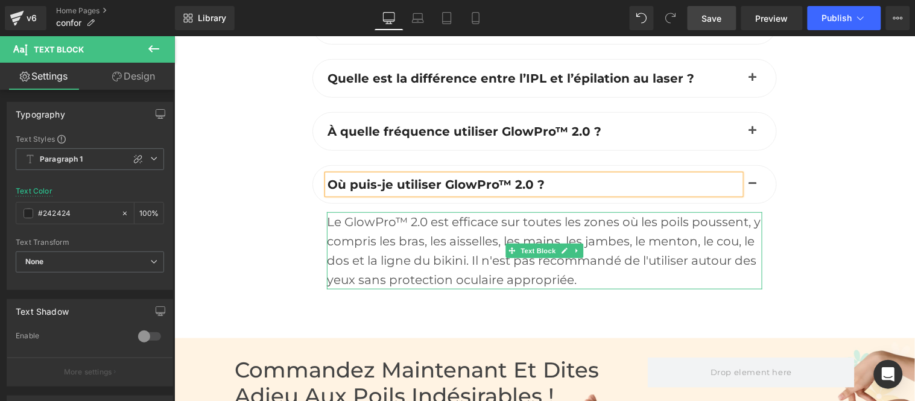
click at [385, 251] on div "Le GlowPro™ 2.0 est efficace sur toutes les zones où les poils poussent, y comp…" at bounding box center [543, 250] width 435 height 77
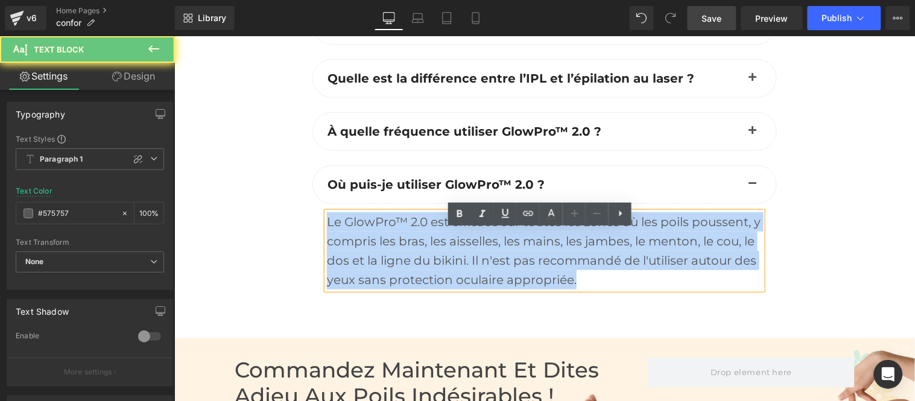
click at [385, 251] on div "Le GlowPro™ 2.0 est efficace sur toutes les zones où les poils poussent, y comp…" at bounding box center [543, 250] width 435 height 77
paste div
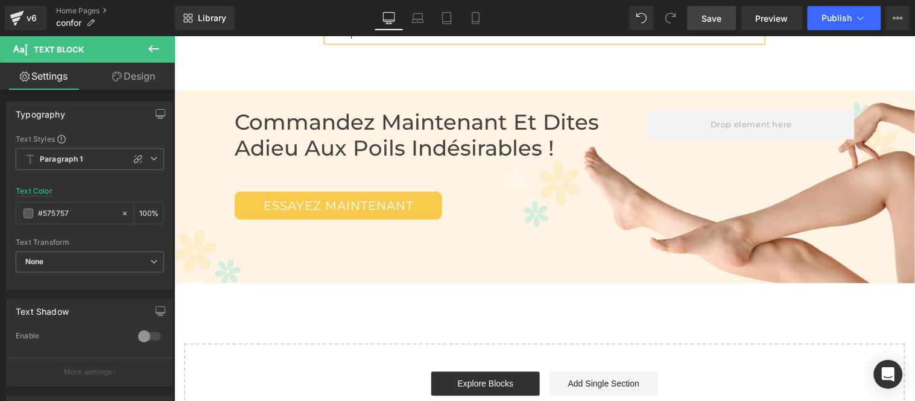
scroll to position [3940, 0]
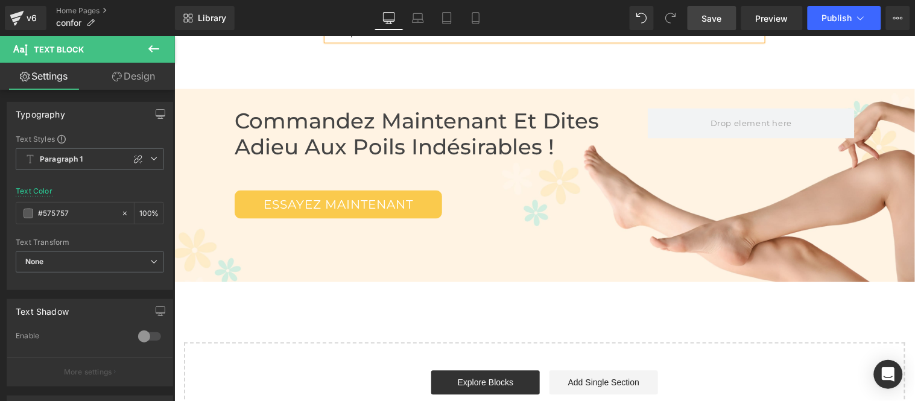
click at [355, 140] on h2 "Commandez maintenant et Dites Adieu aux poils indésirables !" at bounding box center [440, 133] width 413 height 51
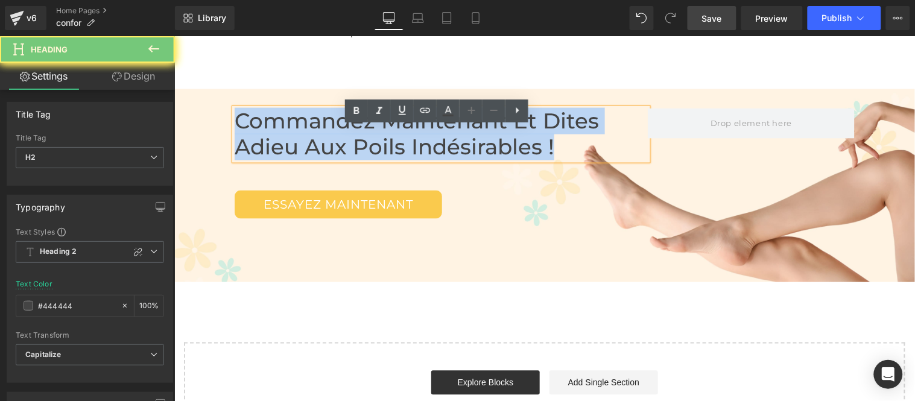
click at [355, 140] on h2 "Commandez maintenant et Dites Adieu aux poils indésirables !" at bounding box center [440, 133] width 413 height 51
copy h2 "Commandez maintenant et Dites Adieu aux poils indésirables !"
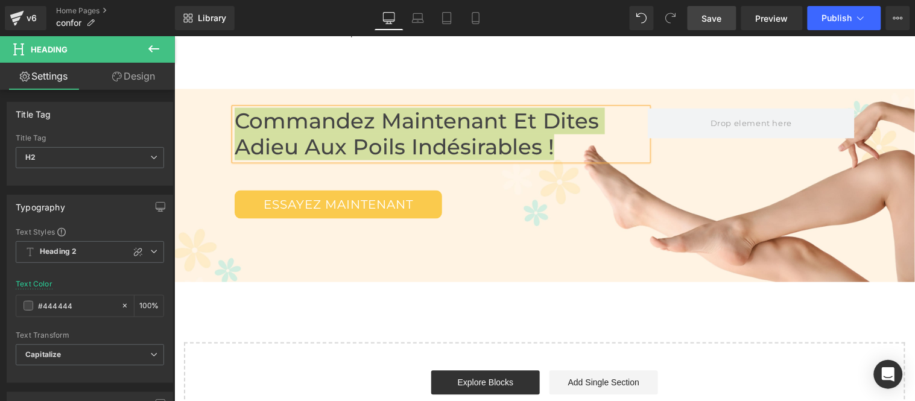
click at [712, 19] on span "Save" at bounding box center [712, 18] width 20 height 13
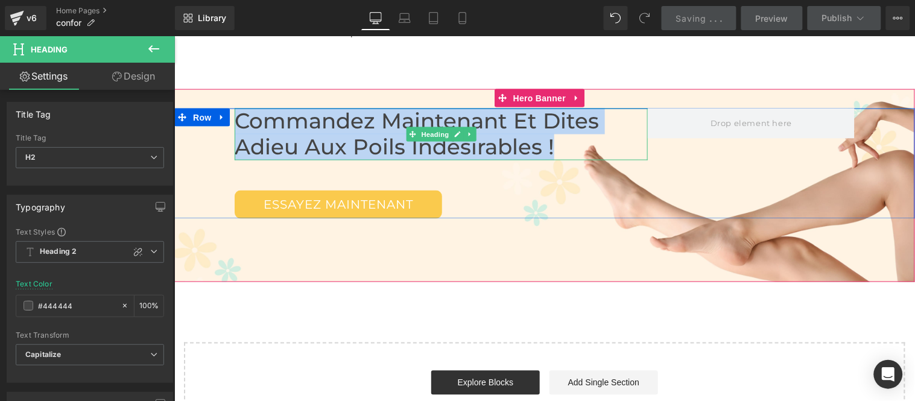
click at [366, 151] on h2 "Commandez maintenant et Dites Adieu aux poils indésirables !" at bounding box center [440, 133] width 413 height 51
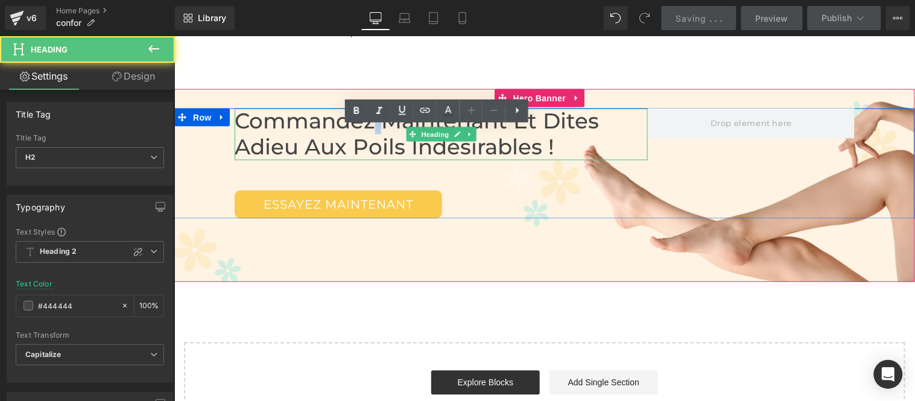
click at [366, 151] on h2 "Commandez maintenant et Dites Adieu aux poils indésirables !" at bounding box center [440, 133] width 413 height 51
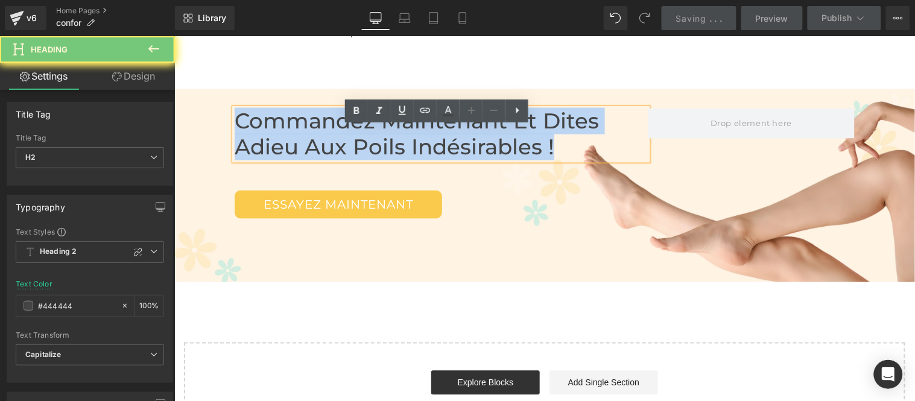
click at [366, 151] on h2 "Commandez maintenant et Dites Adieu aux poils indésirables !" at bounding box center [440, 133] width 413 height 51
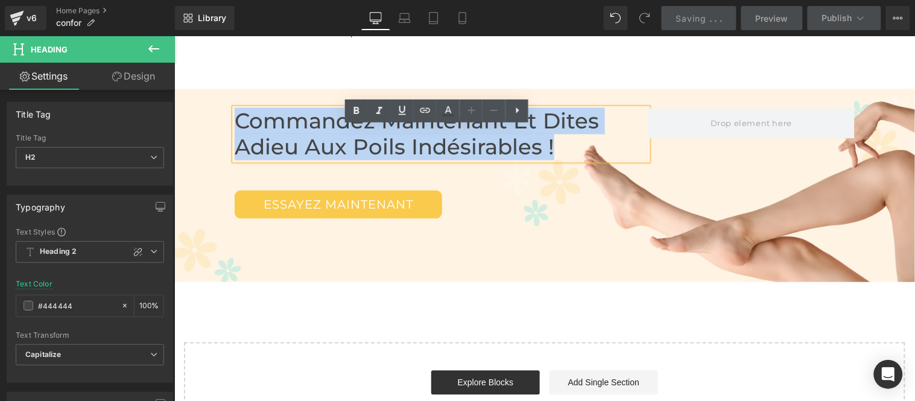
paste div
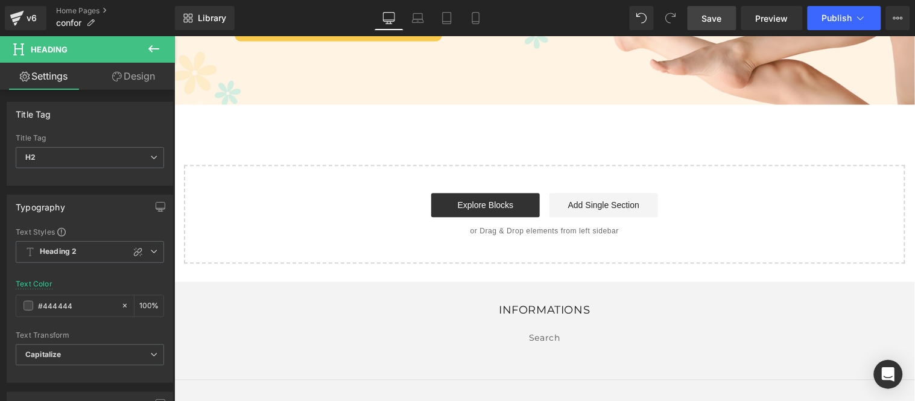
scroll to position [4141, 0]
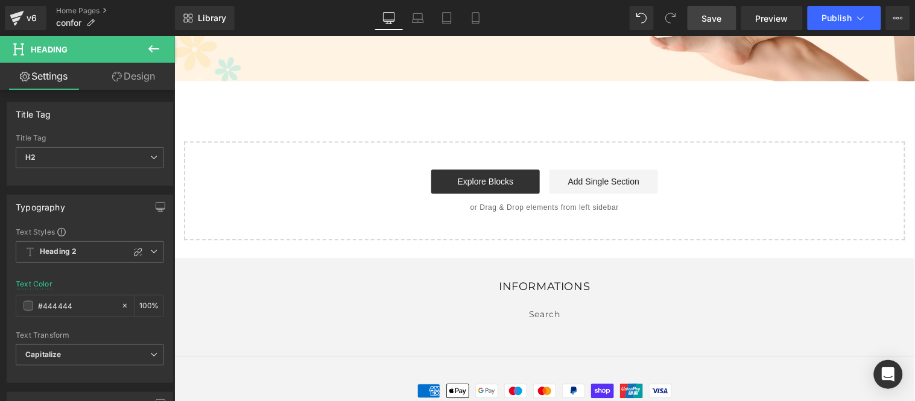
drag, startPoint x: 715, startPoint y: 19, endPoint x: 552, endPoint y: 196, distance: 240.7
click at [715, 19] on span "Save" at bounding box center [712, 18] width 20 height 13
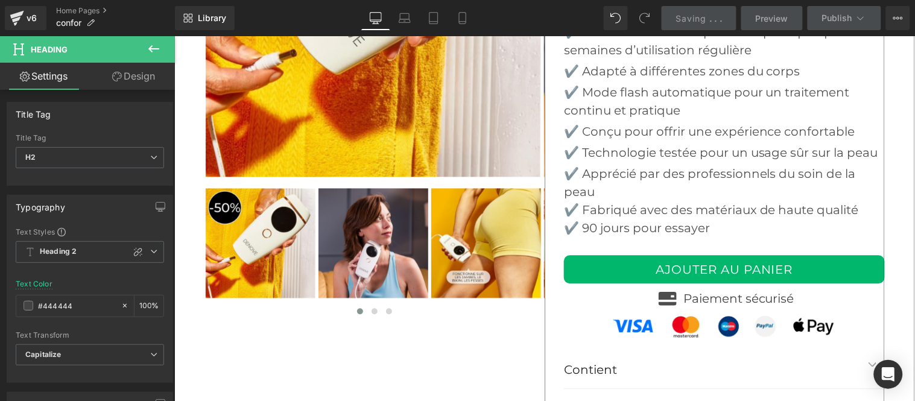
scroll to position [2935, 0]
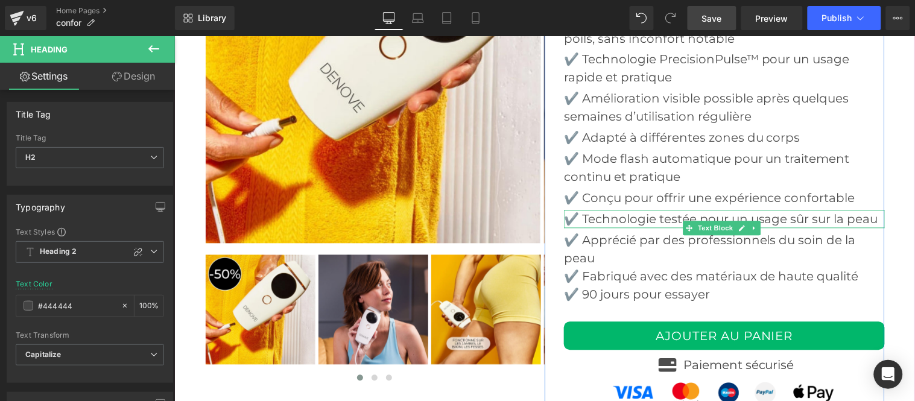
click at [810, 218] on p "✔️ Technologie testée pour un usage sûr sur la peau" at bounding box center [723, 219] width 321 height 18
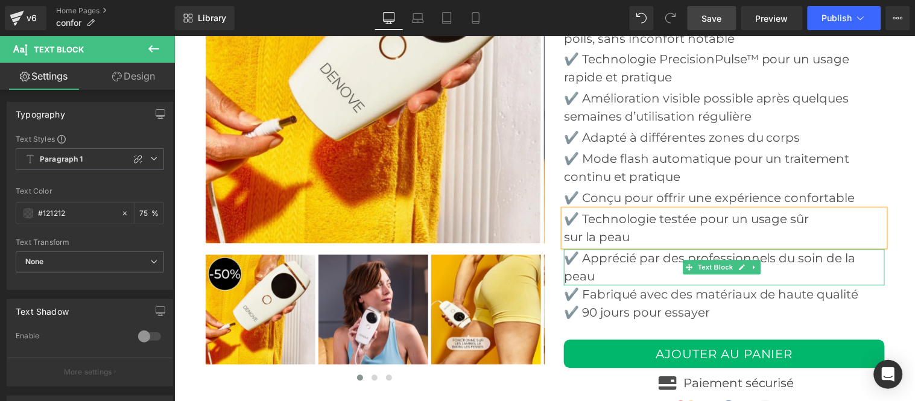
click at [840, 253] on p "✔️ Apprécié par des professionnels du soin de la peau" at bounding box center [723, 267] width 321 height 36
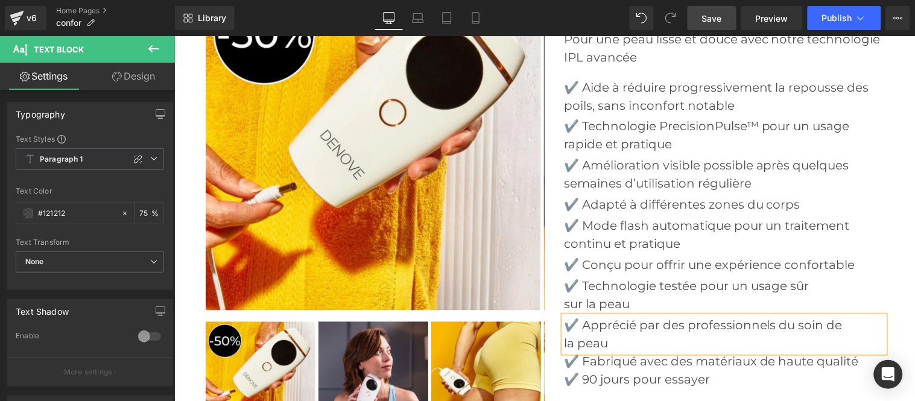
scroll to position [2801, 0]
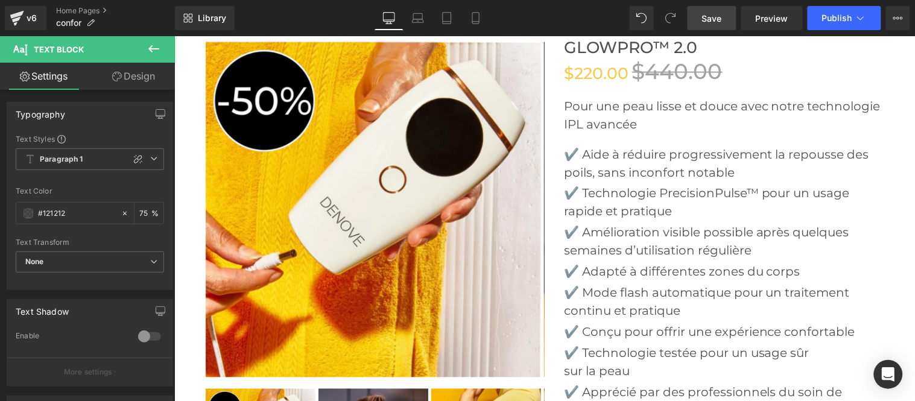
click at [703, 14] on span "Save" at bounding box center [712, 18] width 20 height 13
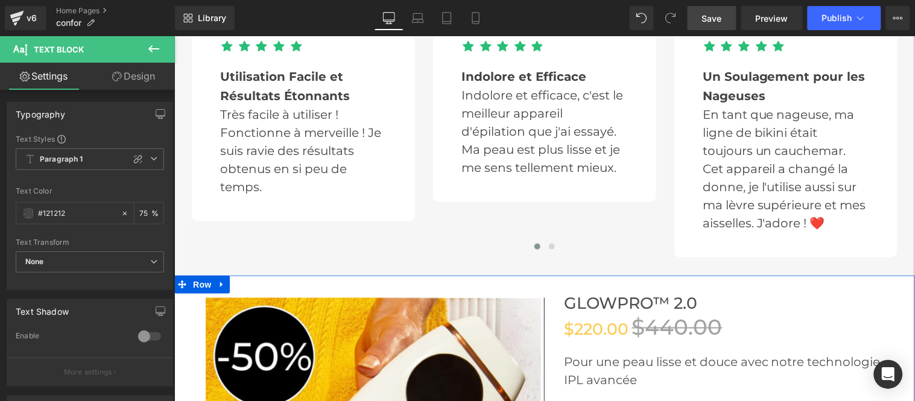
scroll to position [2465, 0]
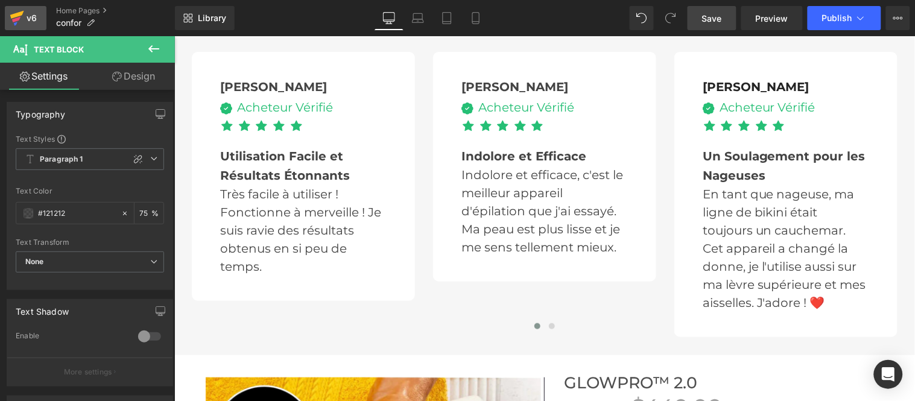
click at [22, 20] on icon at bounding box center [17, 18] width 14 height 30
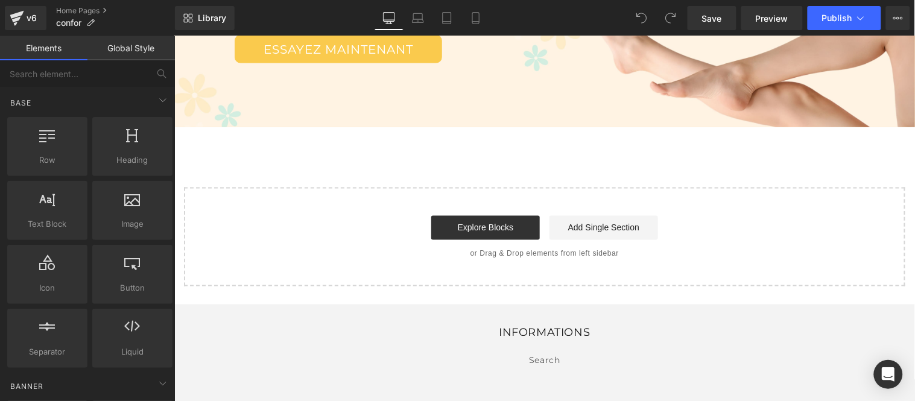
scroll to position [4031, 0]
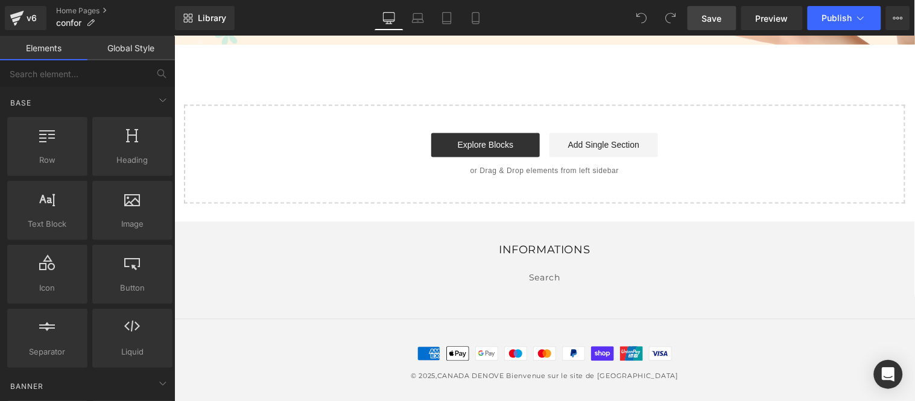
click at [710, 14] on span "Save" at bounding box center [712, 18] width 20 height 13
